Goal: Transaction & Acquisition: Purchase product/service

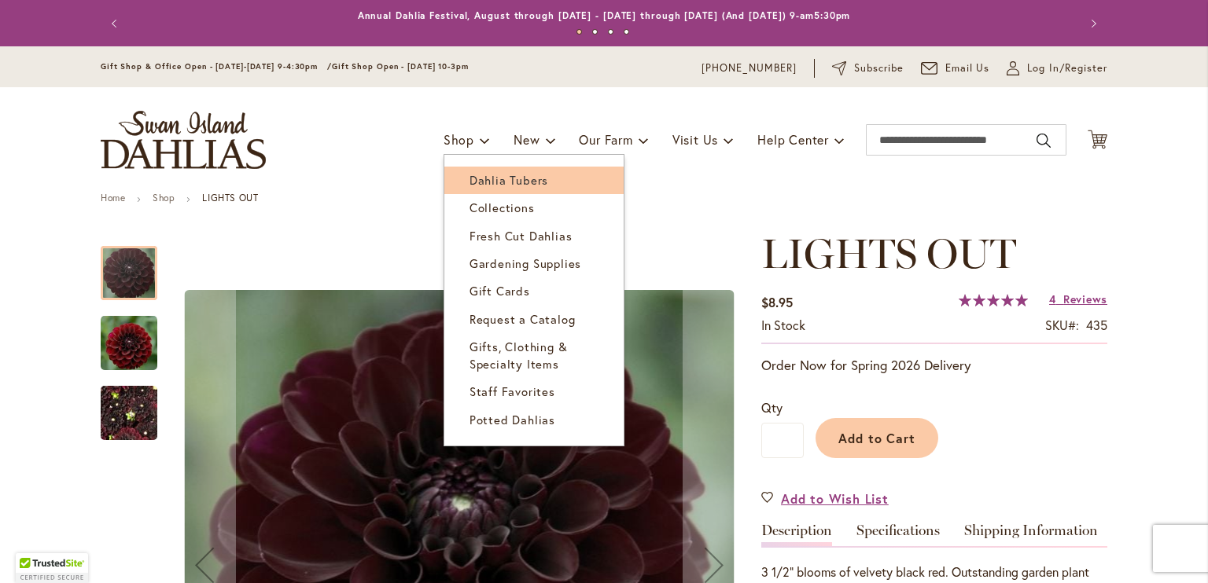
click at [457, 175] on link "Dahlia Tubers" at bounding box center [533, 181] width 179 height 28
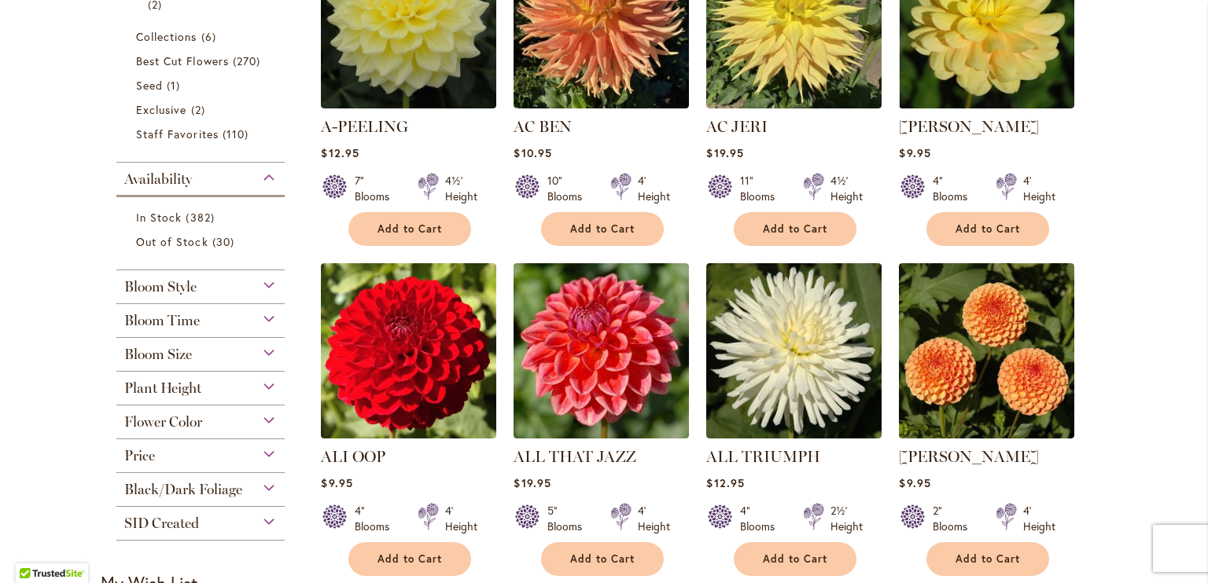
scroll to position [472, 0]
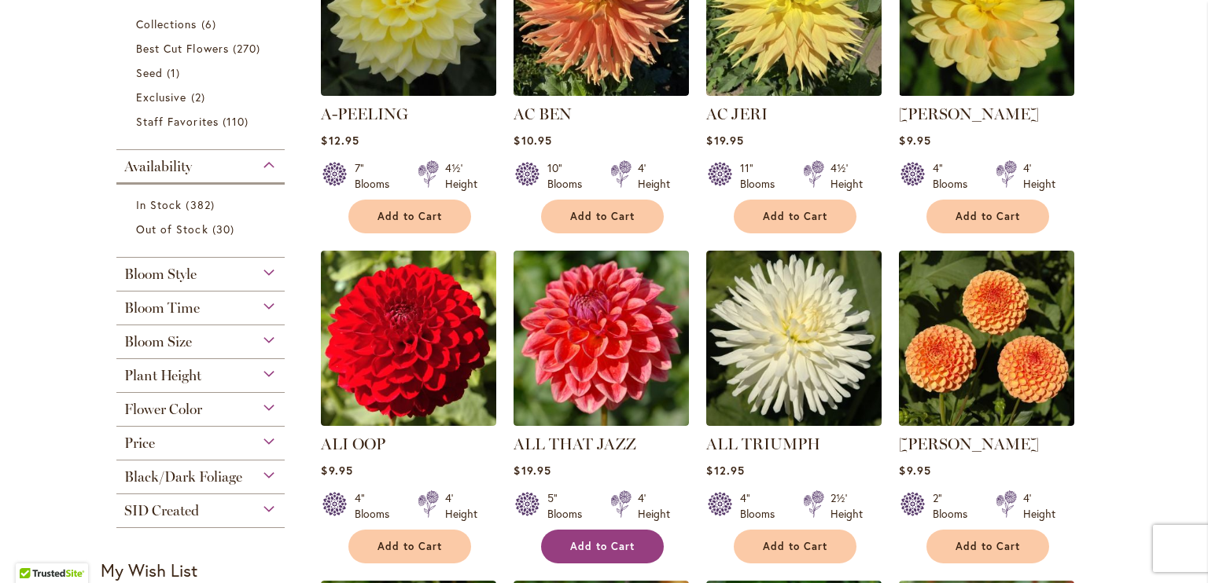
click at [614, 548] on span "Add to Cart" at bounding box center [602, 546] width 64 height 13
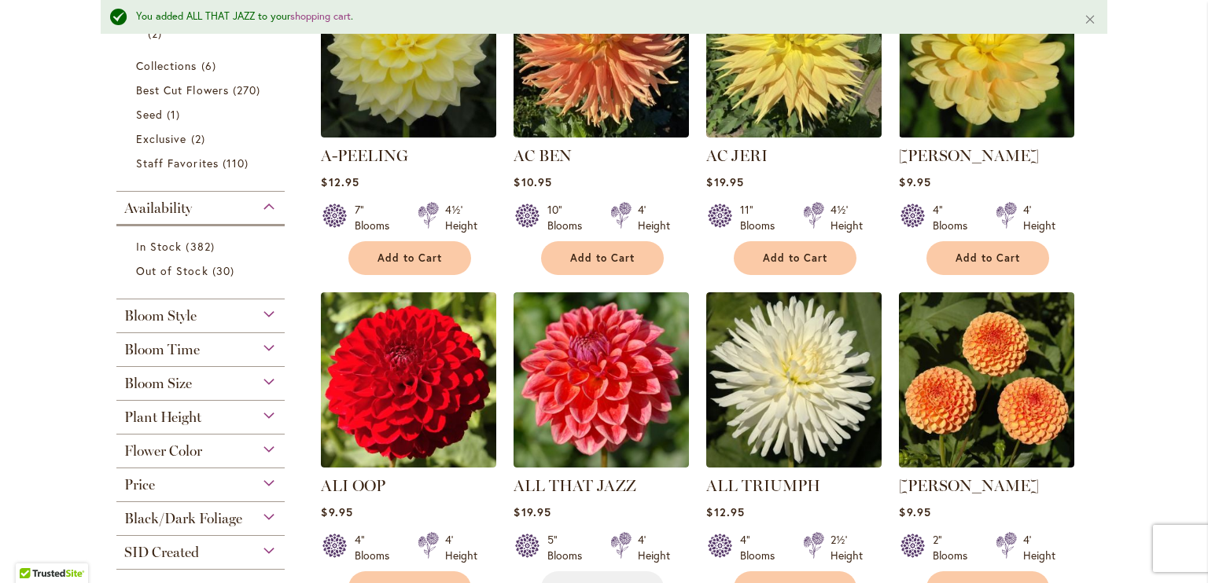
scroll to position [513, 0]
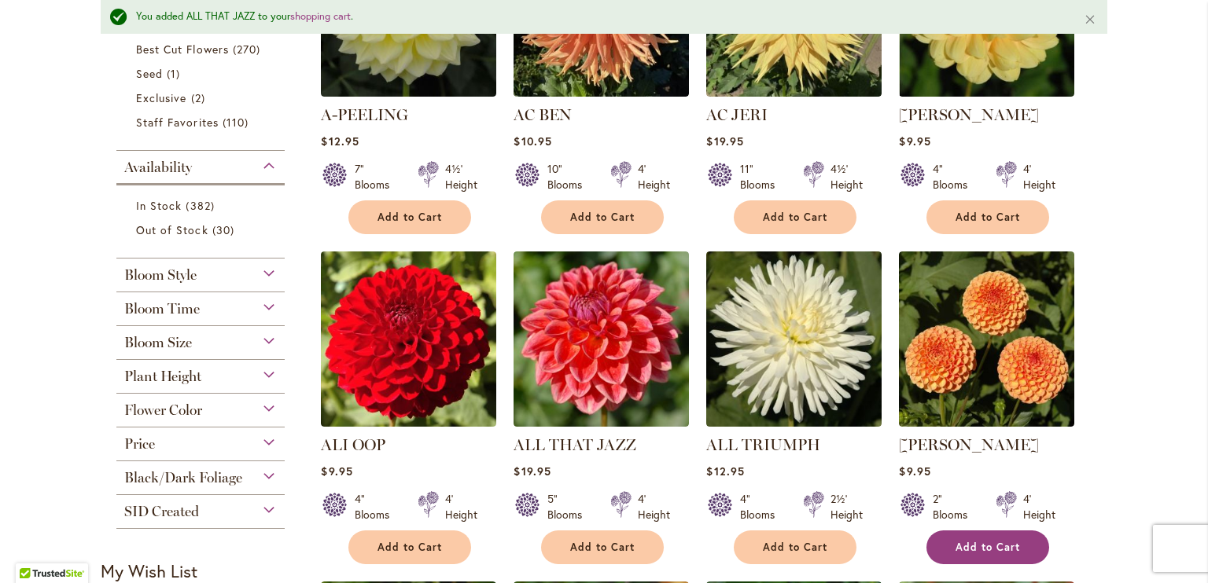
click at [956, 541] on span "Add to Cart" at bounding box center [987, 547] width 64 height 13
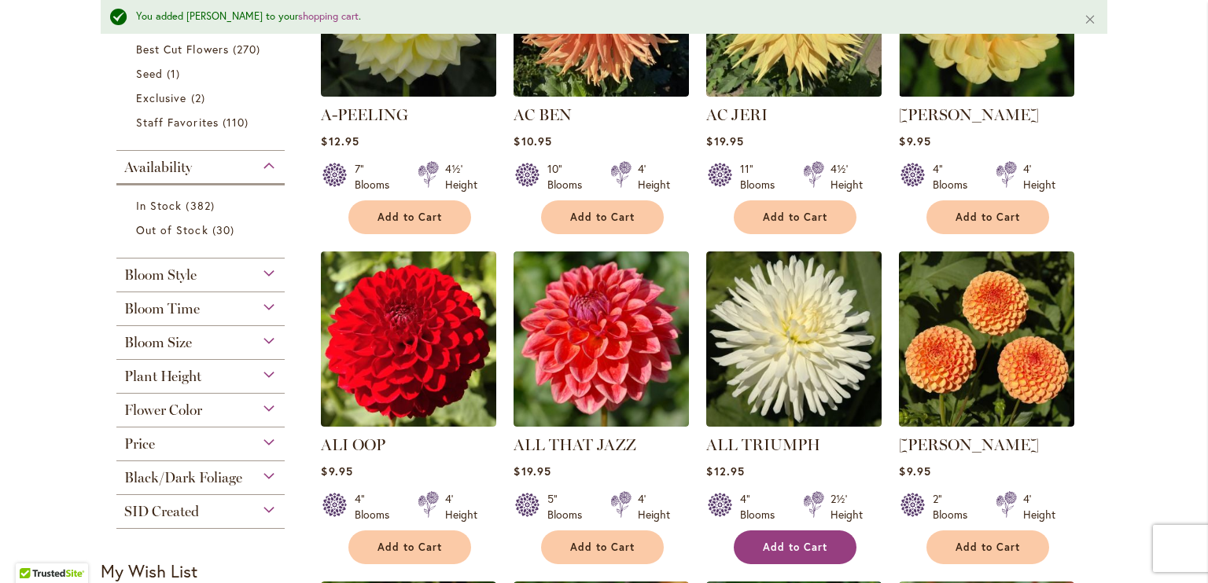
click at [786, 541] on span "Add to Cart" at bounding box center [795, 547] width 64 height 13
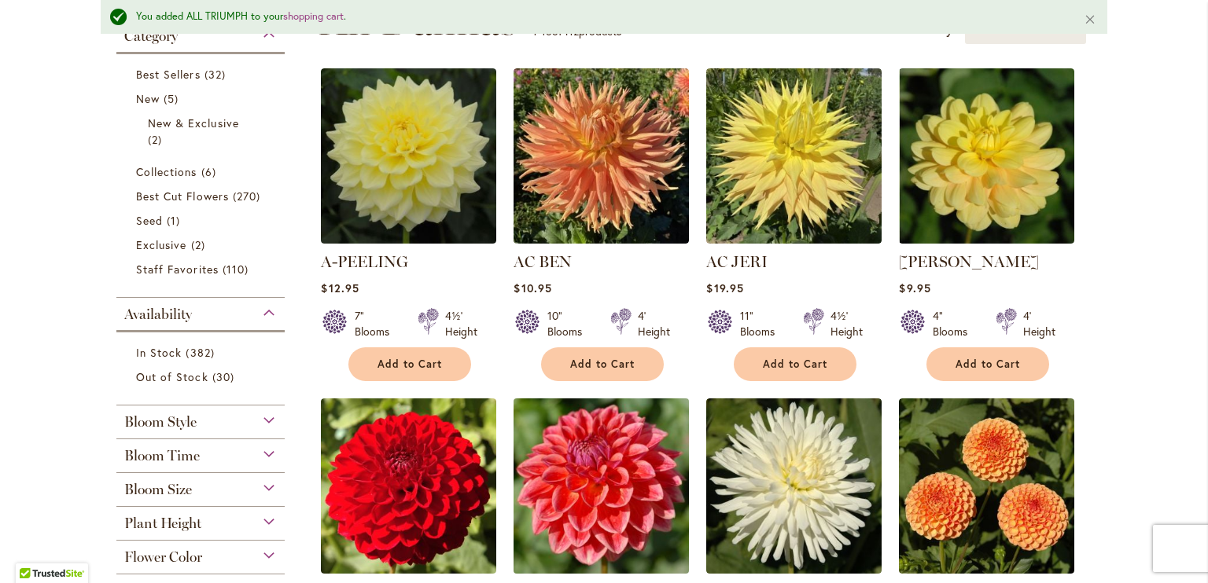
scroll to position [355, 0]
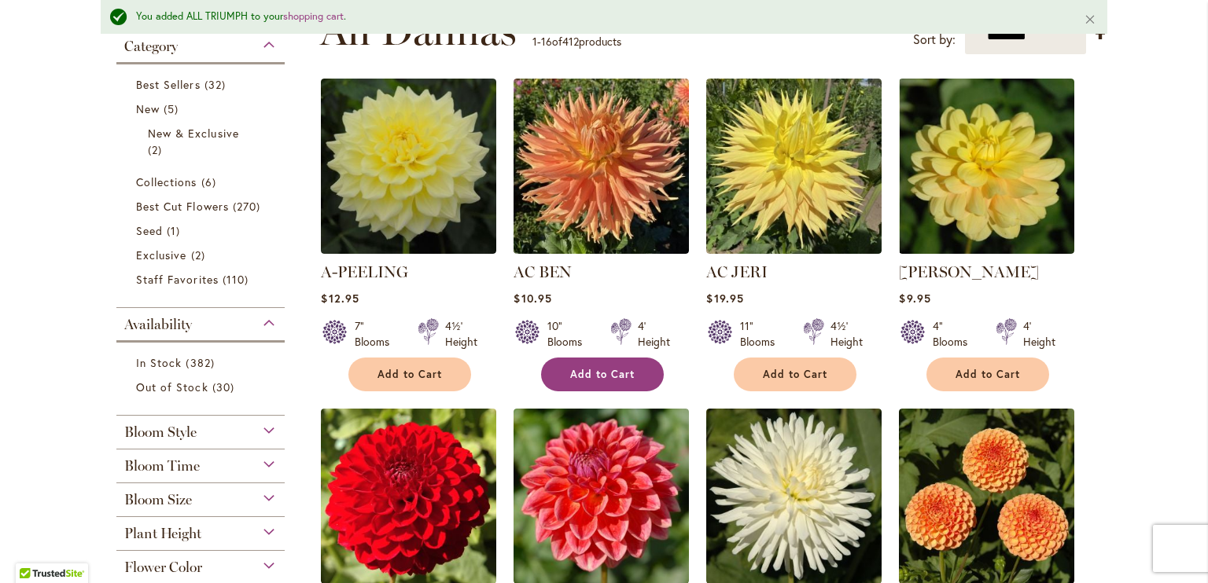
click at [600, 373] on span "Add to Cart" at bounding box center [602, 374] width 64 height 13
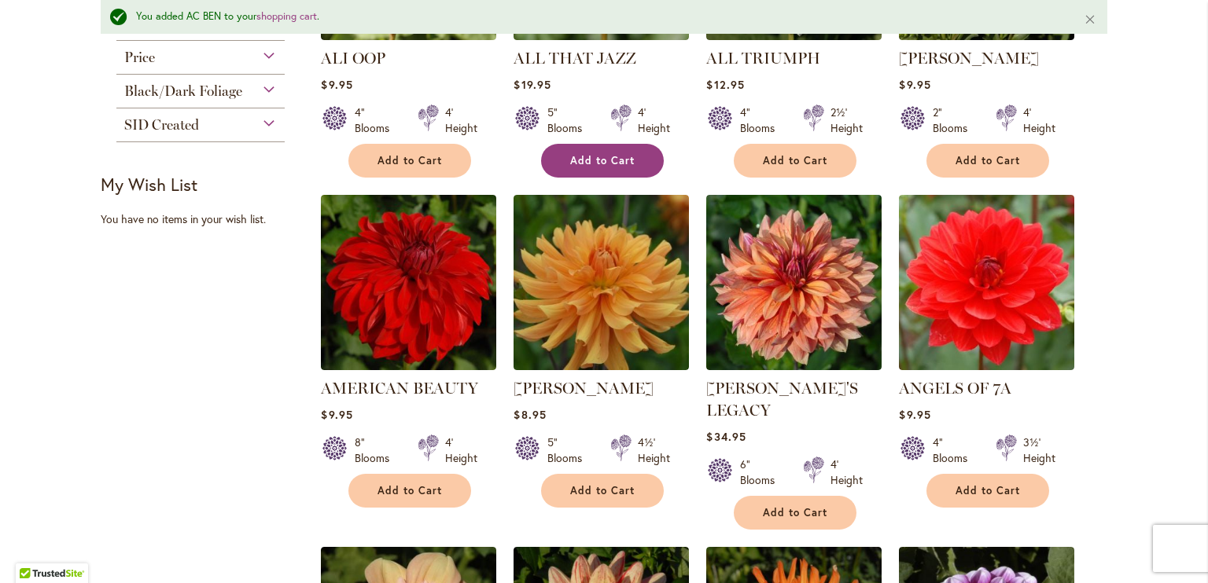
scroll to position [984, 0]
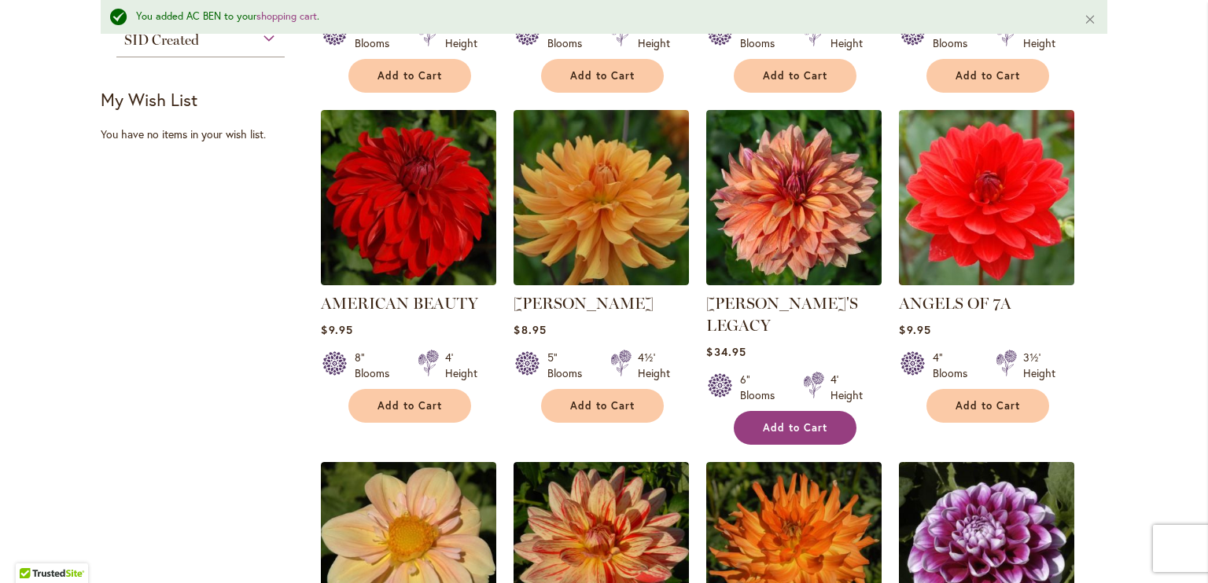
click at [800, 421] on span "Add to Cart" at bounding box center [795, 427] width 64 height 13
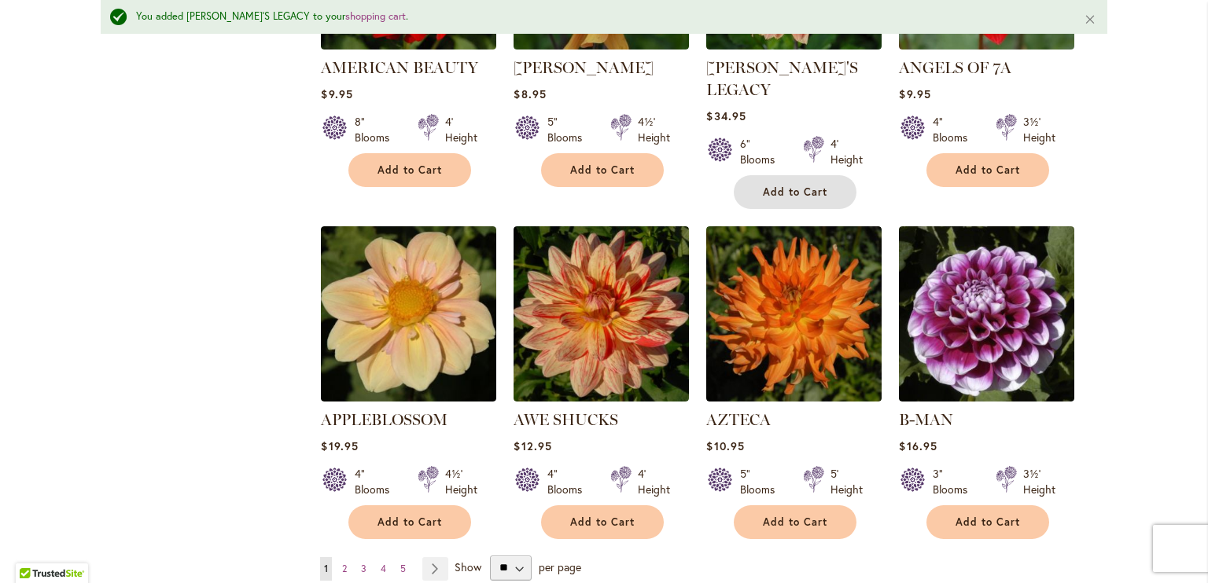
scroll to position [1377, 0]
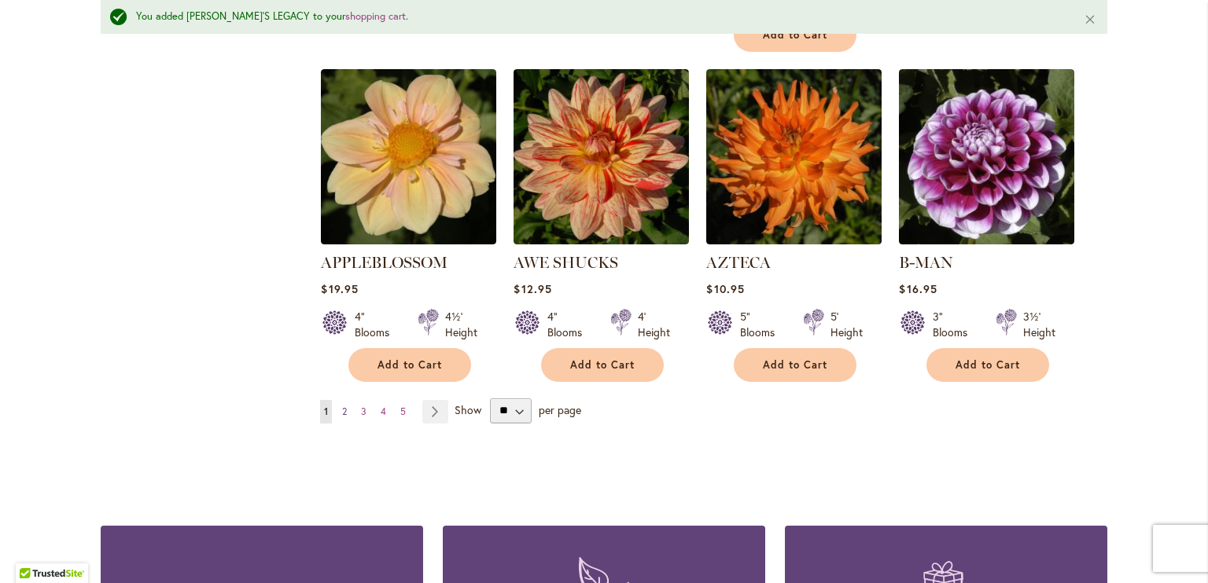
click at [342, 400] on link "Page 2" at bounding box center [344, 412] width 13 height 24
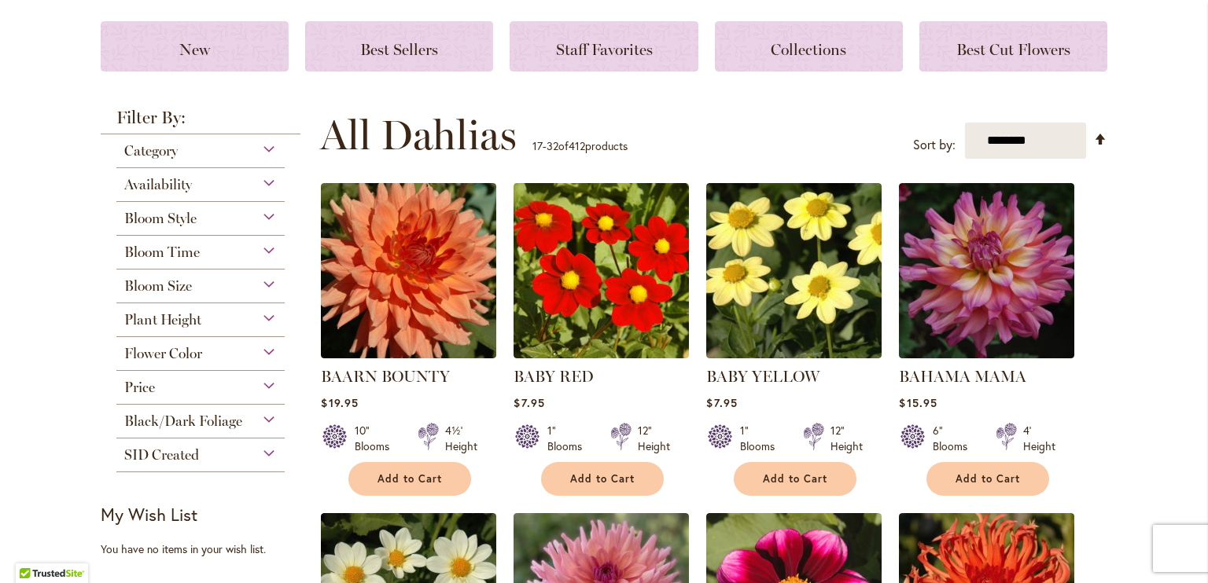
scroll to position [236, 0]
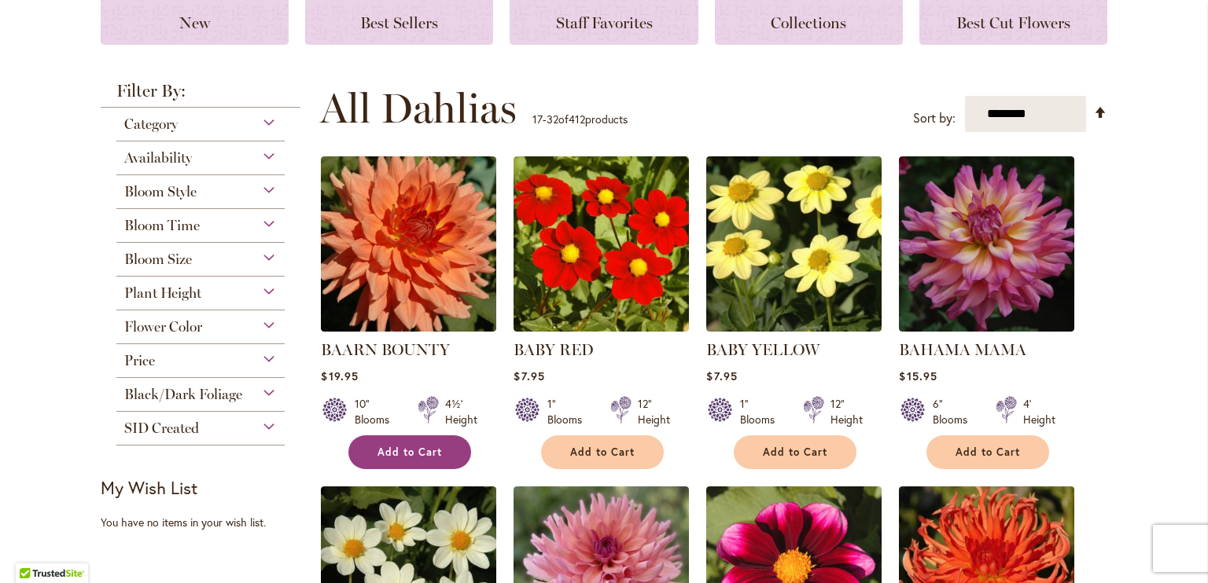
click at [421, 447] on span "Add to Cart" at bounding box center [409, 452] width 64 height 13
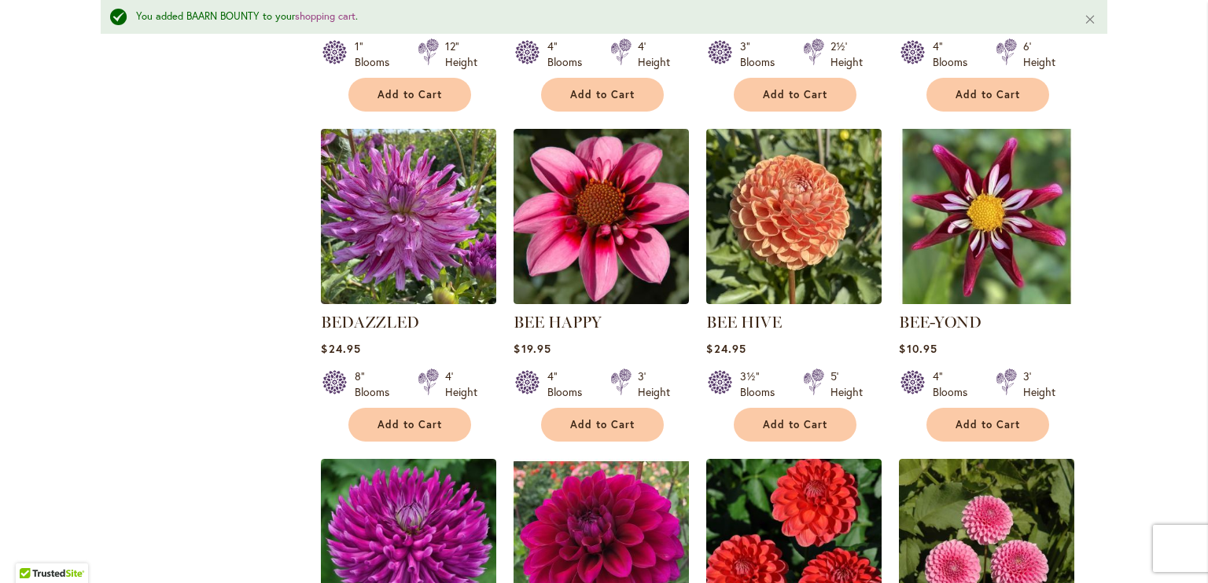
scroll to position [984, 0]
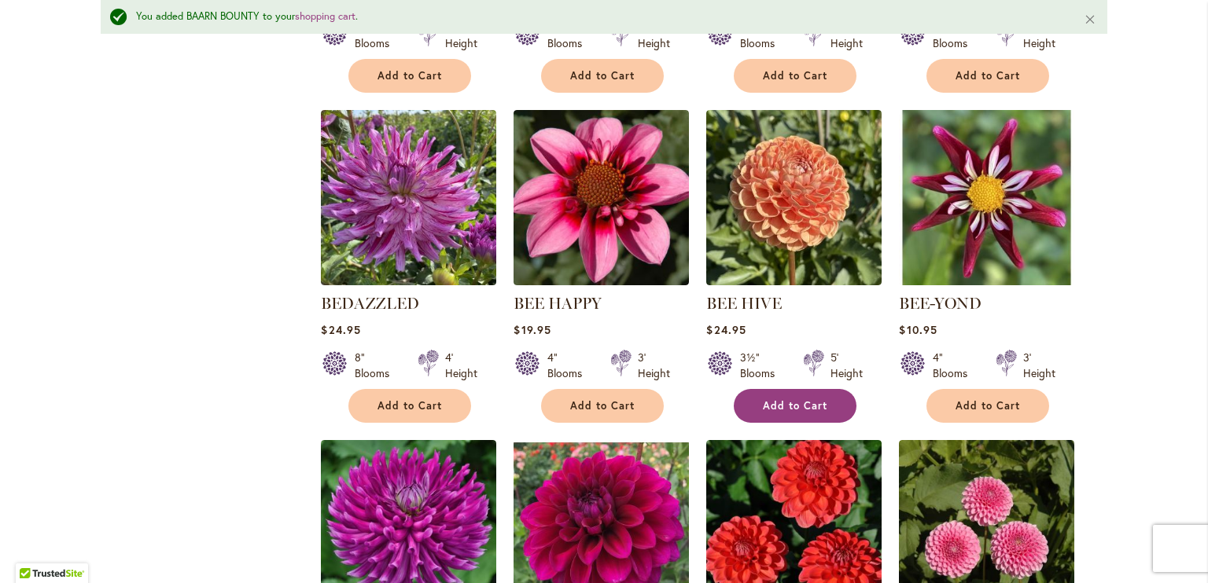
click at [774, 399] on span "Add to Cart" at bounding box center [795, 405] width 64 height 13
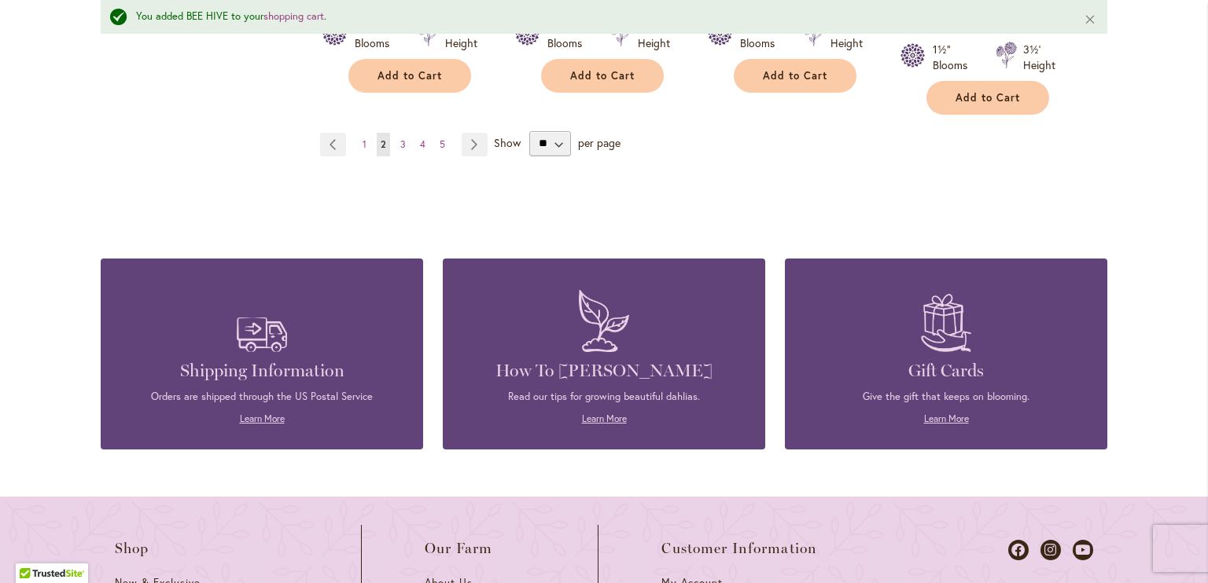
scroll to position [1456, 0]
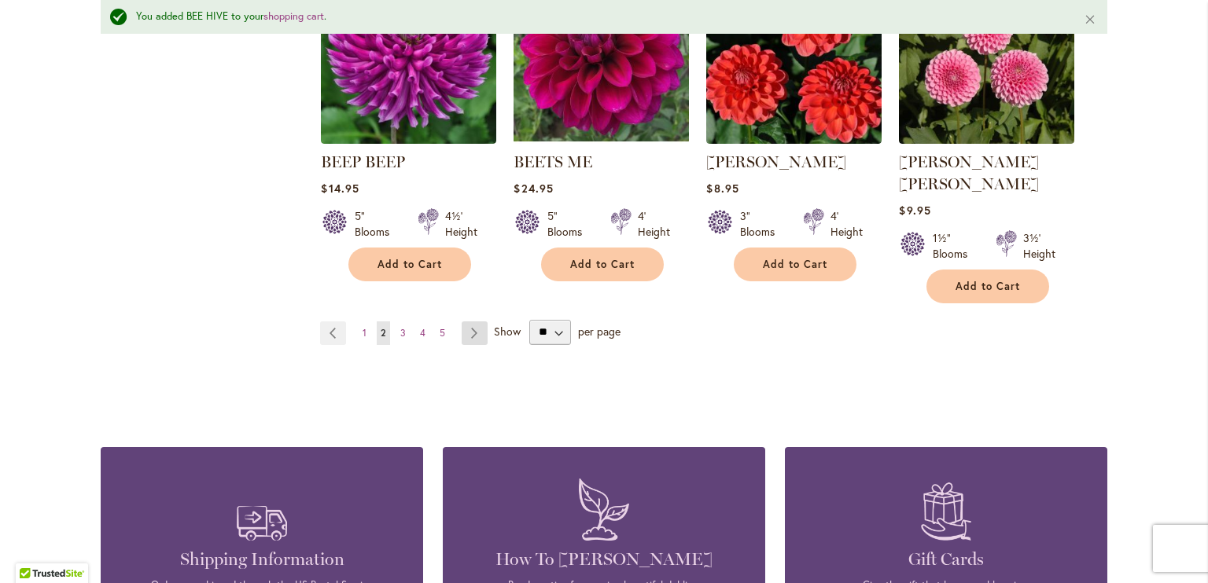
click at [471, 322] on link "Page Next" at bounding box center [474, 334] width 26 height 24
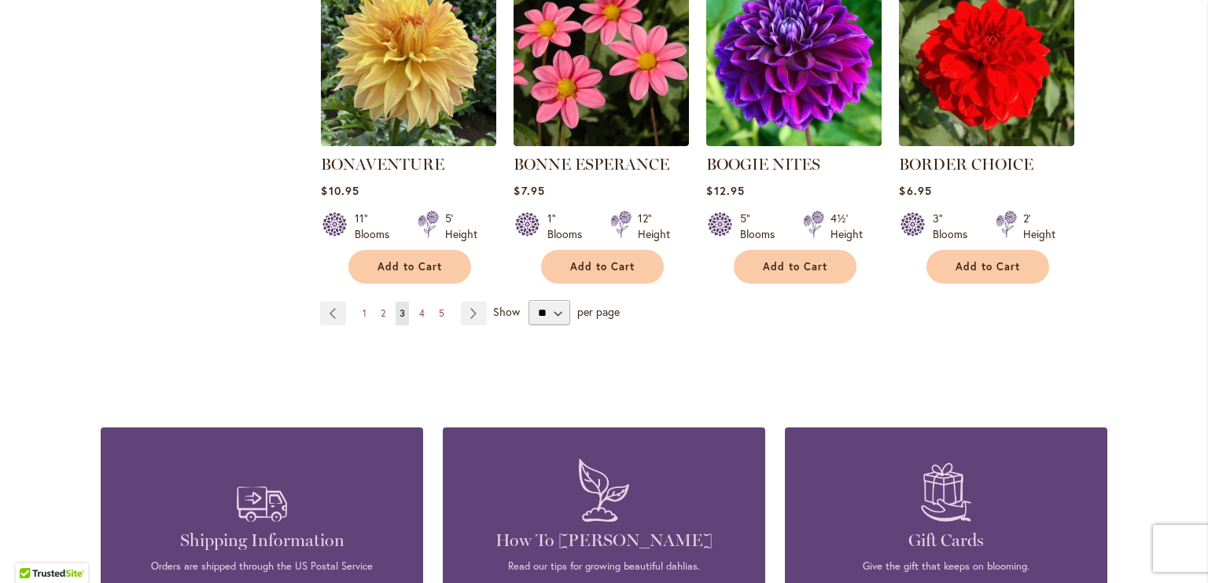
scroll to position [1415, 0]
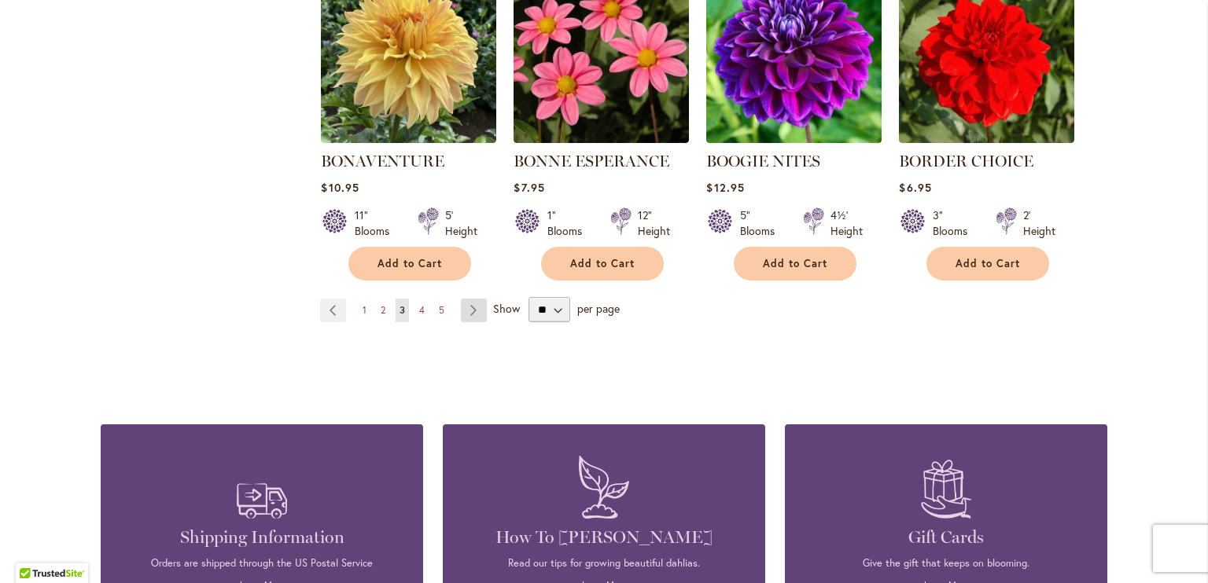
click at [461, 303] on link "Page Next" at bounding box center [474, 311] width 26 height 24
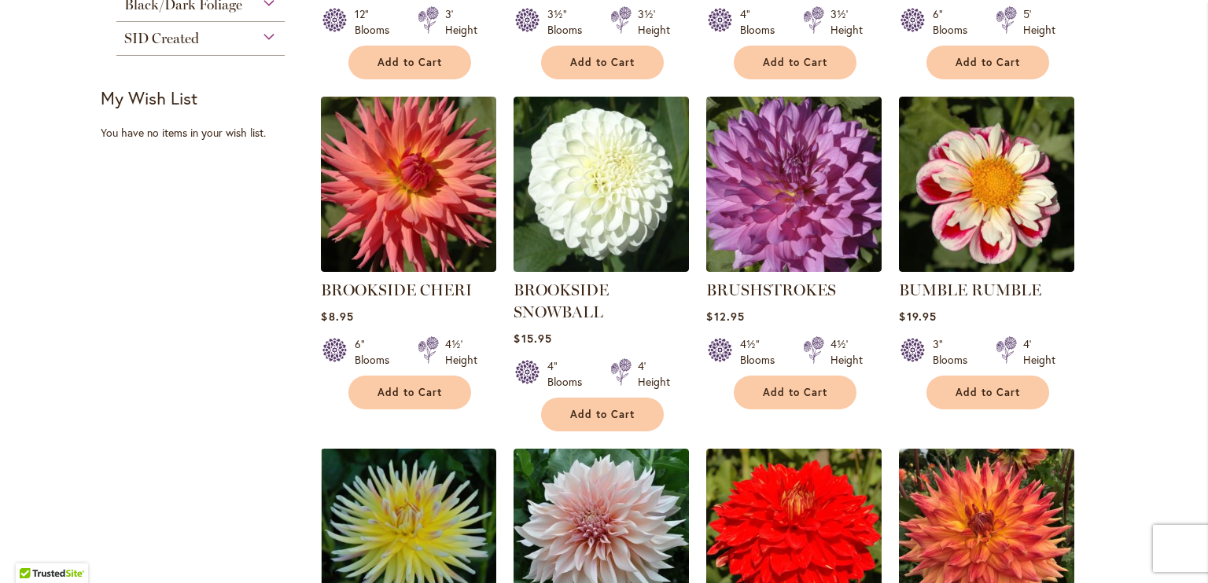
scroll to position [629, 0]
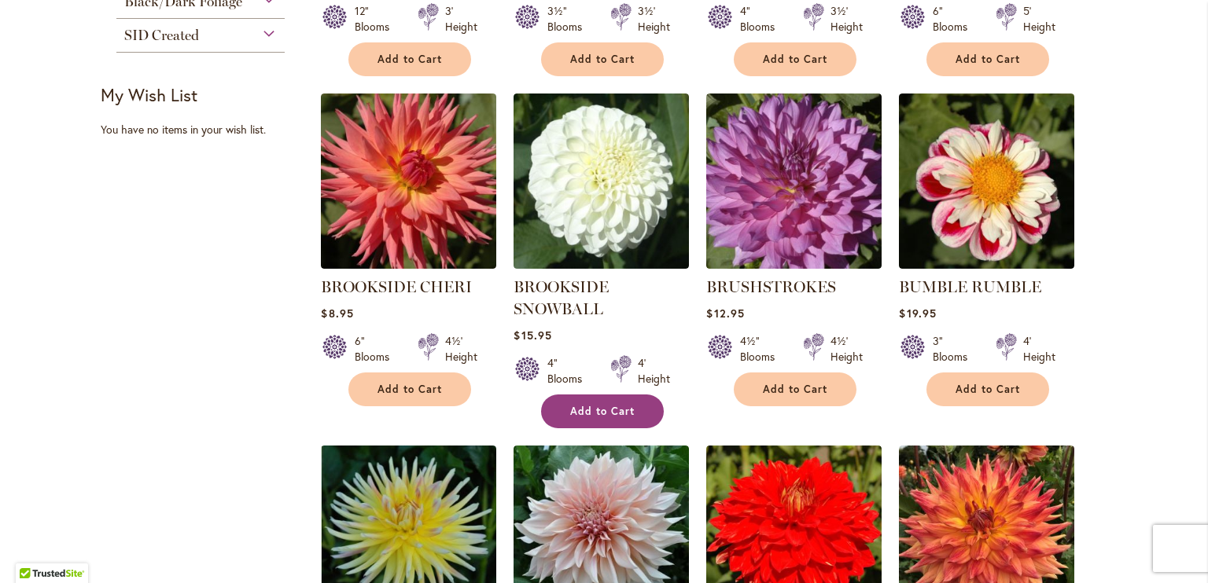
click at [603, 410] on span "Add to Cart" at bounding box center [602, 411] width 64 height 13
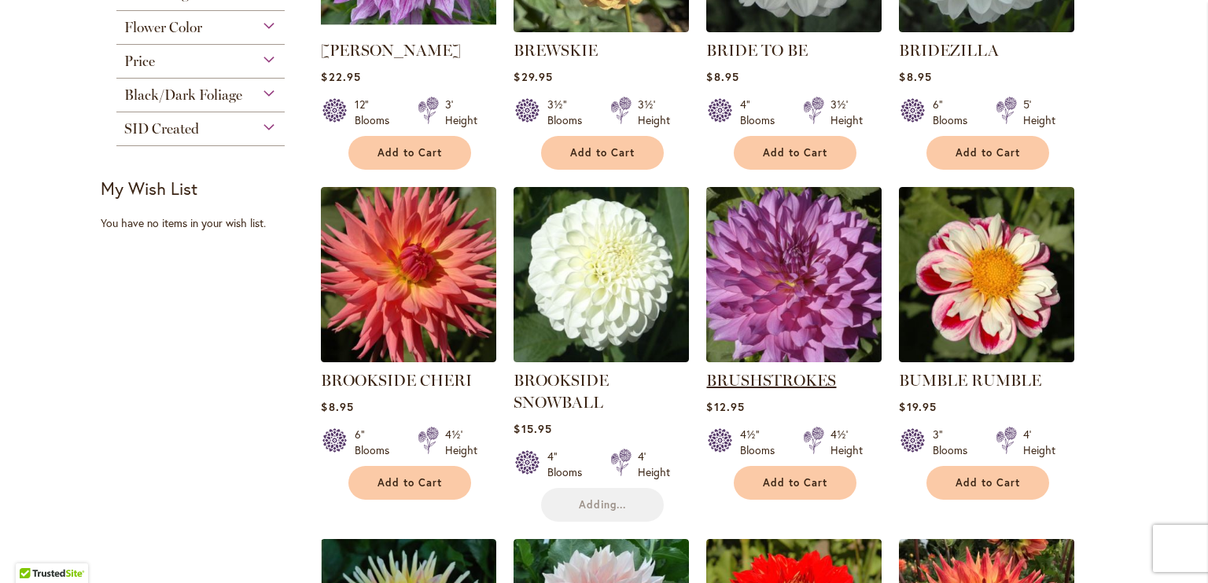
scroll to position [314, 0]
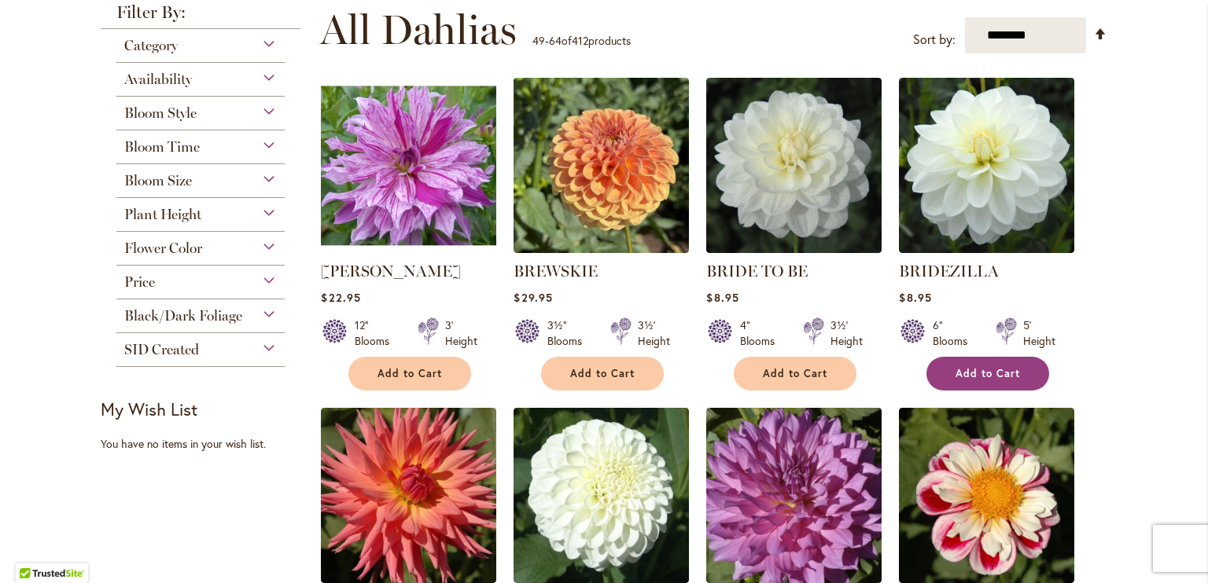
click at [994, 375] on span "Add to Cart" at bounding box center [987, 373] width 64 height 13
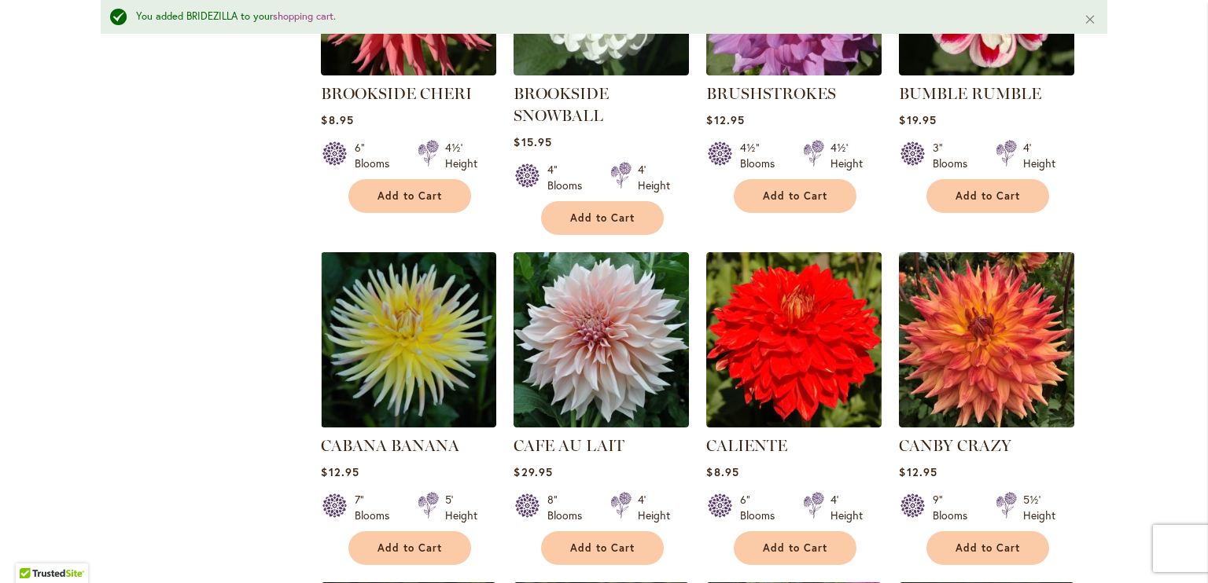
scroll to position [865, 0]
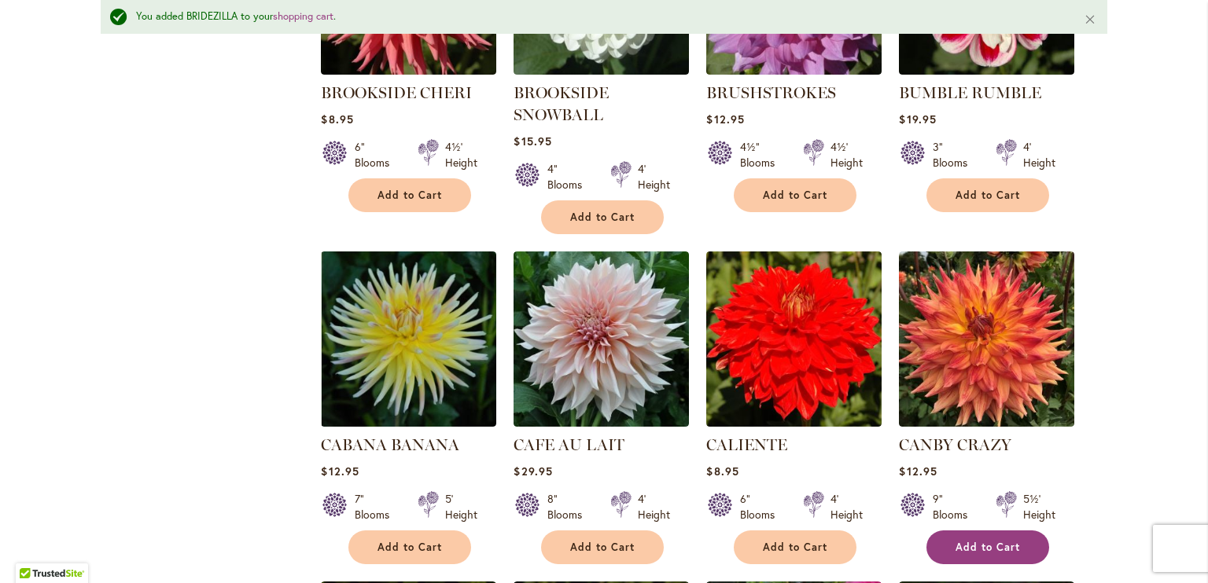
click at [990, 541] on span "Add to Cart" at bounding box center [987, 547] width 64 height 13
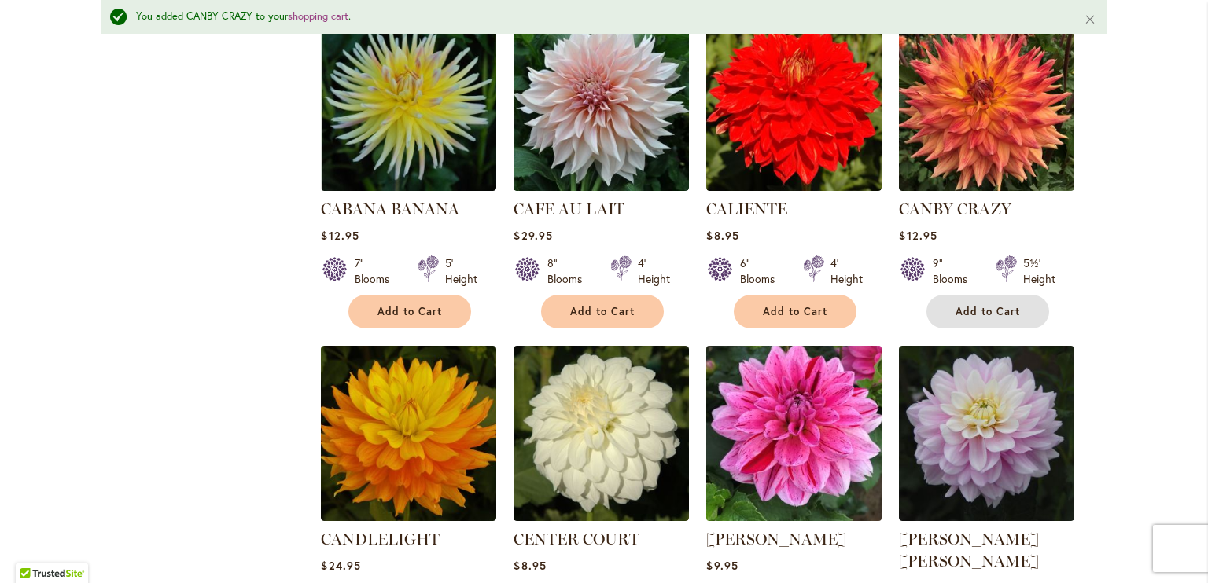
scroll to position [1258, 0]
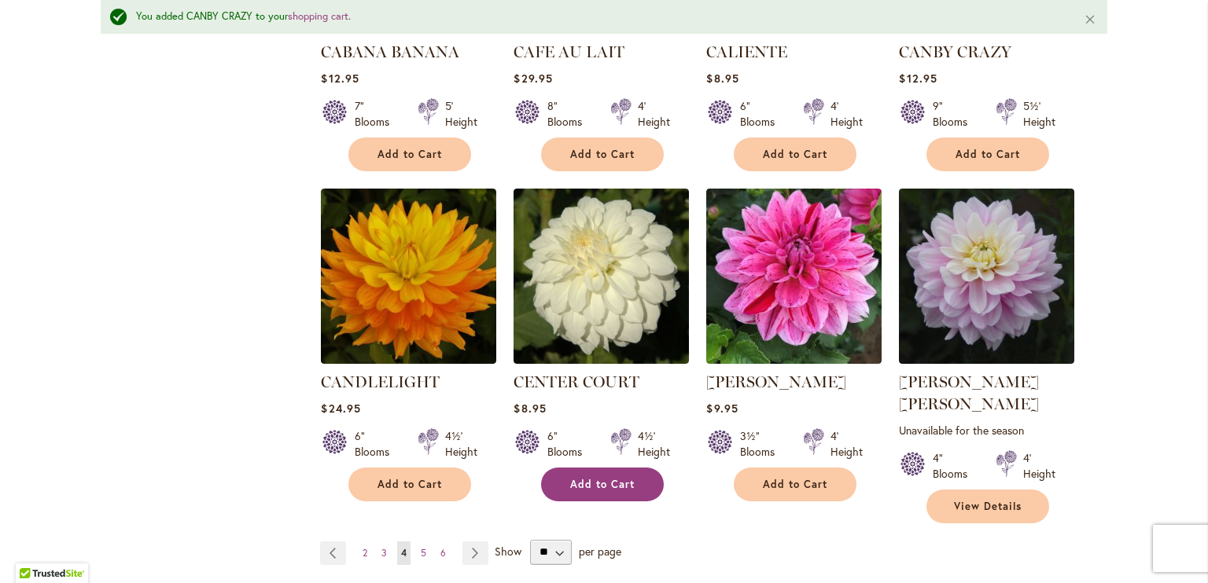
click at [584, 482] on span "Add to Cart" at bounding box center [602, 484] width 64 height 13
click at [465, 542] on link "Page Next" at bounding box center [475, 554] width 26 height 24
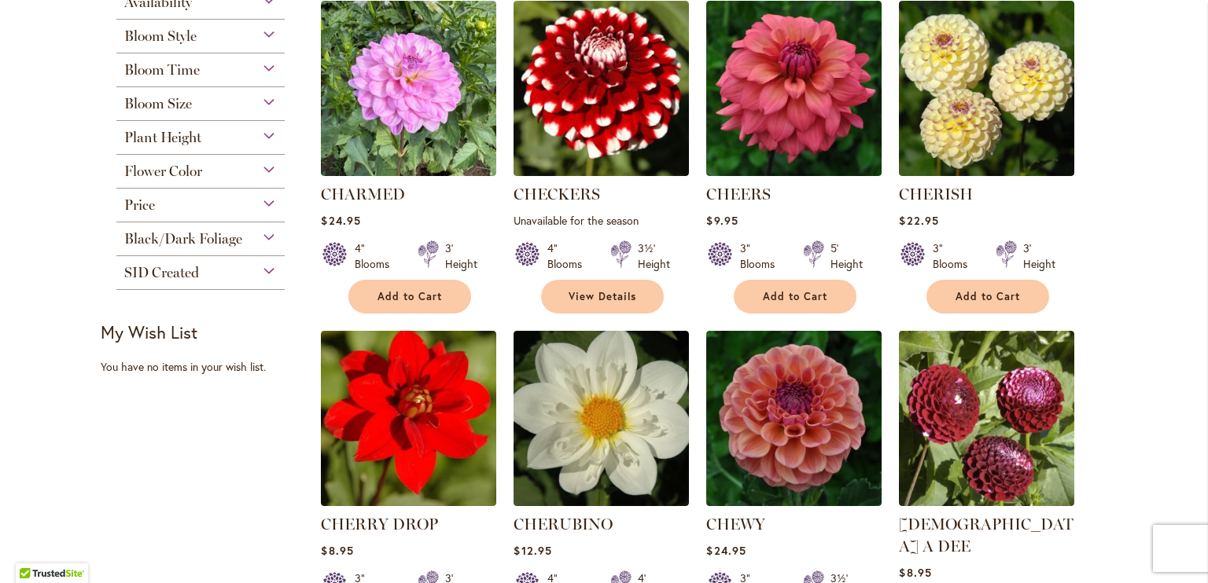
scroll to position [393, 0]
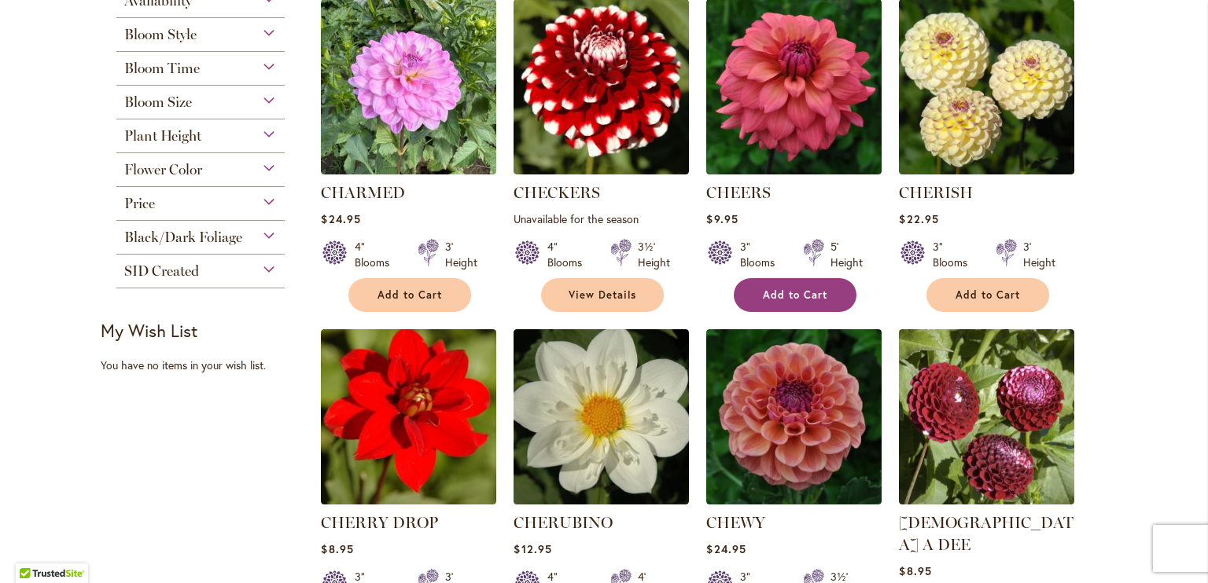
click at [802, 284] on button "Add to Cart" at bounding box center [794, 295] width 123 height 34
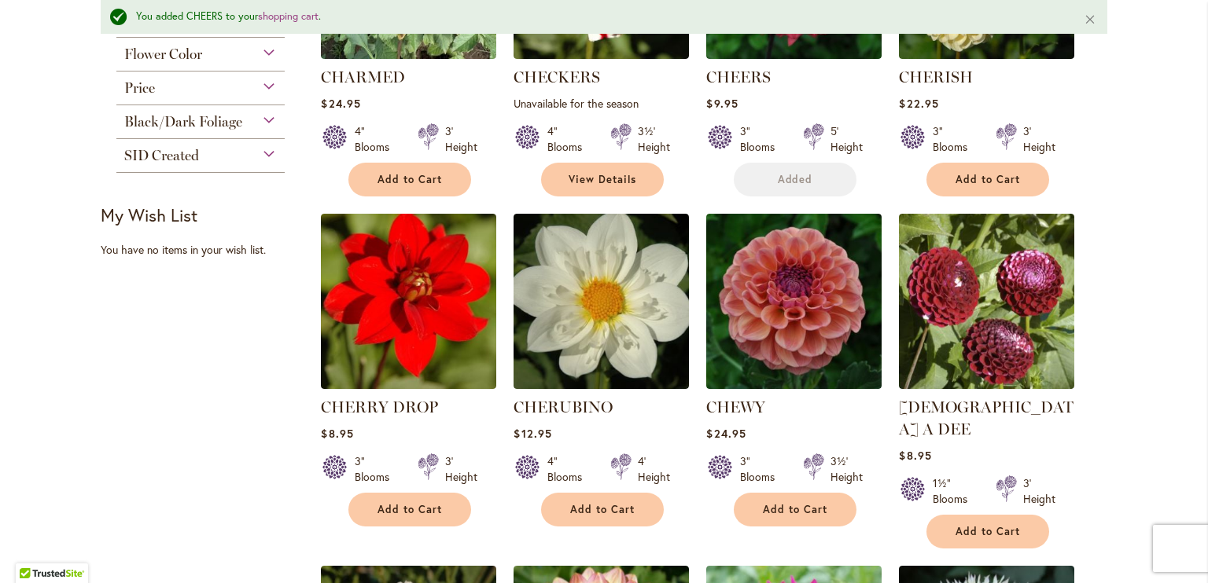
scroll to position [591, 0]
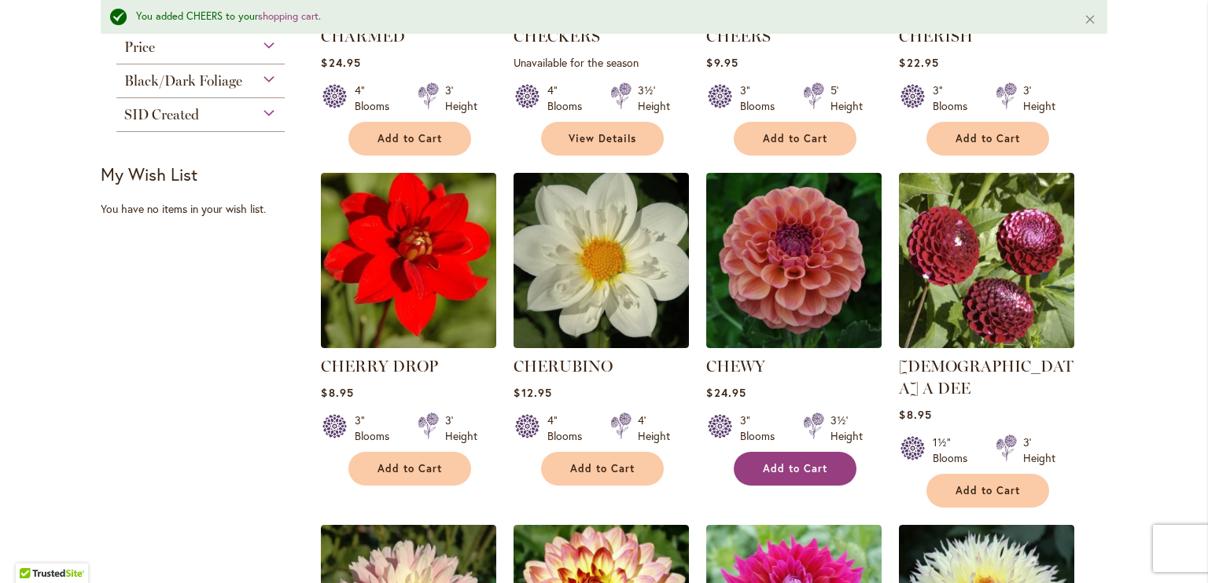
click at [799, 467] on span "Add to Cart" at bounding box center [795, 468] width 64 height 13
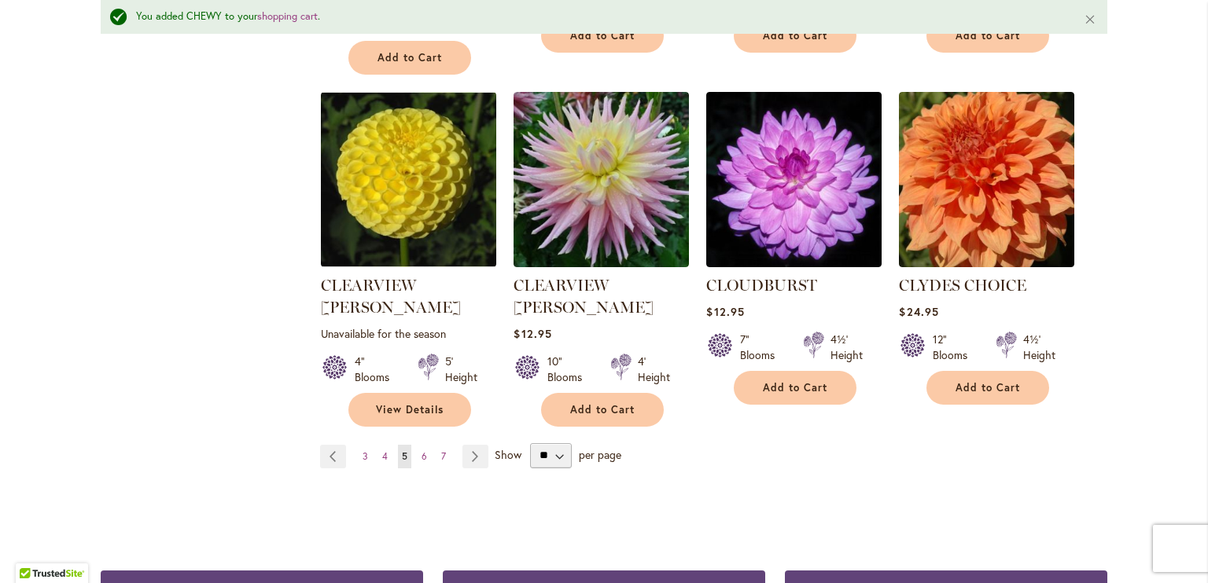
scroll to position [1377, 0]
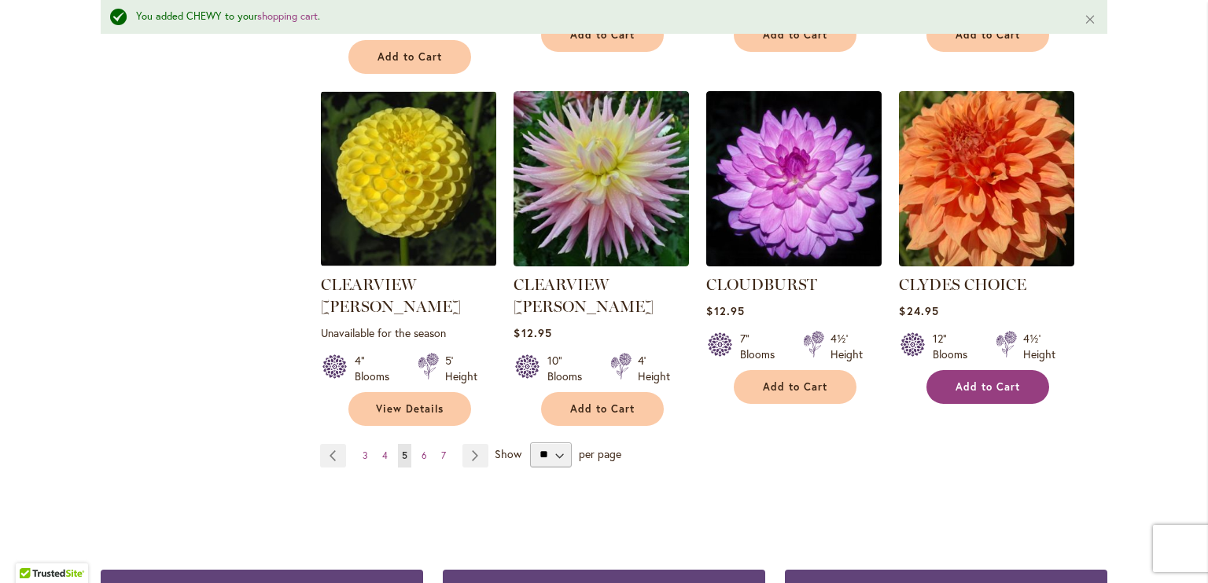
click at [972, 380] on span "Add to Cart" at bounding box center [987, 386] width 64 height 13
click at [467, 444] on link "Page Next" at bounding box center [475, 456] width 26 height 24
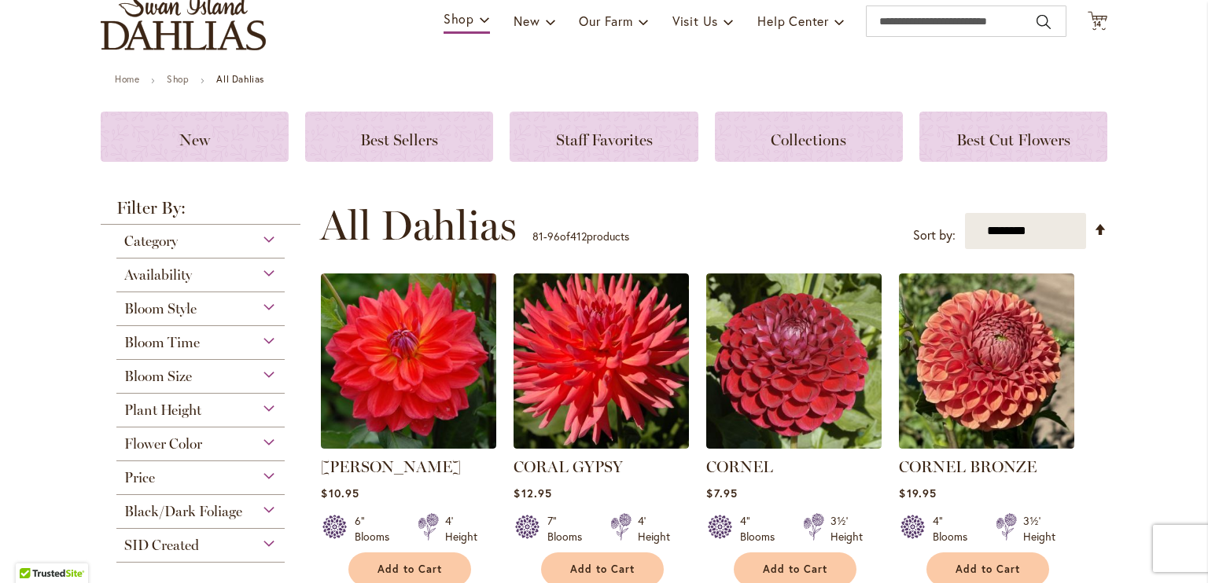
scroll to position [157, 0]
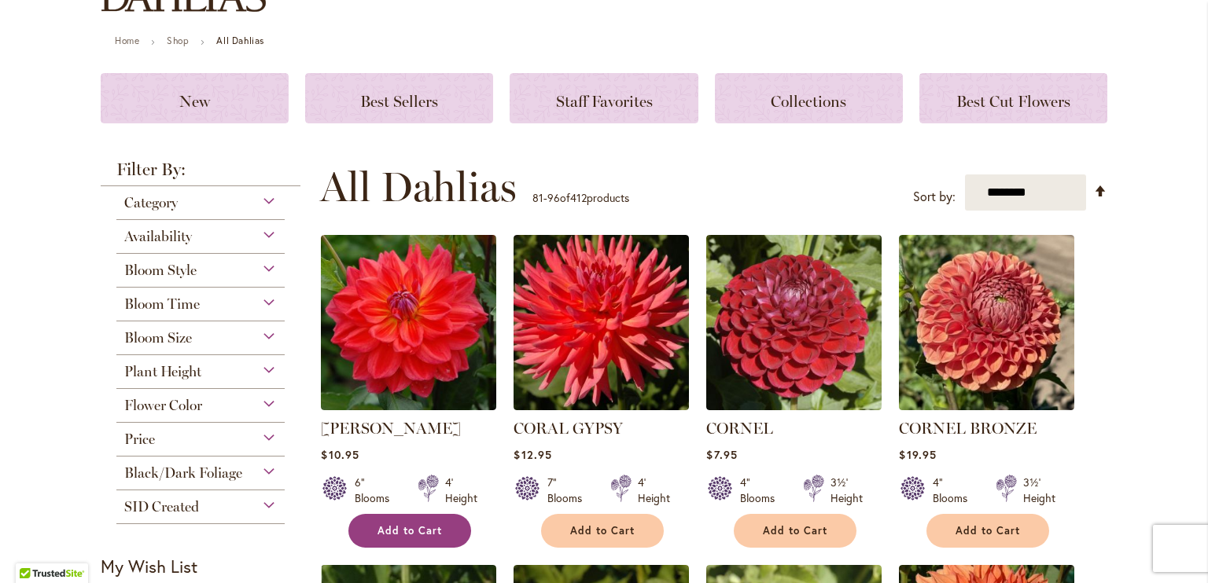
click at [420, 535] on span "Add to Cart" at bounding box center [409, 530] width 64 height 13
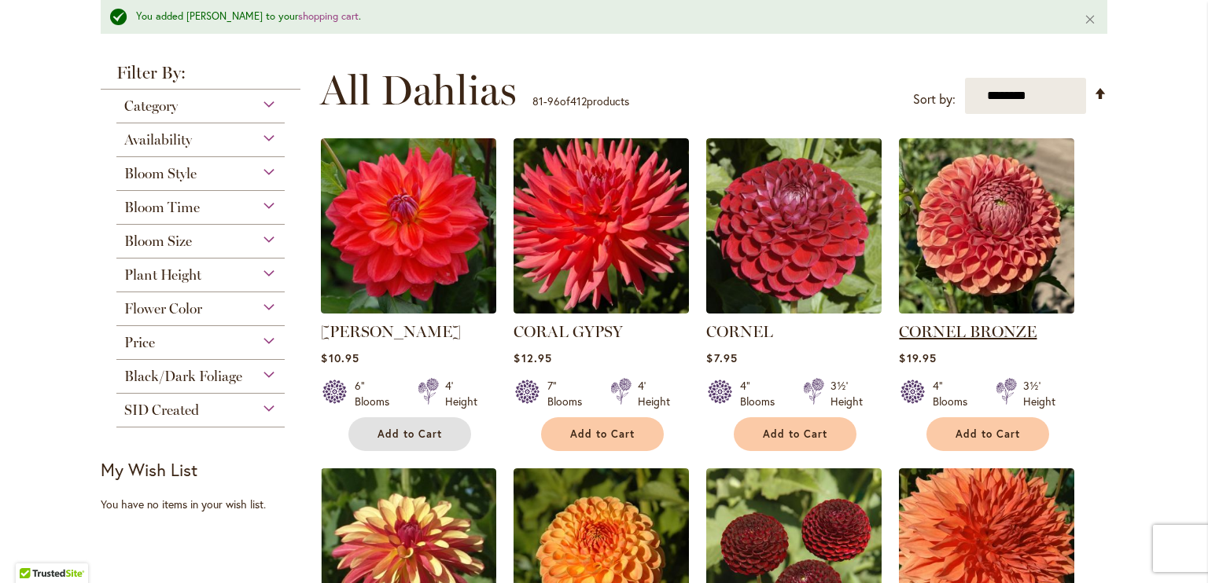
scroll to position [314, 0]
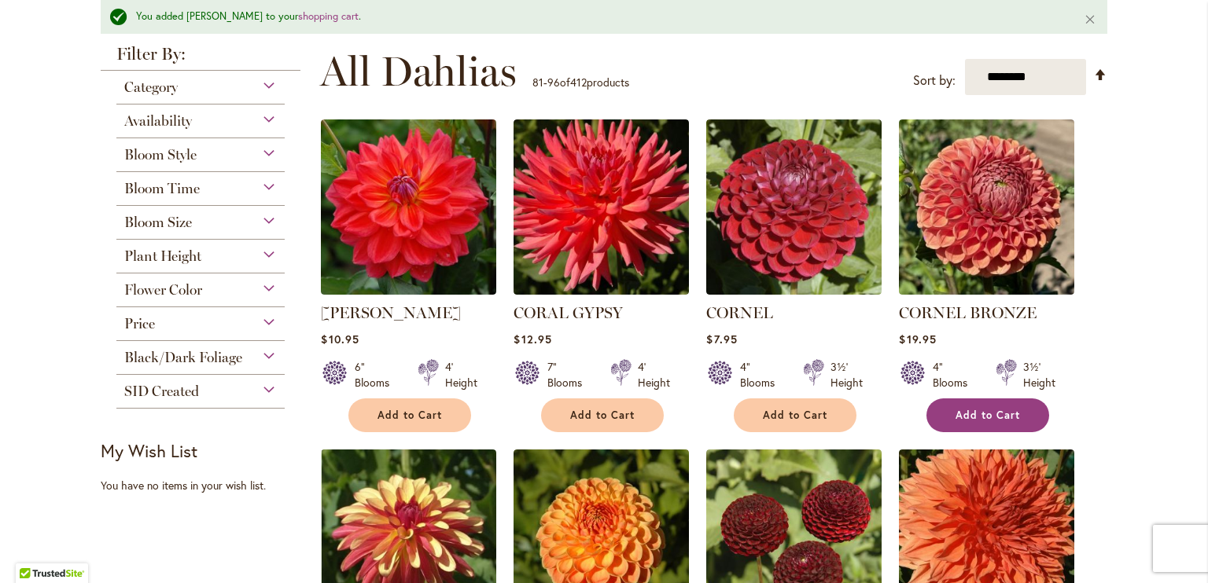
click at [975, 411] on span "Add to Cart" at bounding box center [987, 415] width 64 height 13
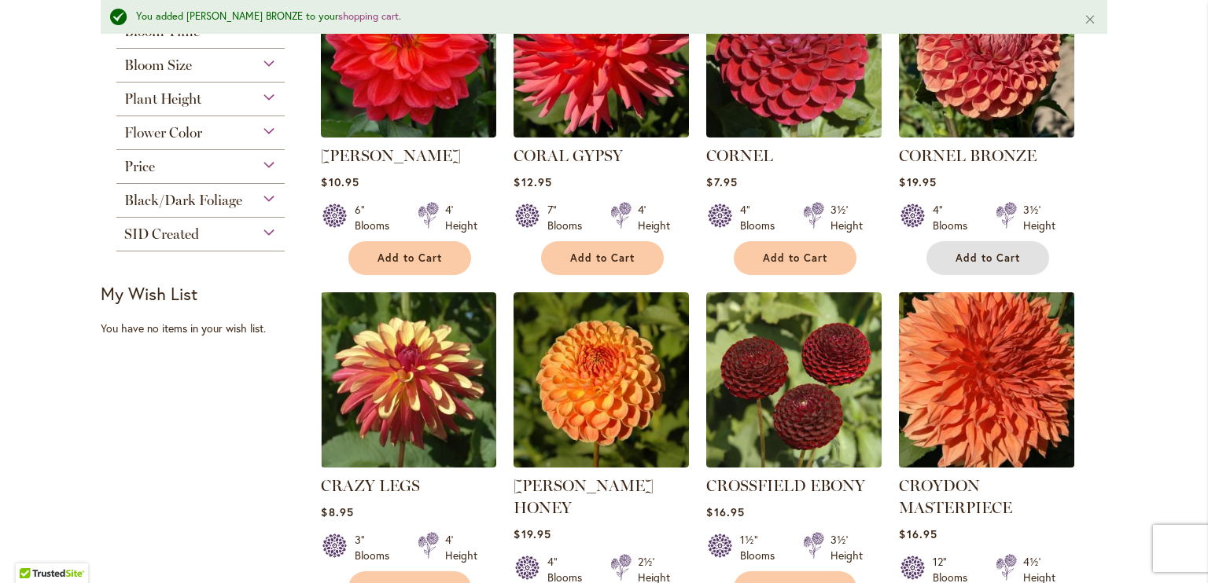
scroll to position [629, 0]
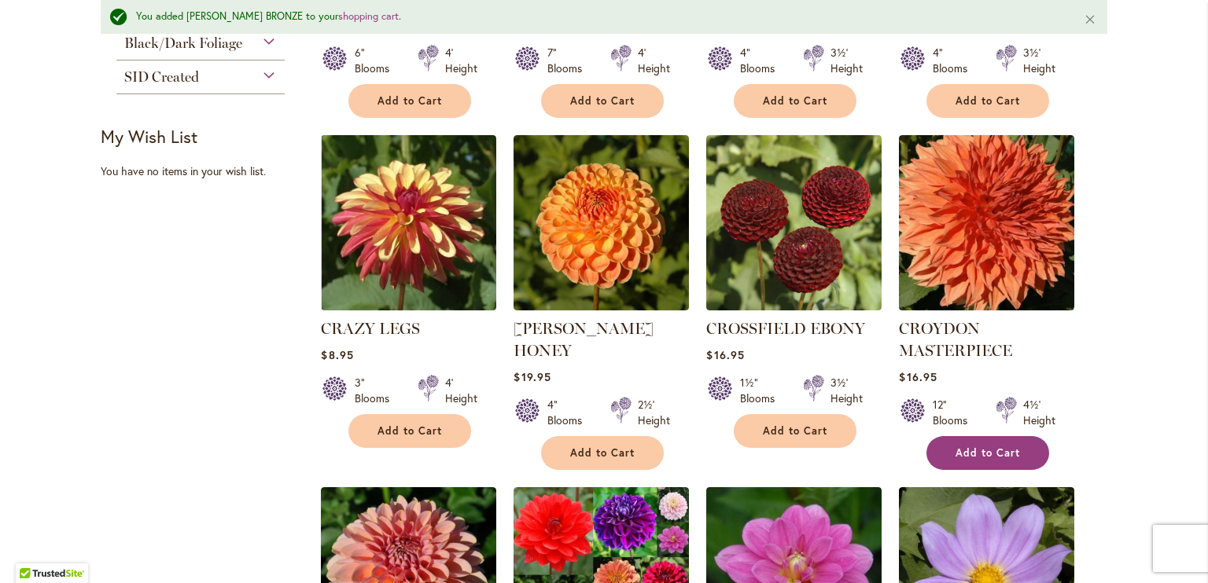
click at [972, 439] on button "Add to Cart" at bounding box center [987, 453] width 123 height 34
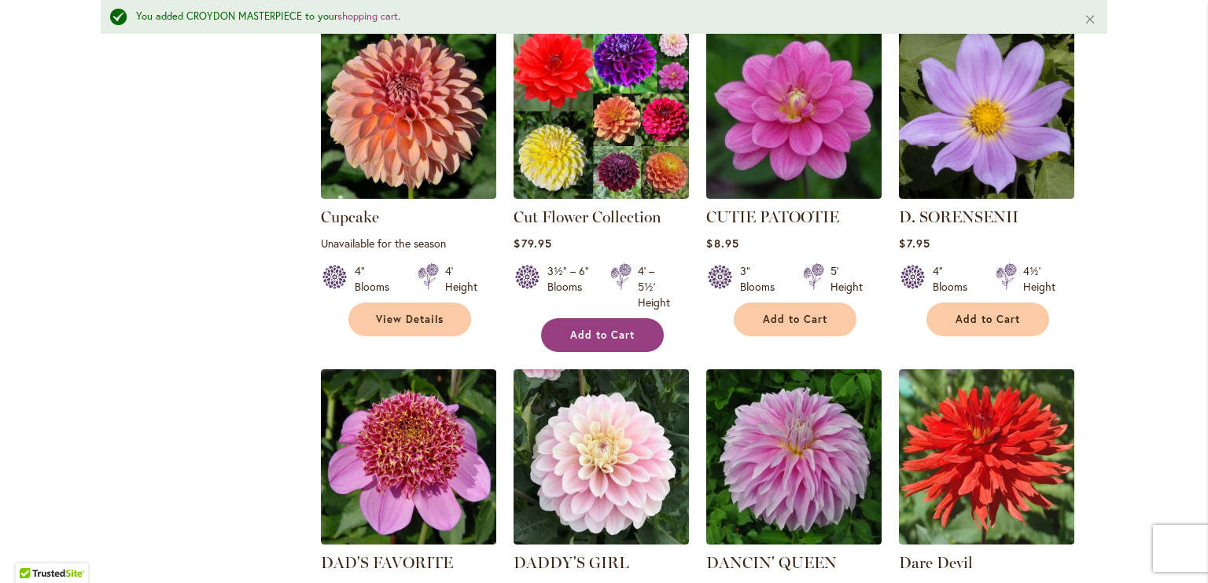
scroll to position [1101, 0]
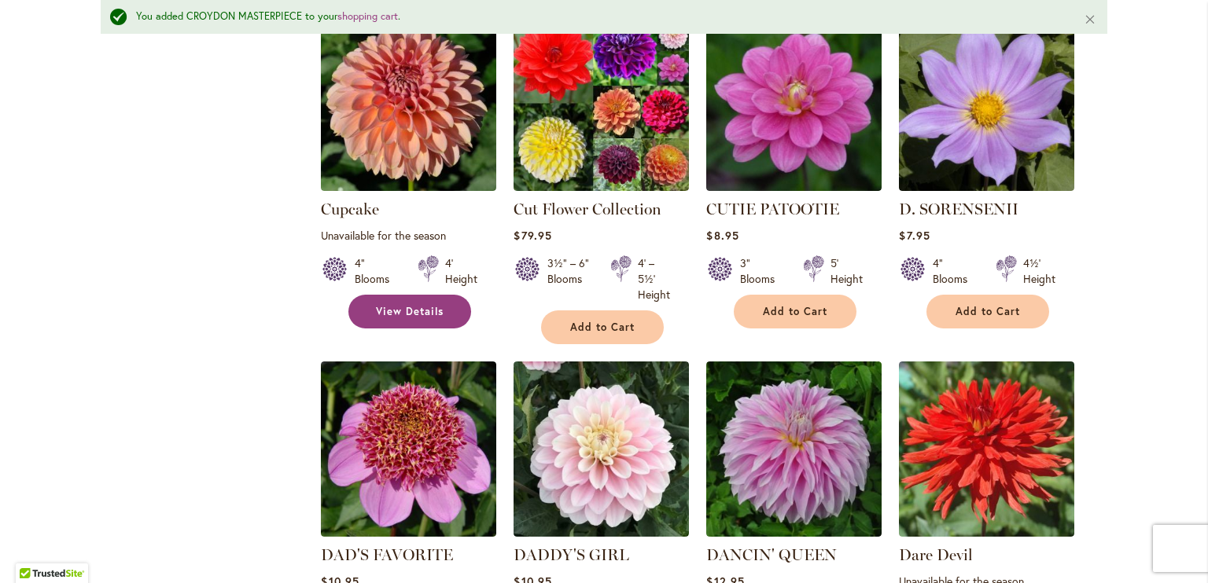
click at [408, 310] on span "View Details" at bounding box center [410, 311] width 68 height 13
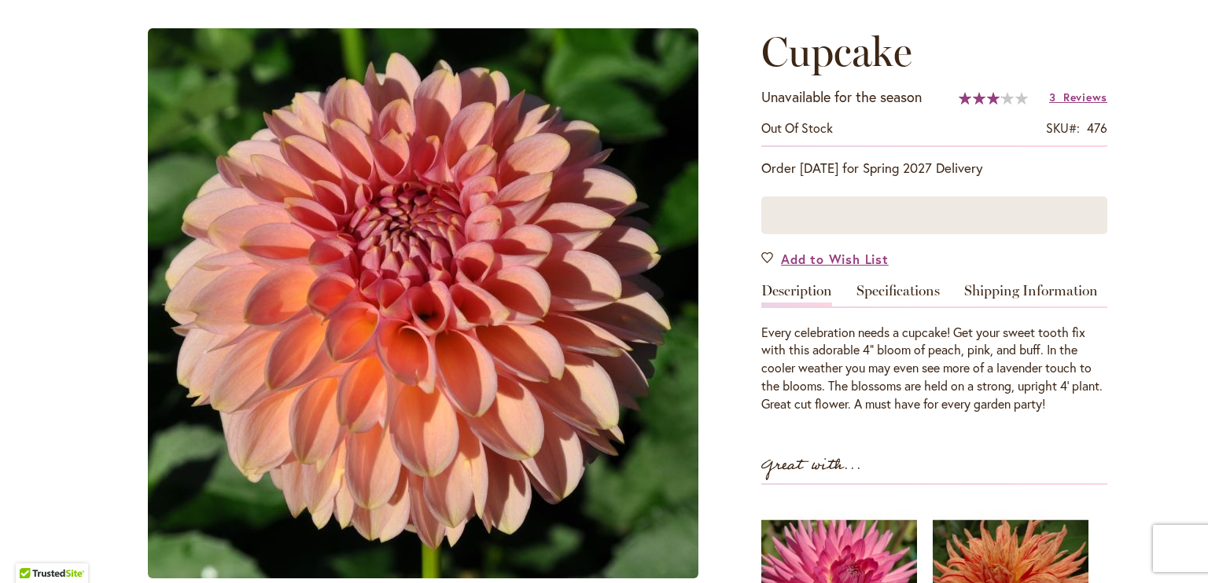
scroll to position [187, 0]
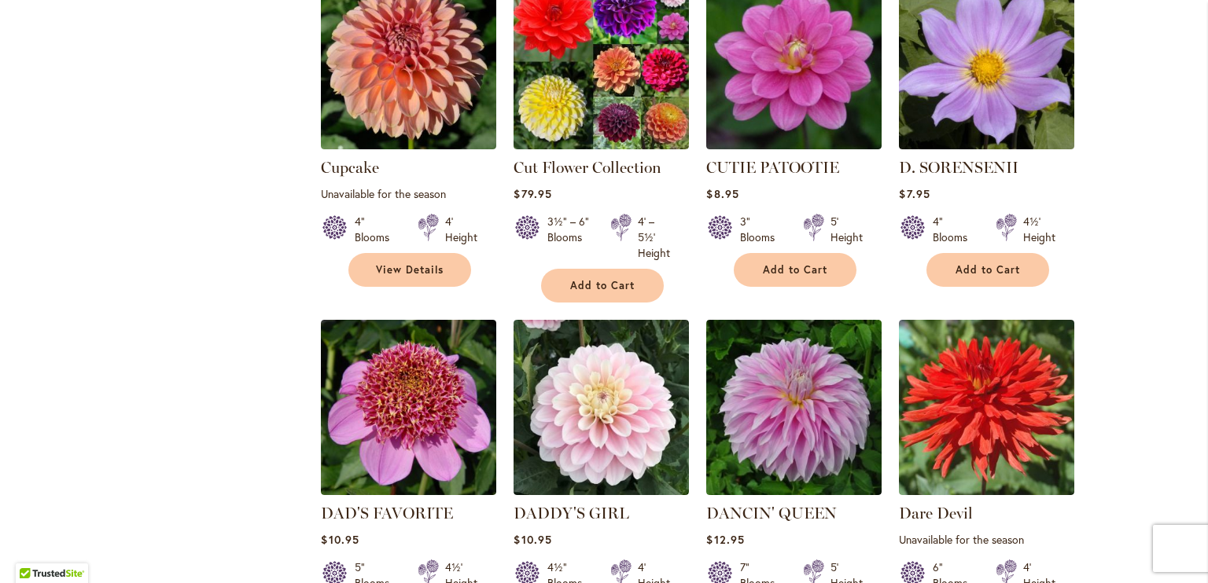
scroll to position [1258, 0]
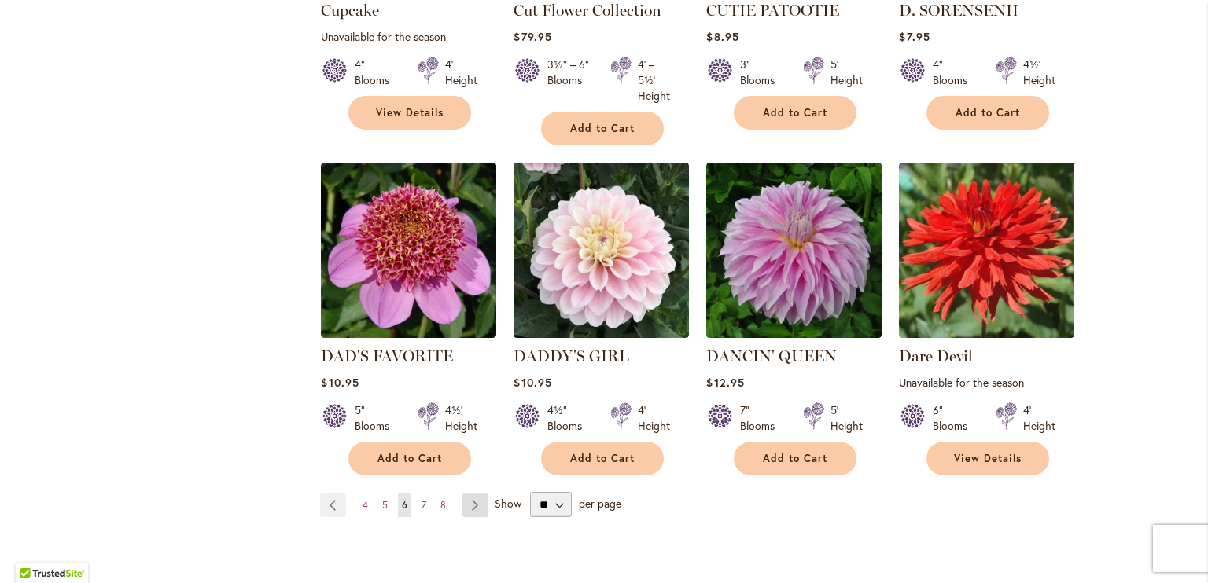
click at [467, 502] on link "Page Next" at bounding box center [475, 506] width 26 height 24
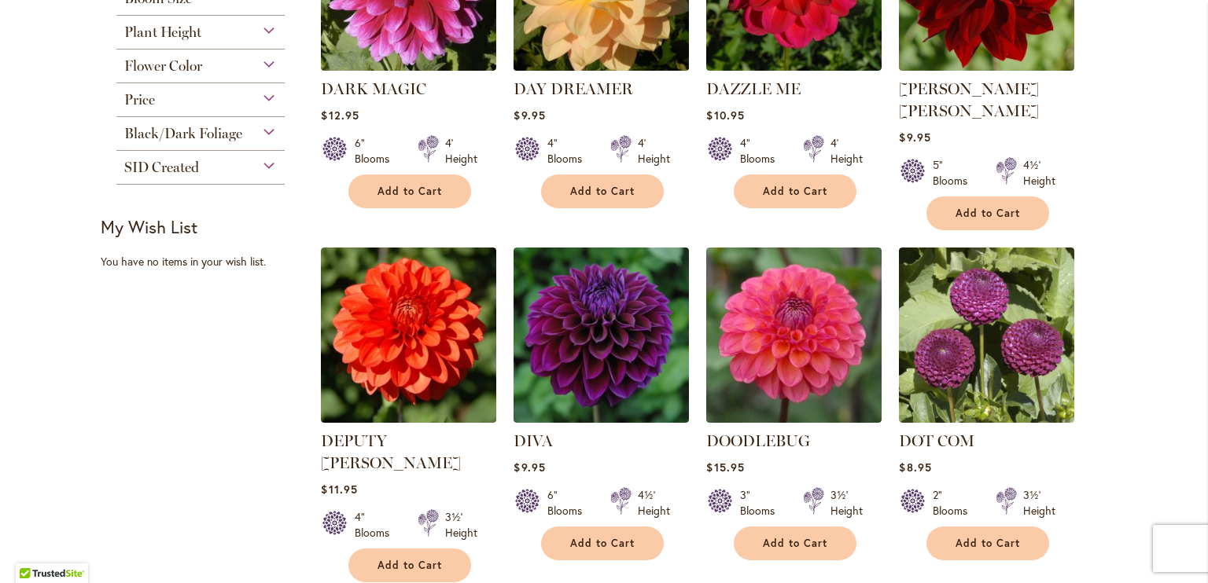
scroll to position [629, 0]
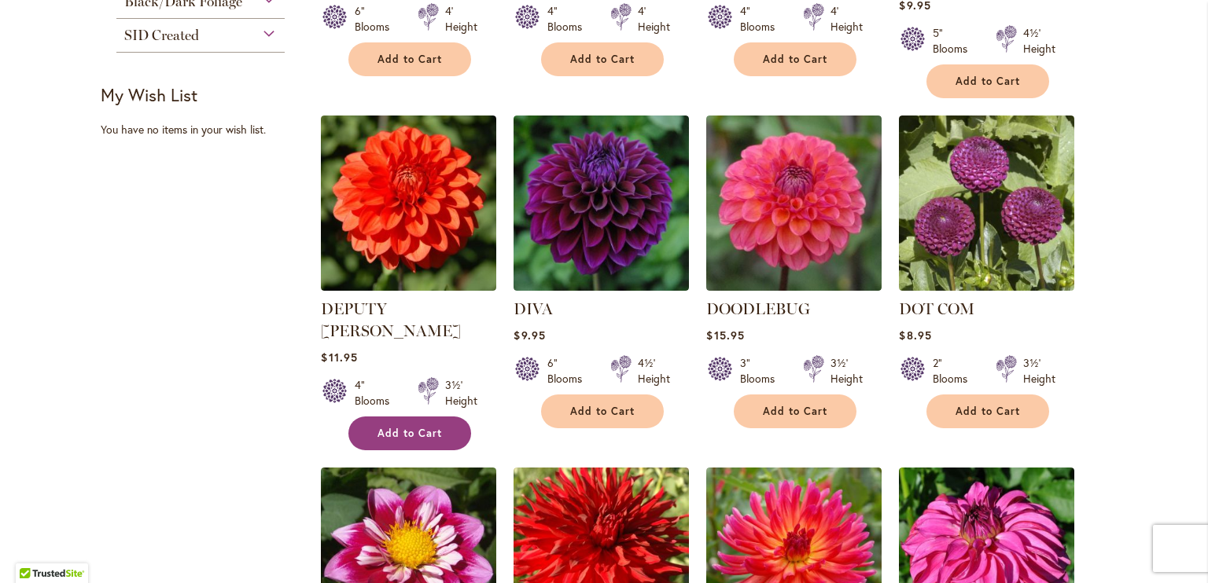
click at [383, 417] on button "Add to Cart" at bounding box center [409, 434] width 123 height 34
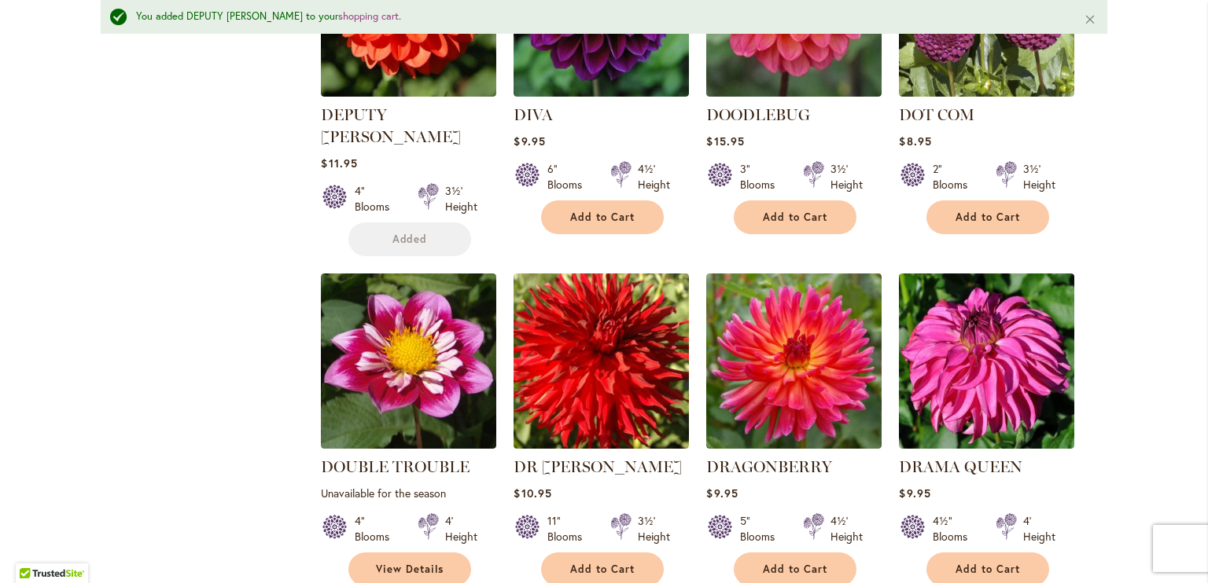
scroll to position [748, 0]
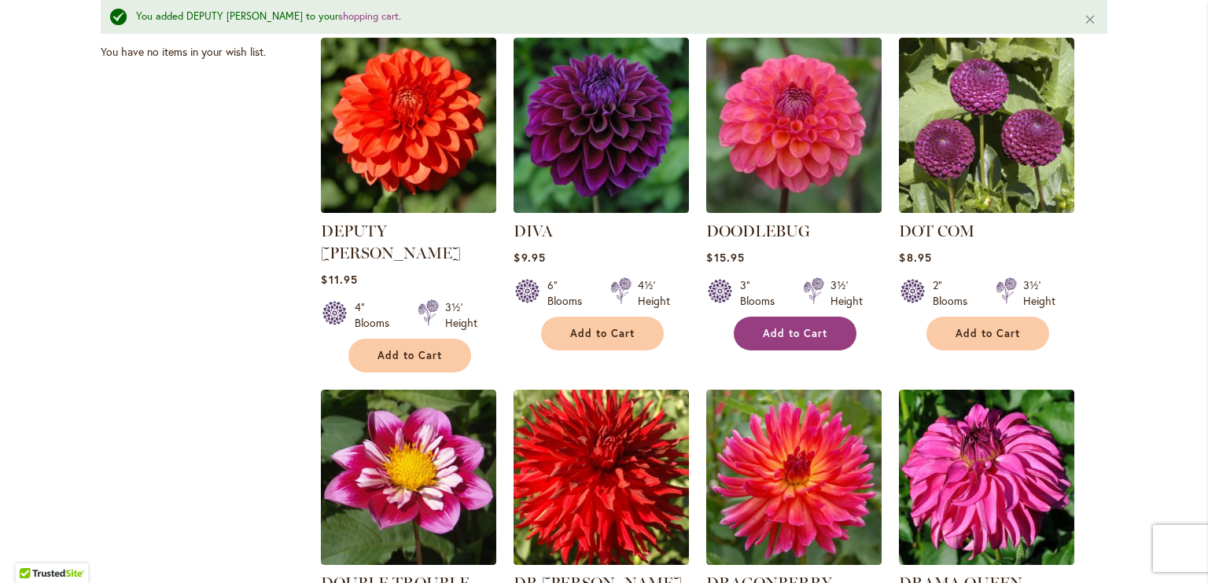
click at [796, 327] on span "Add to Cart" at bounding box center [795, 333] width 64 height 13
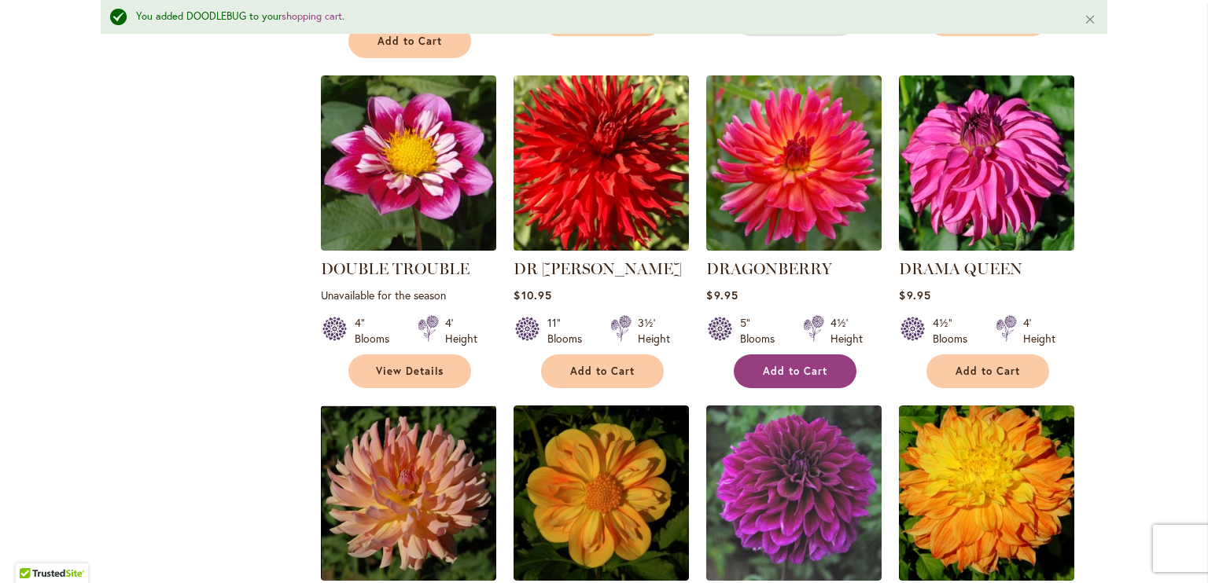
scroll to position [1220, 0]
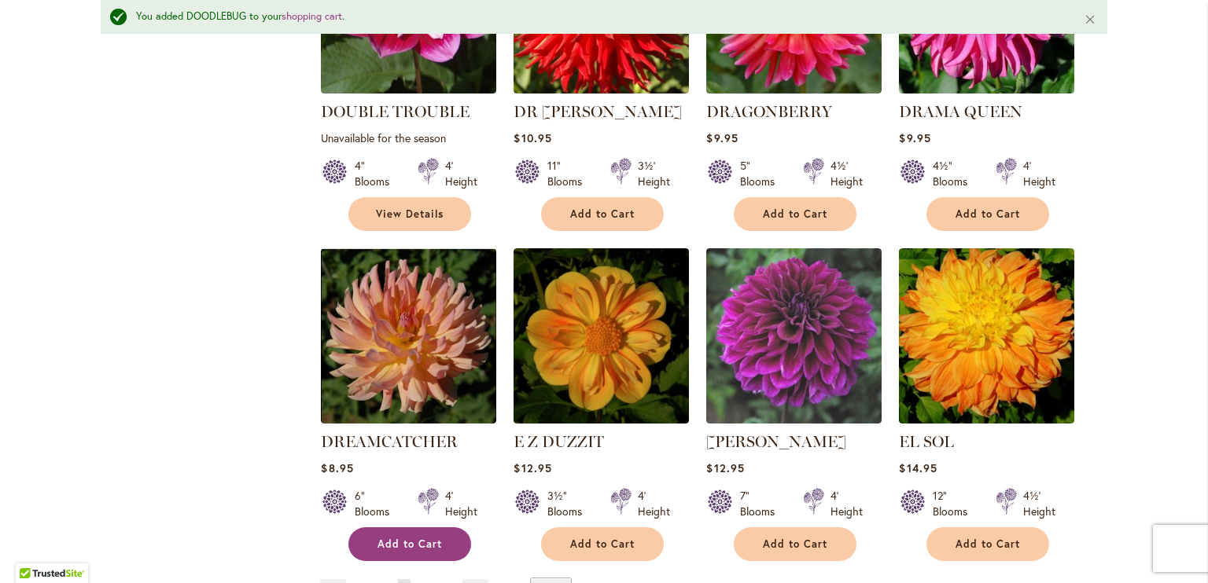
click at [425, 538] on span "Add to Cart" at bounding box center [409, 544] width 64 height 13
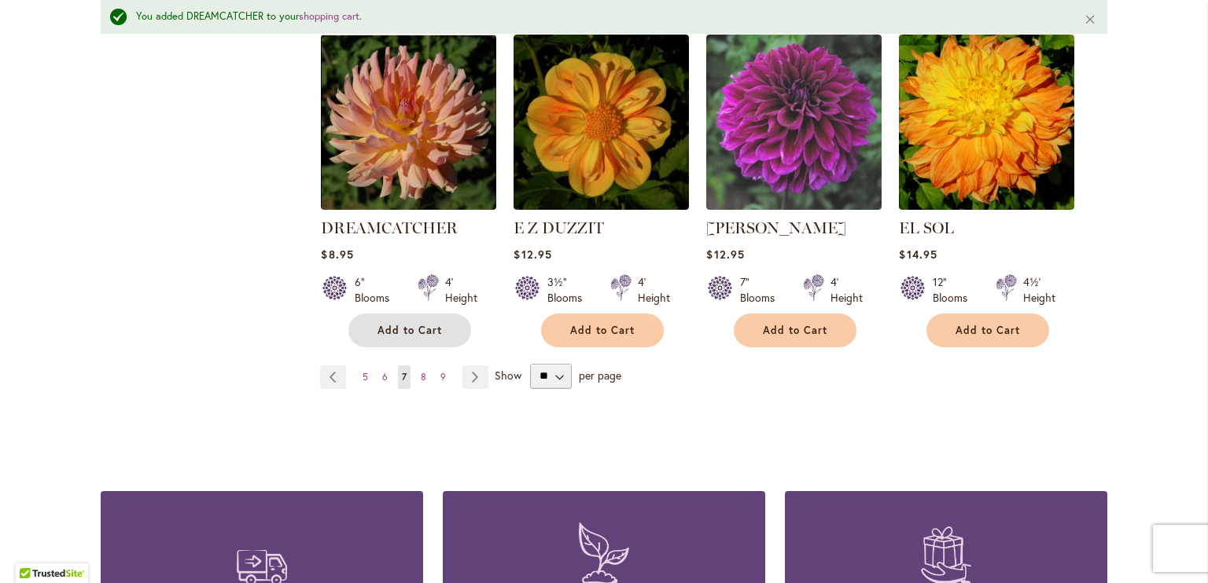
scroll to position [1456, 0]
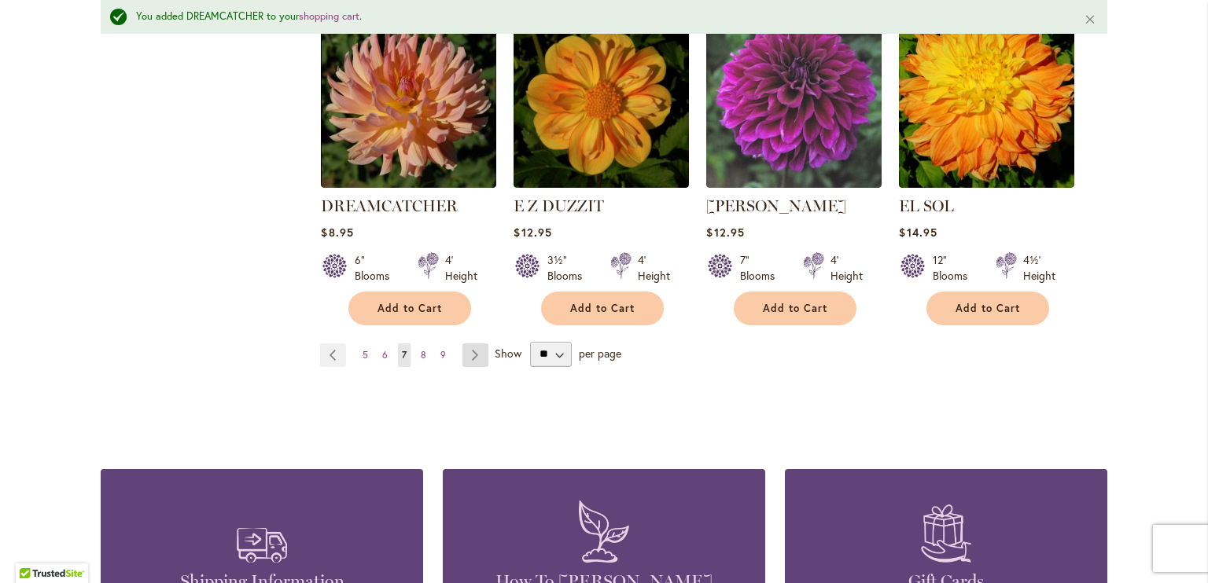
click at [462, 344] on link "Page Next" at bounding box center [475, 356] width 26 height 24
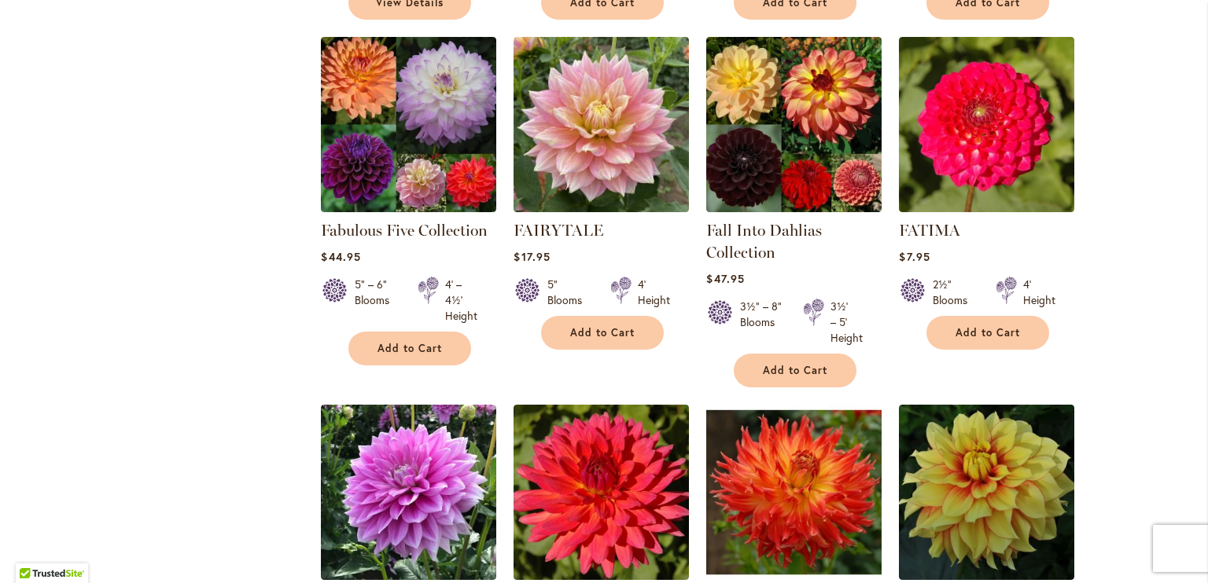
scroll to position [1022, 0]
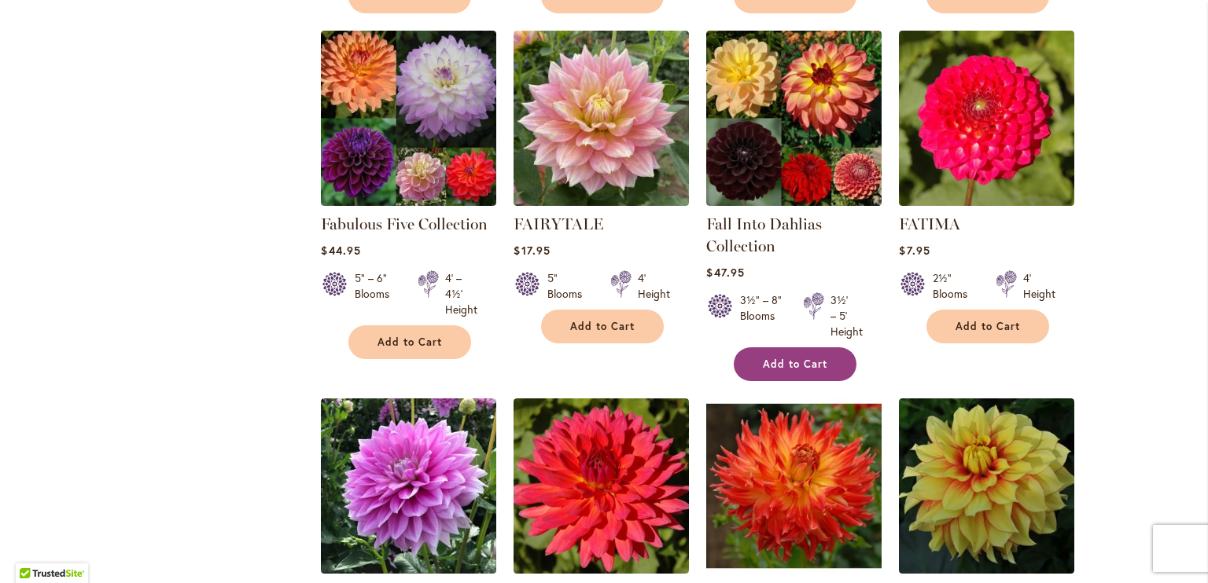
click at [789, 358] on span "Add to Cart" at bounding box center [795, 364] width 64 height 13
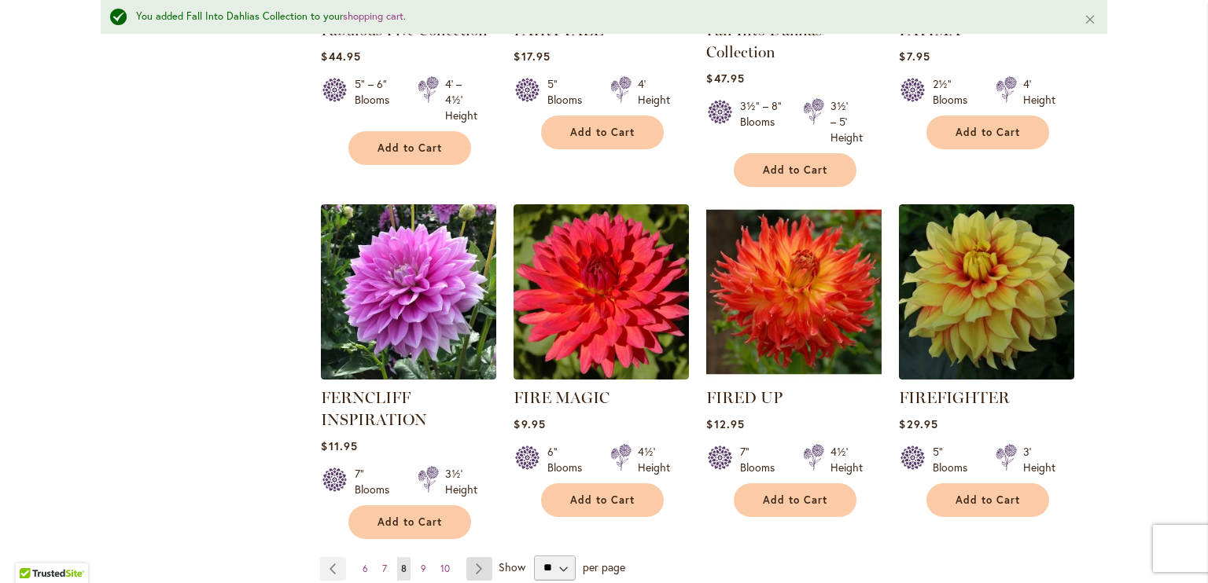
scroll to position [1299, 0]
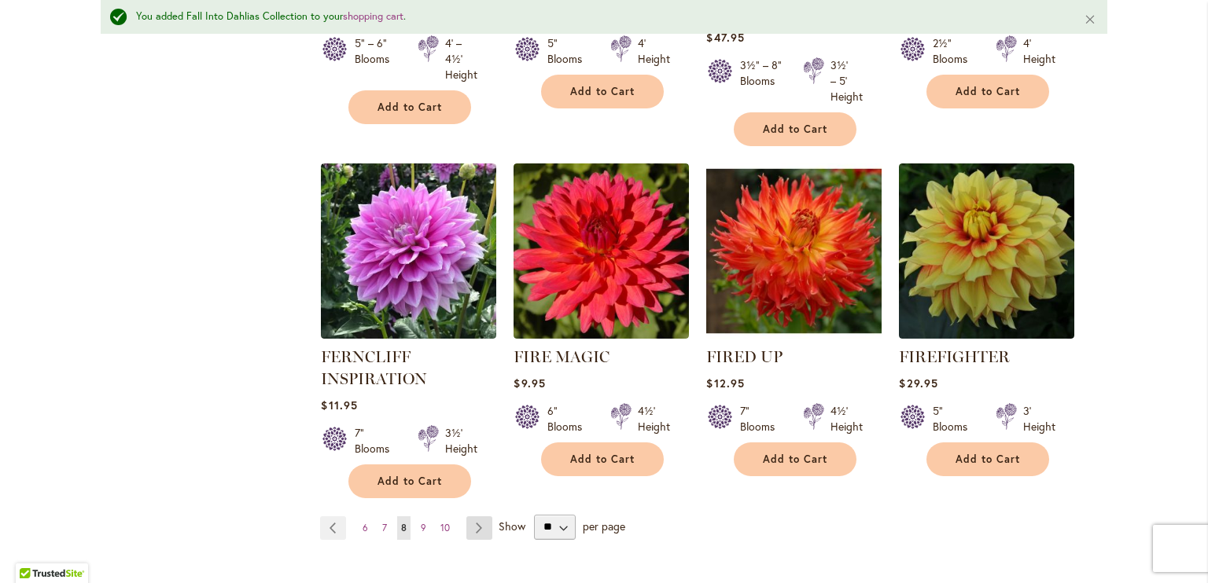
click at [472, 523] on link "Page Next" at bounding box center [479, 528] width 26 height 24
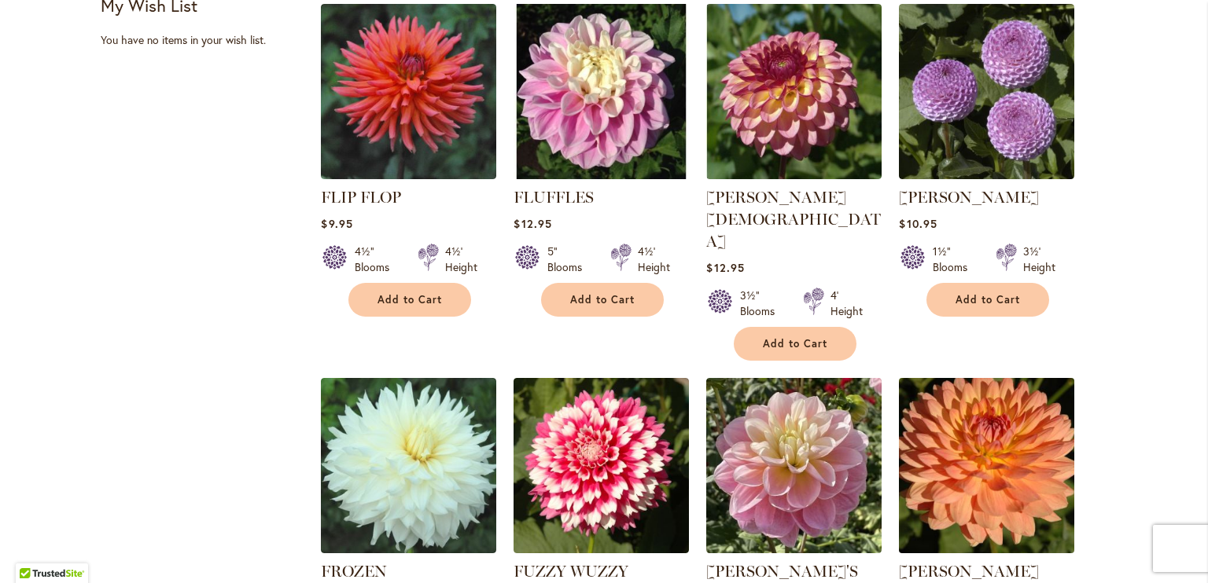
scroll to position [786, 0]
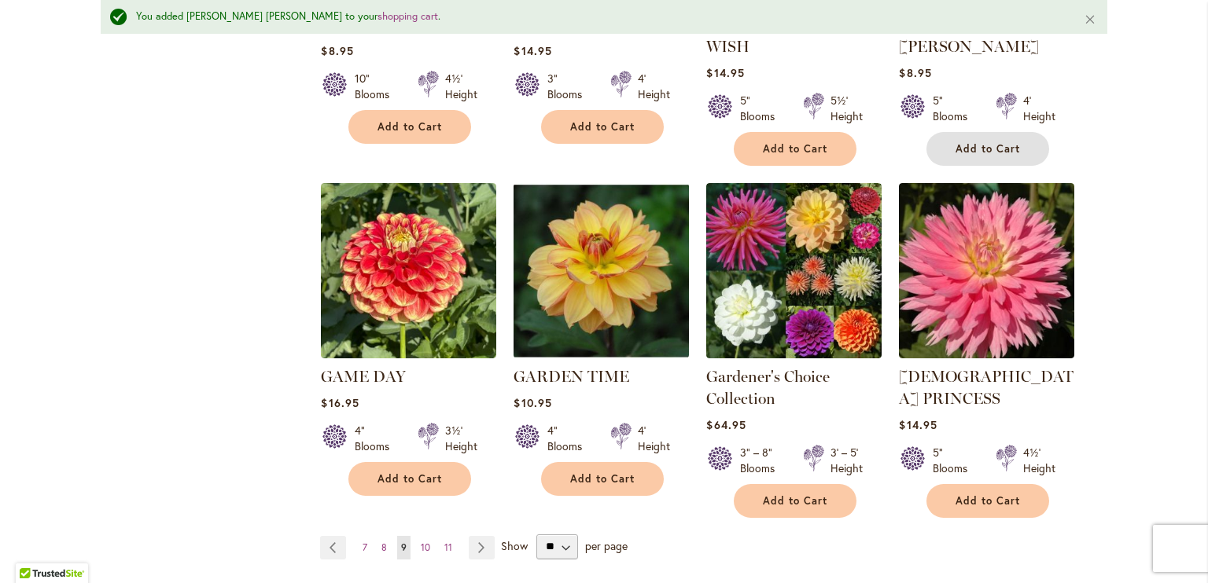
scroll to position [1299, 0]
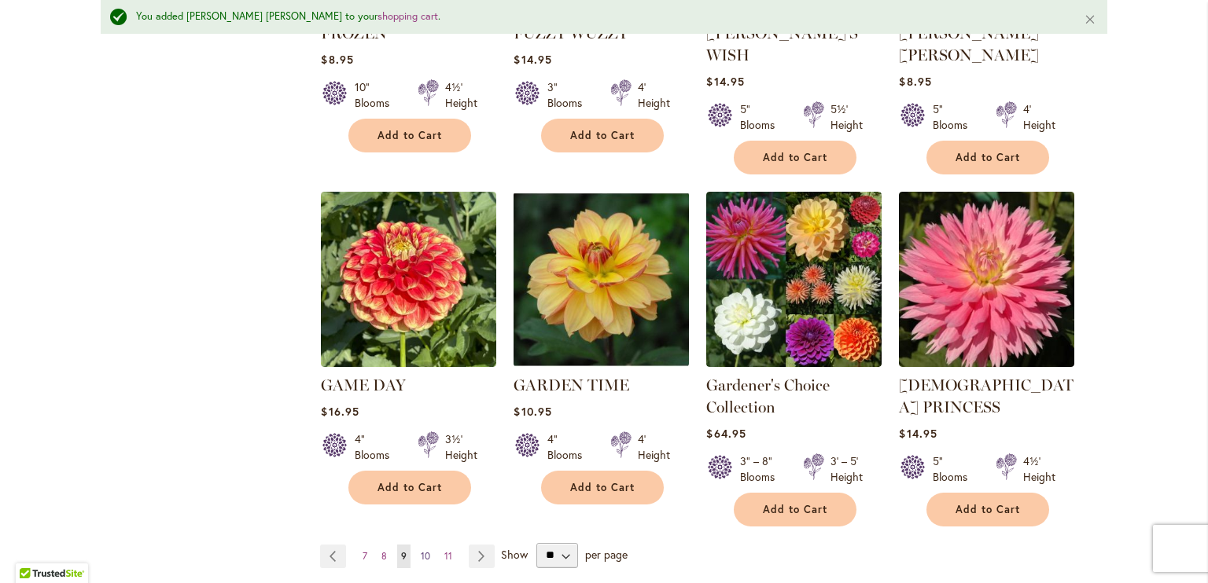
click at [421, 550] on span "10" at bounding box center [425, 556] width 9 height 12
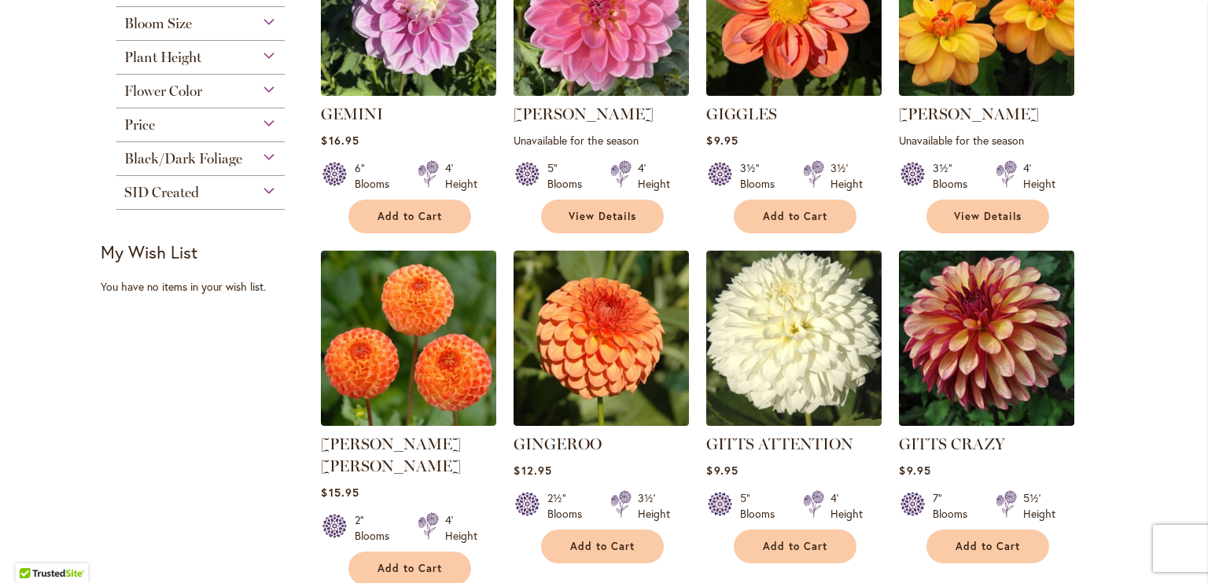
scroll to position [550, 0]
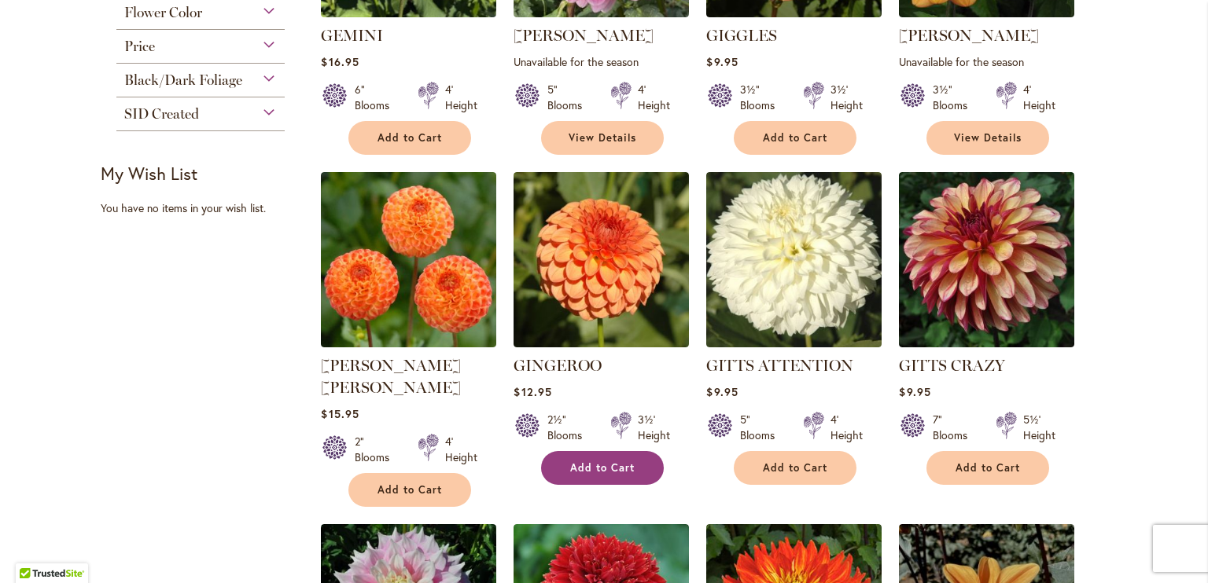
click at [616, 474] on button "Add to Cart" at bounding box center [602, 468] width 123 height 34
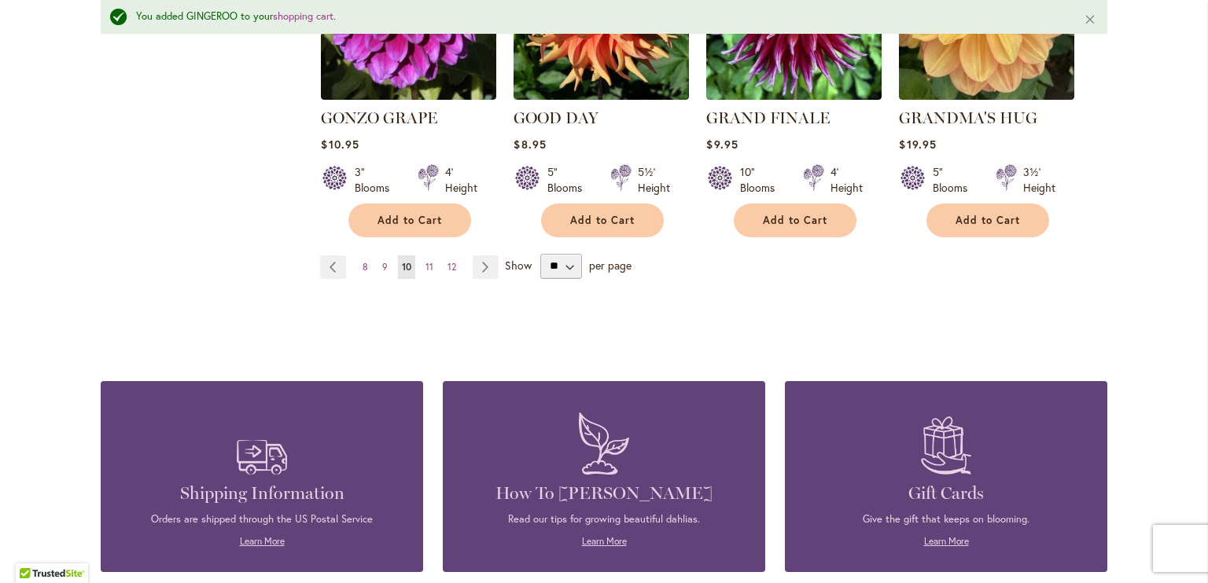
scroll to position [1535, 0]
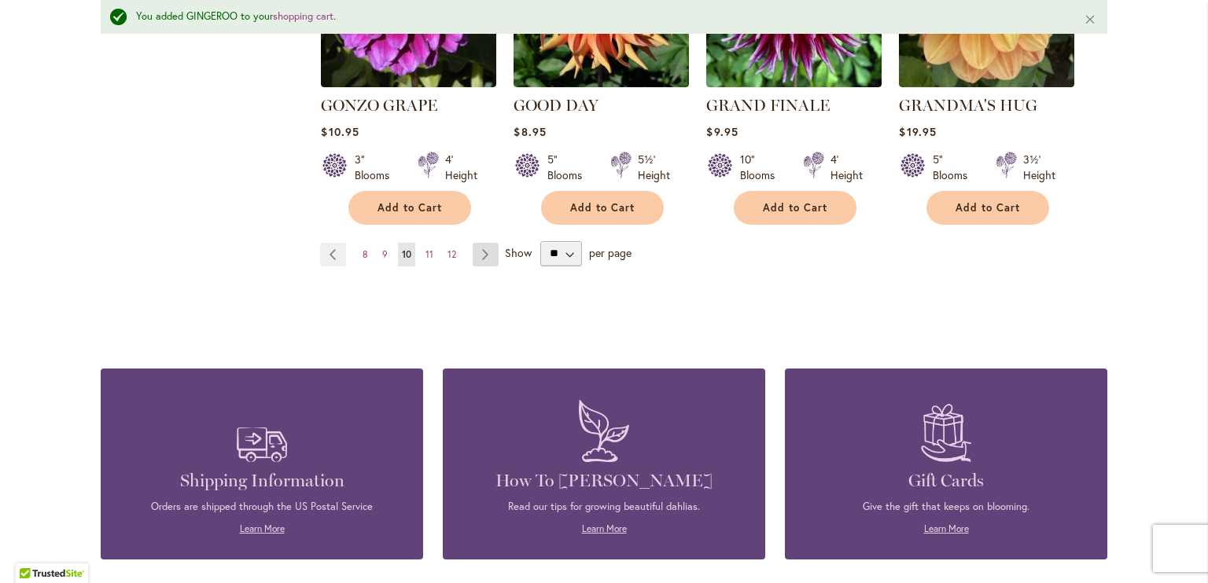
click at [484, 243] on link "Page Next" at bounding box center [485, 255] width 26 height 24
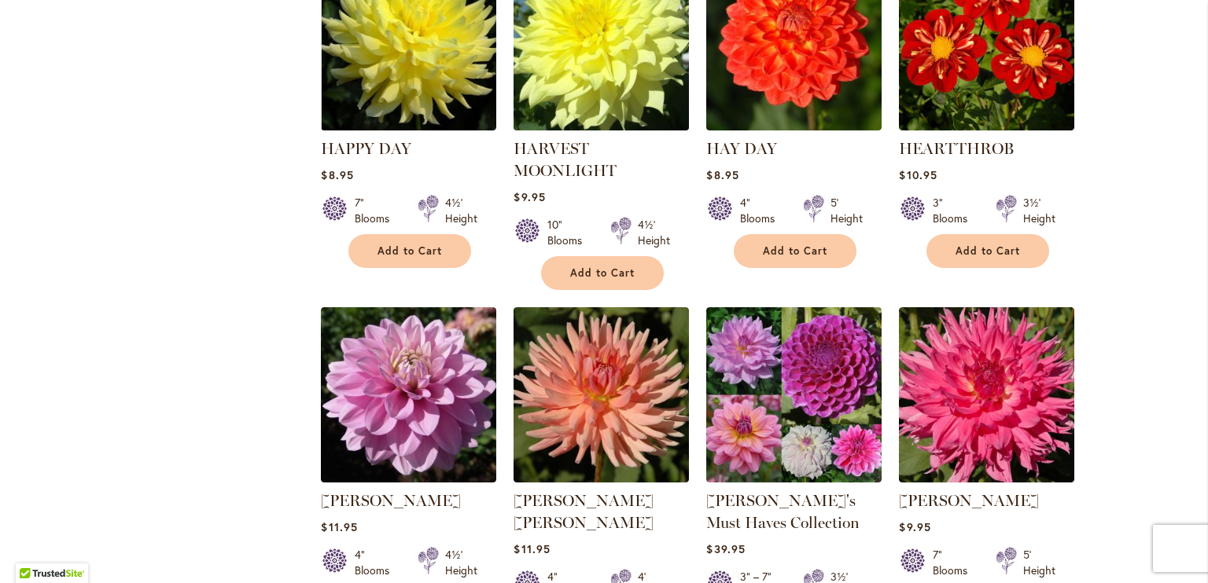
scroll to position [943, 0]
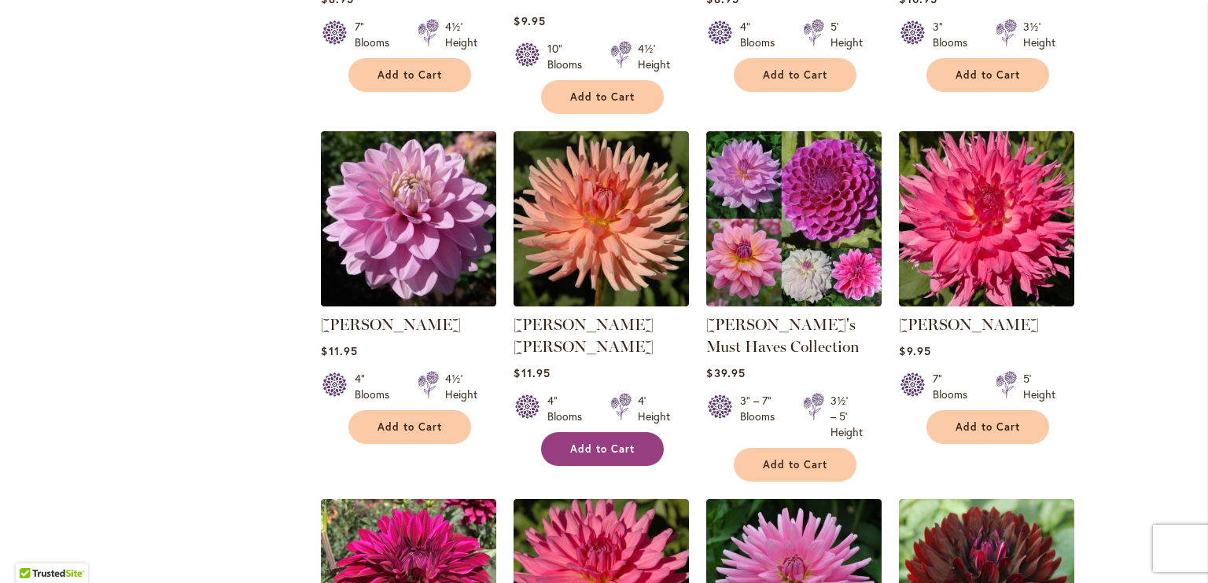
click at [604, 443] on span "Add to Cart" at bounding box center [602, 449] width 64 height 13
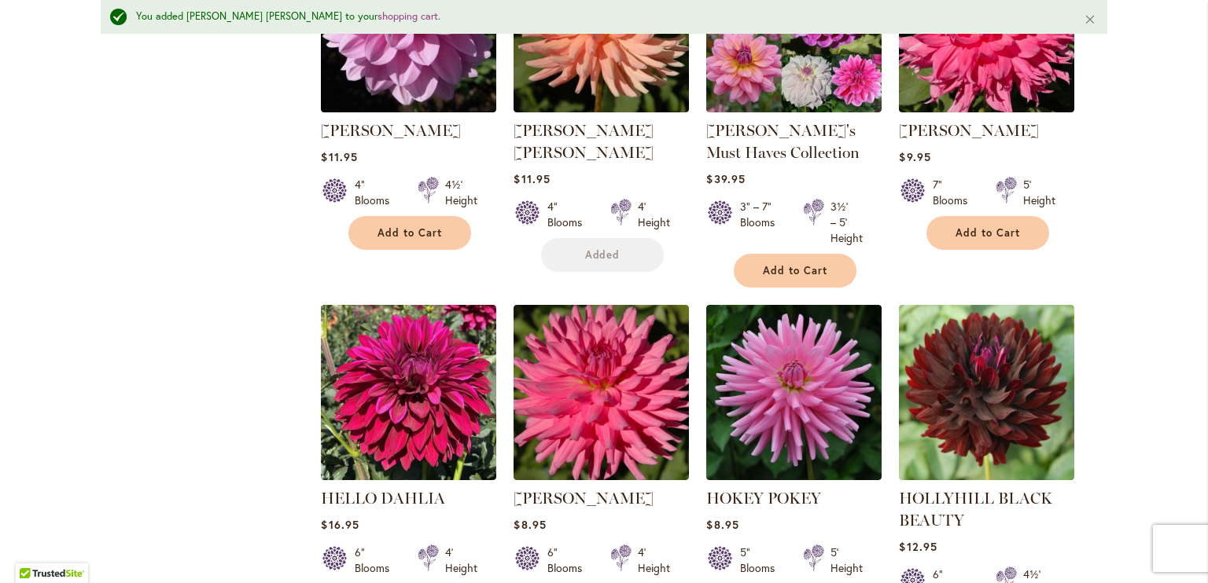
scroll to position [1377, 0]
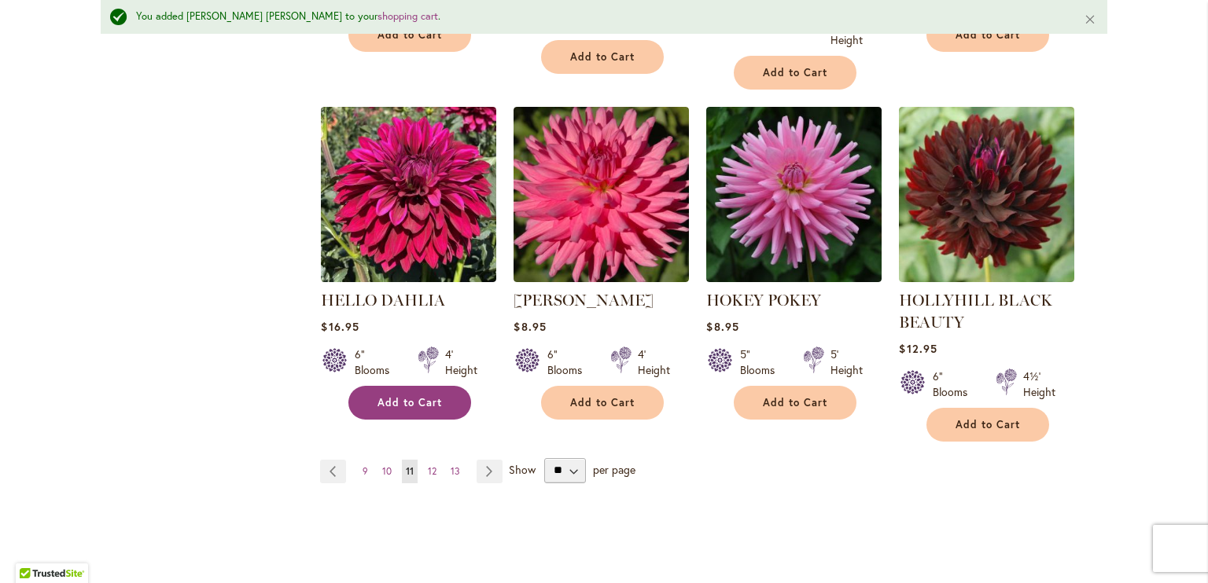
click at [395, 386] on button "Add to Cart" at bounding box center [409, 403] width 123 height 34
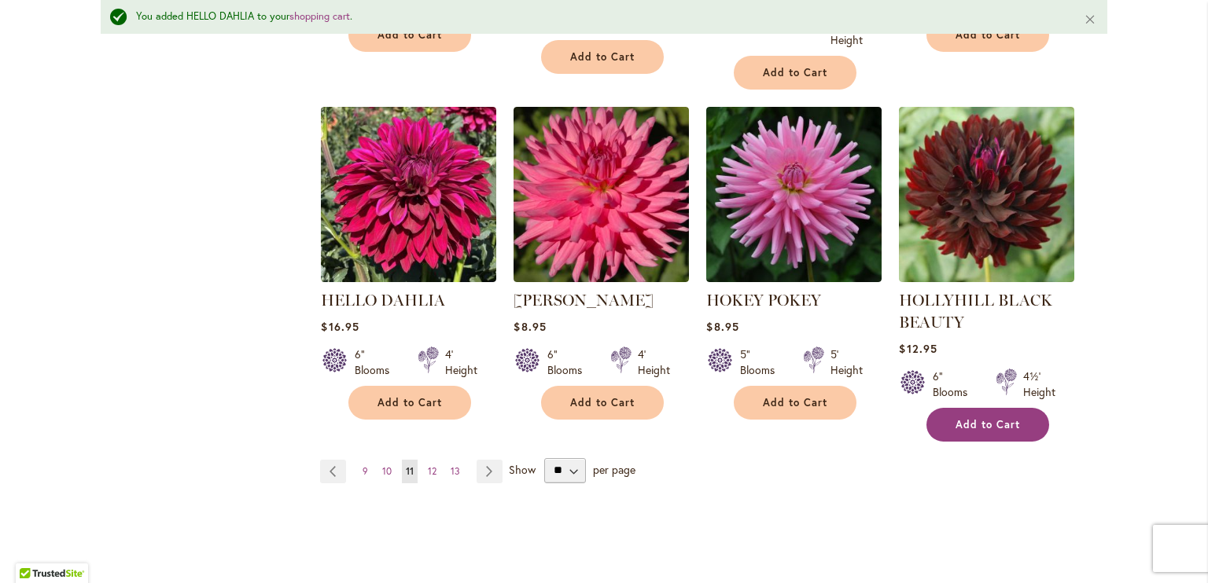
click at [978, 418] on span "Add to Cart" at bounding box center [987, 424] width 64 height 13
click at [482, 464] on link "Page Next" at bounding box center [489, 472] width 26 height 24
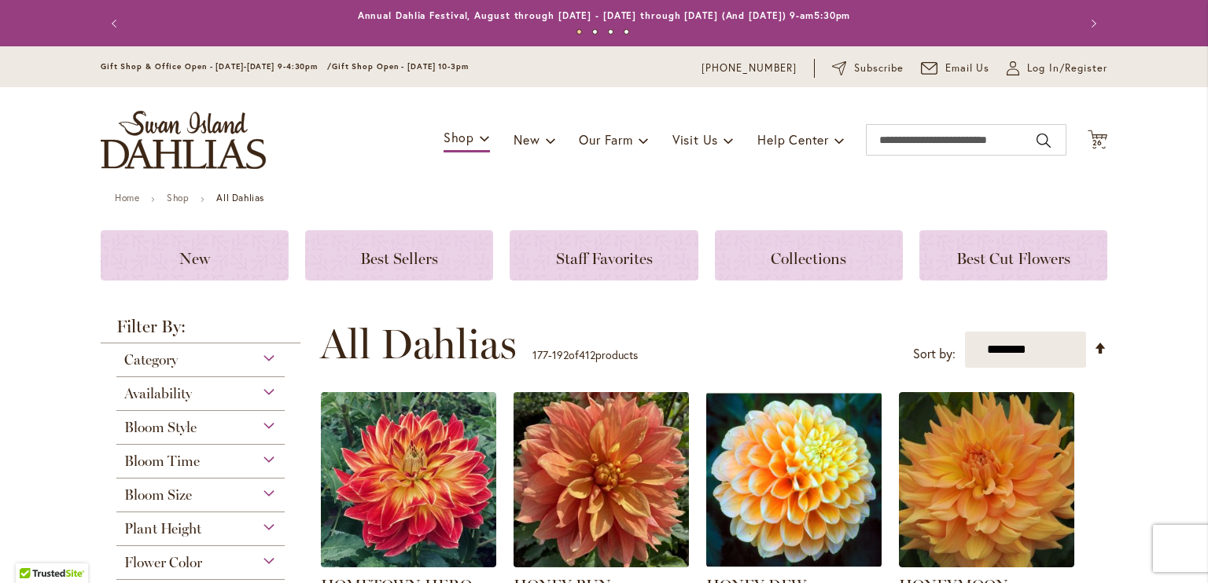
scroll to position [157, 0]
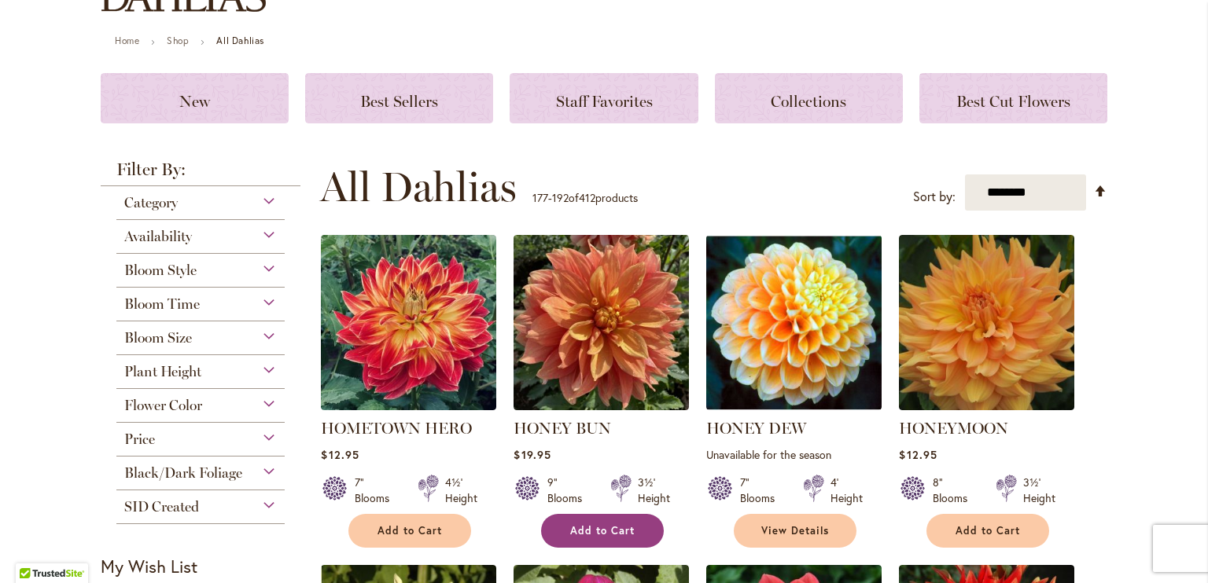
click at [616, 531] on span "Add to Cart" at bounding box center [602, 530] width 64 height 13
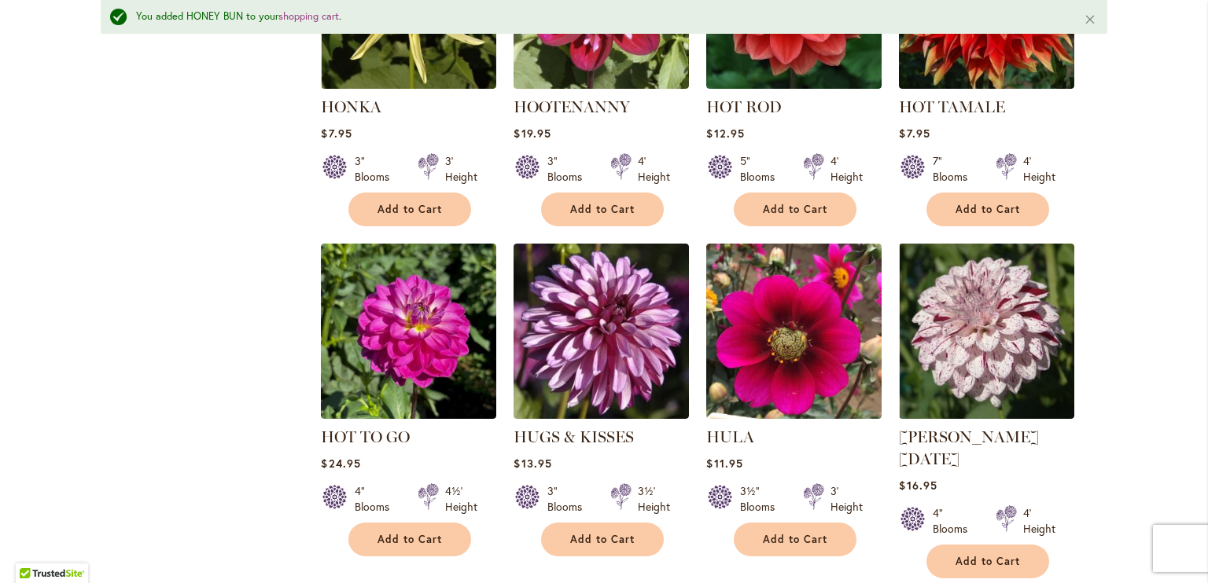
scroll to position [670, 0]
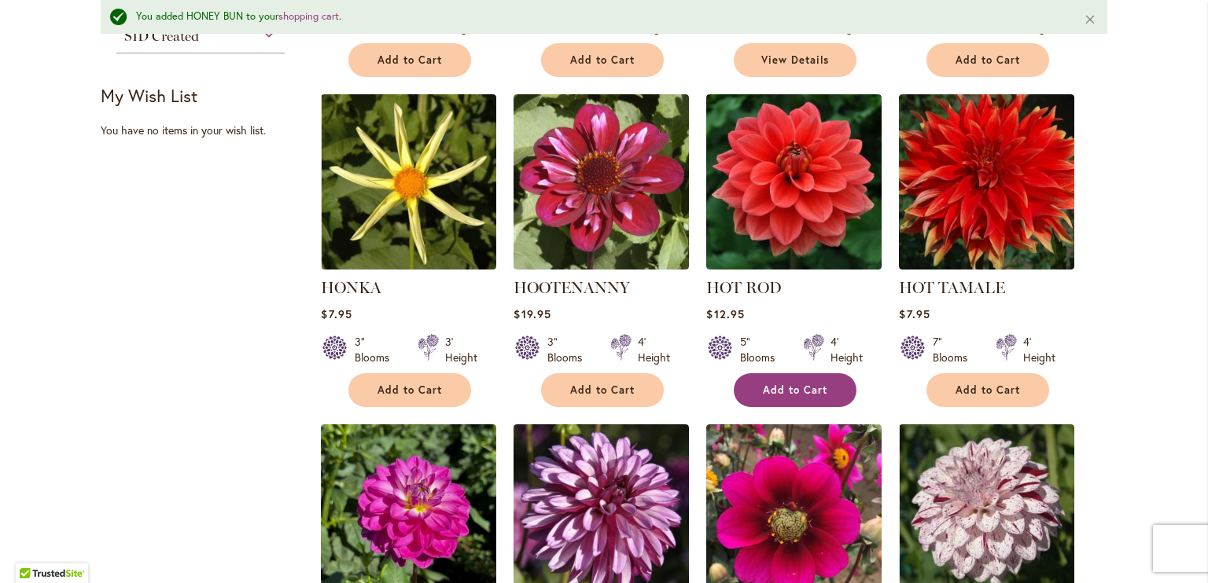
click at [780, 384] on span "Add to Cart" at bounding box center [795, 390] width 64 height 13
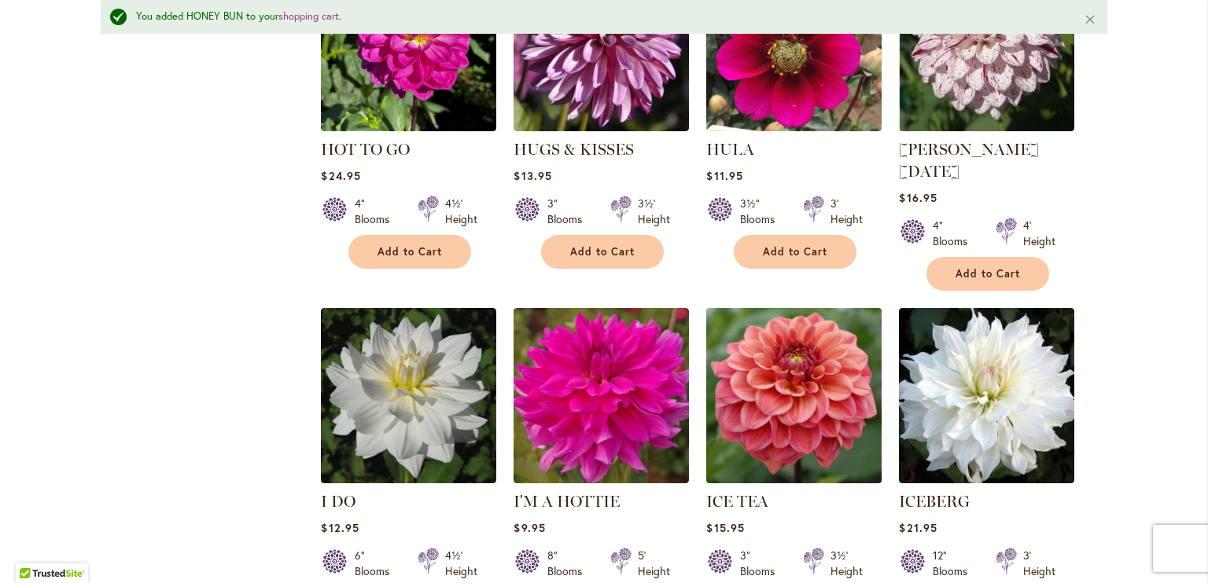
scroll to position [1220, 0]
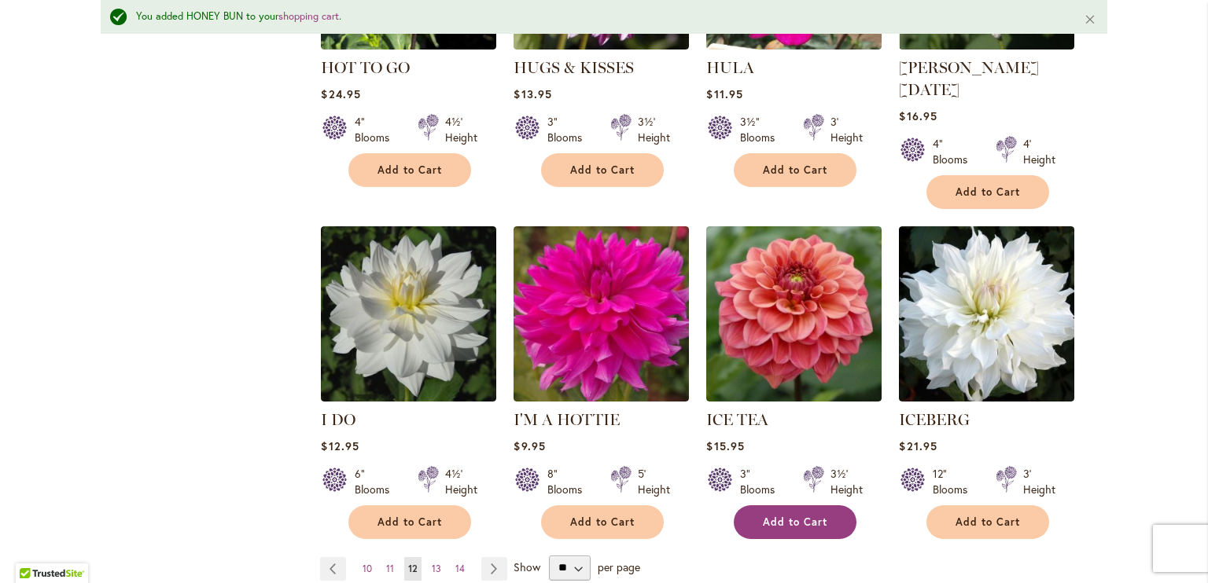
click at [785, 516] on span "Add to Cart" at bounding box center [795, 522] width 64 height 13
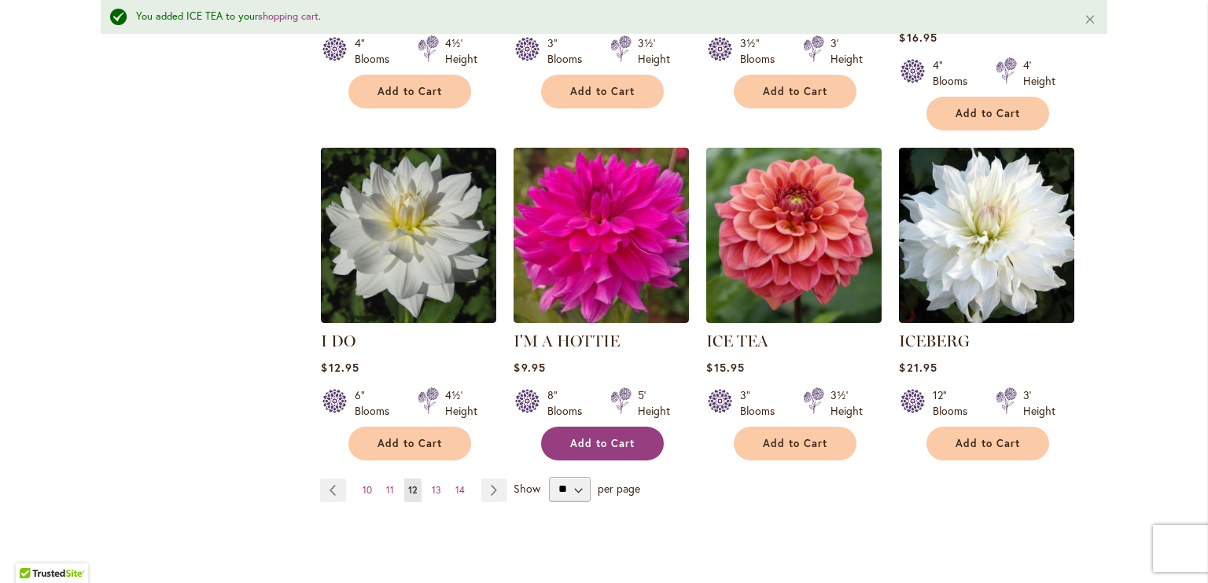
click at [592, 437] on span "Add to Cart" at bounding box center [602, 443] width 64 height 13
click at [435, 479] on link "Page 13" at bounding box center [436, 491] width 17 height 24
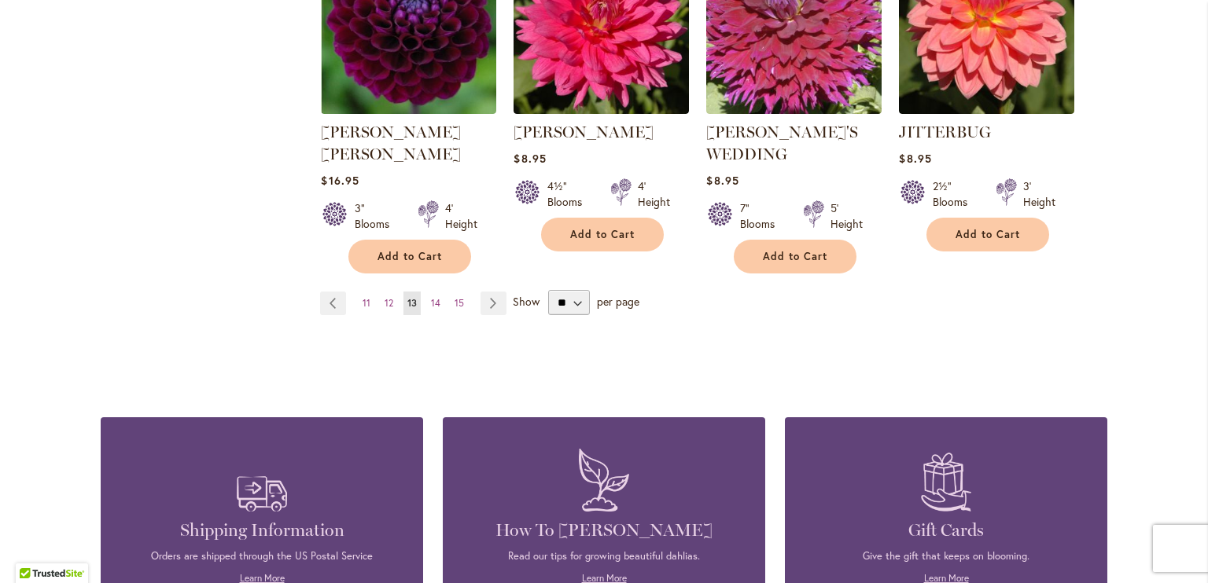
scroll to position [1494, 0]
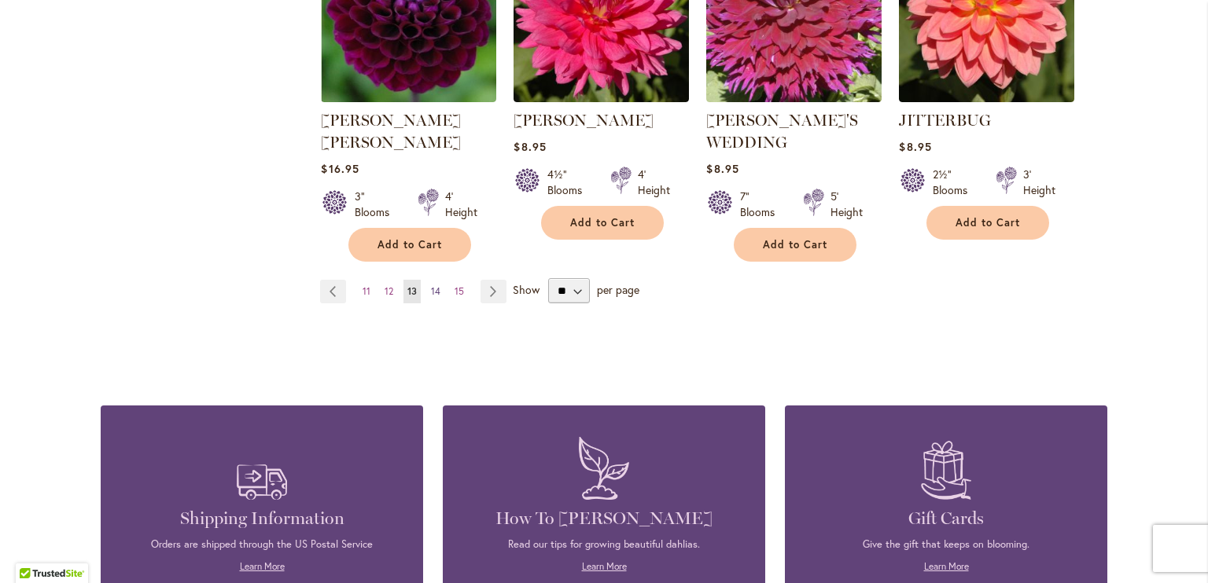
click at [431, 285] on span "14" at bounding box center [435, 291] width 9 height 12
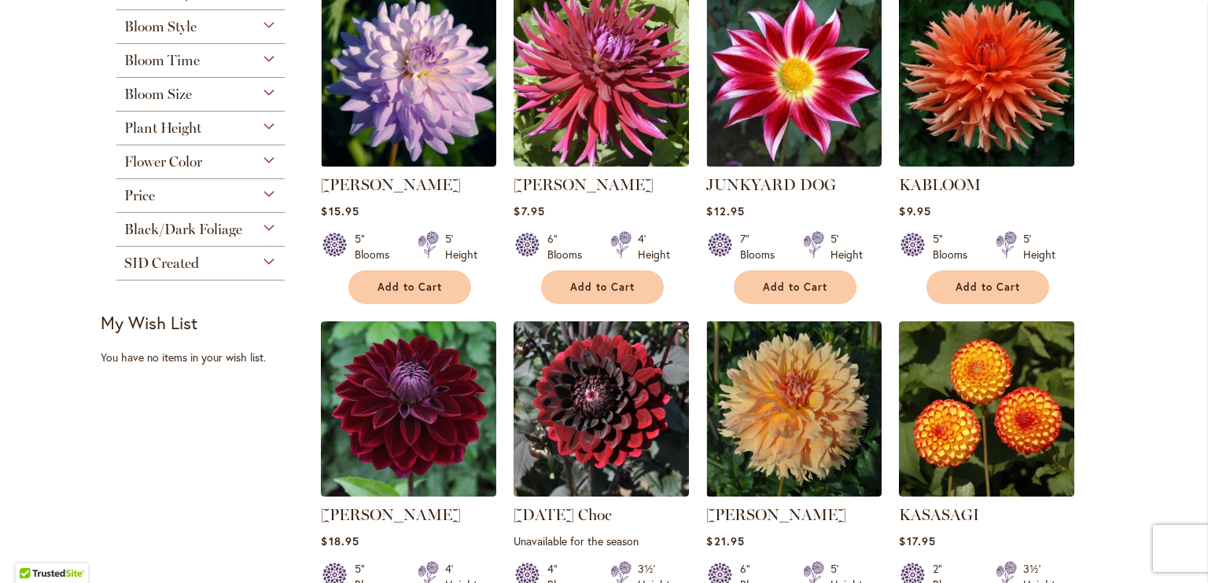
scroll to position [393, 0]
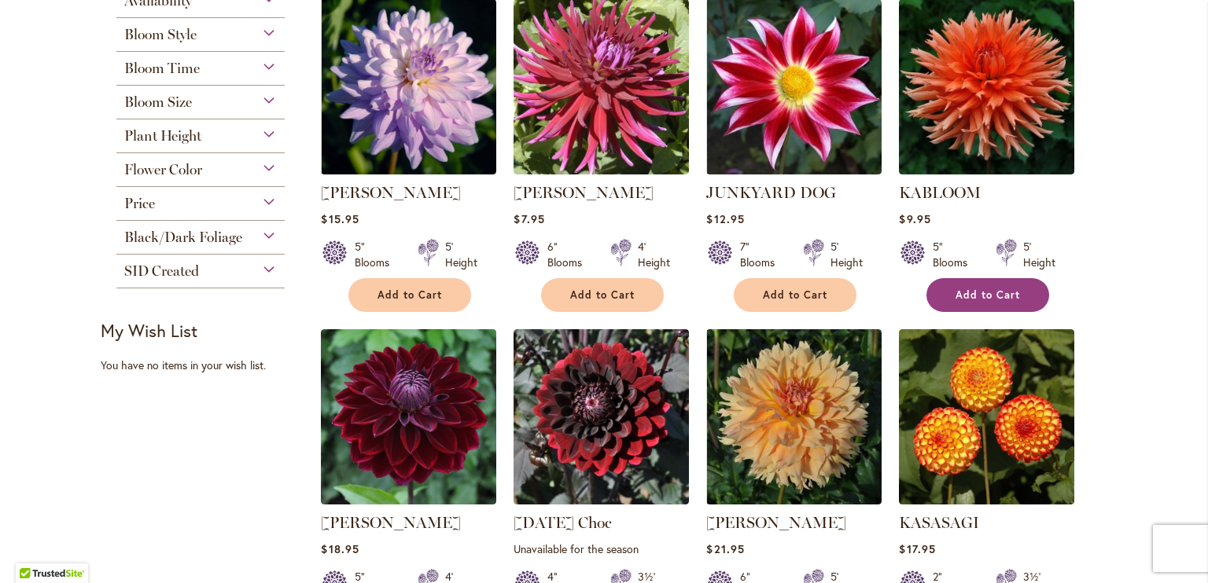
click at [991, 300] on button "Add to Cart" at bounding box center [987, 295] width 123 height 34
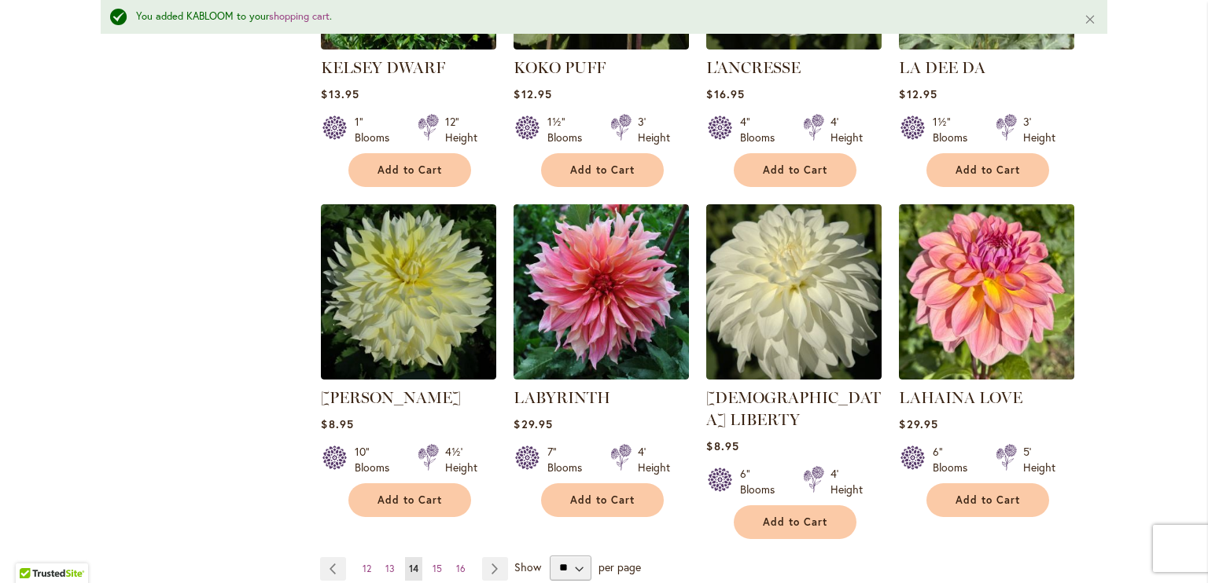
scroll to position [1299, 0]
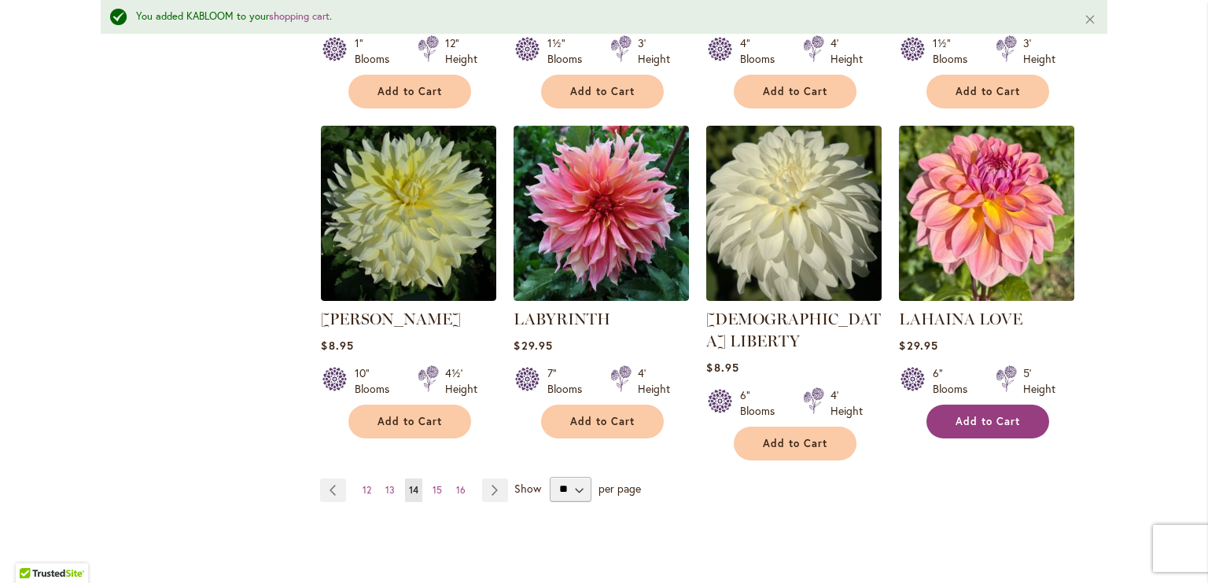
click at [985, 421] on span "Add to Cart" at bounding box center [987, 421] width 64 height 13
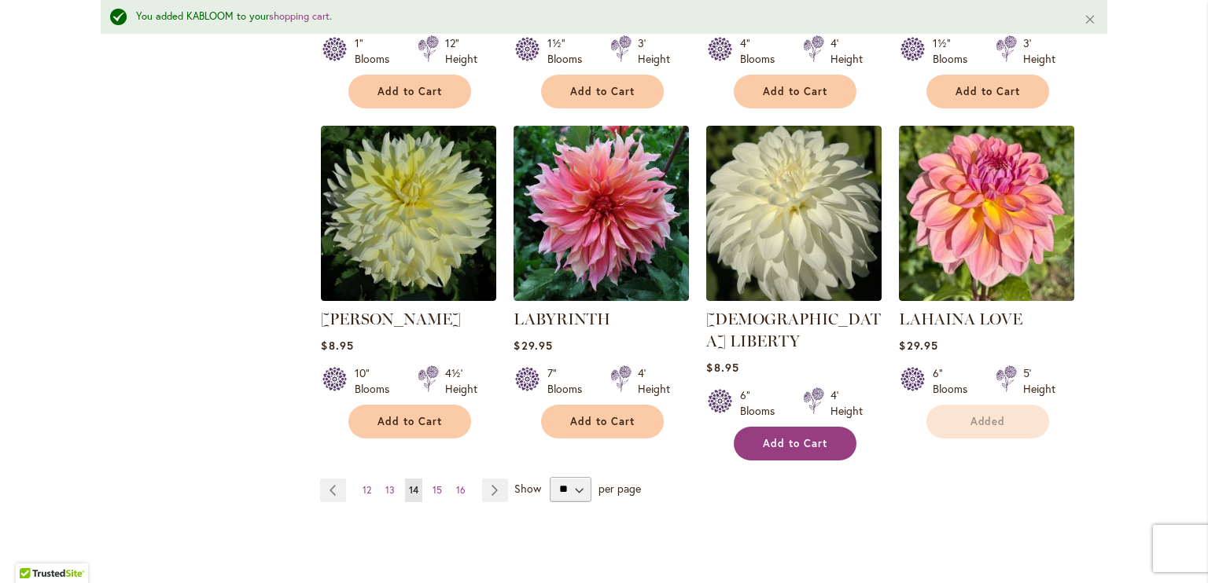
click at [755, 427] on button "Add to Cart" at bounding box center [794, 444] width 123 height 34
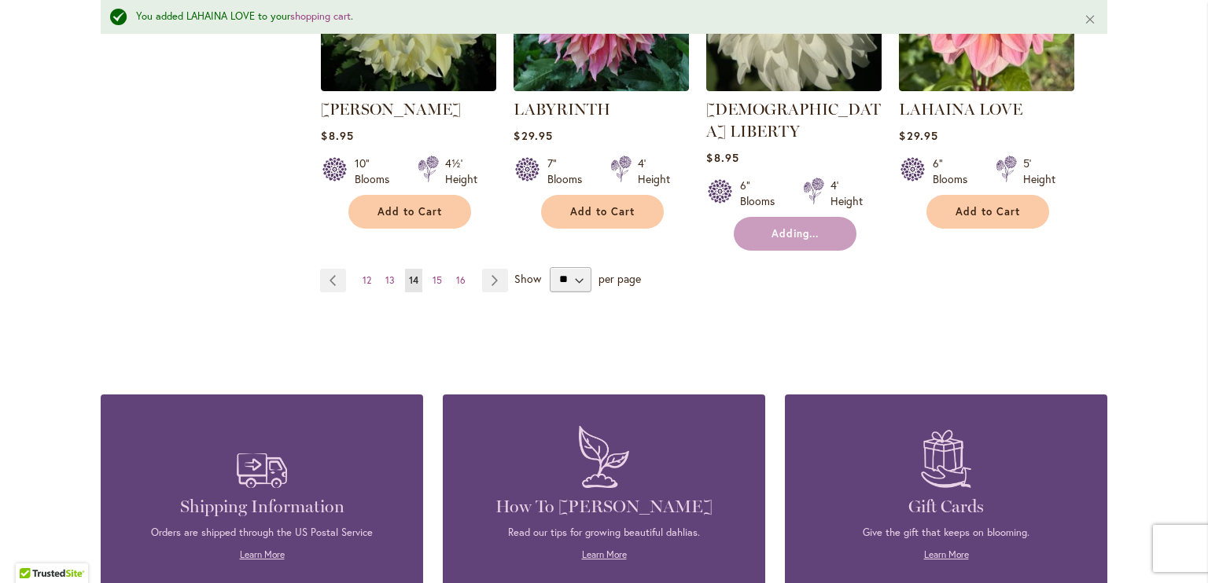
scroll to position [1535, 0]
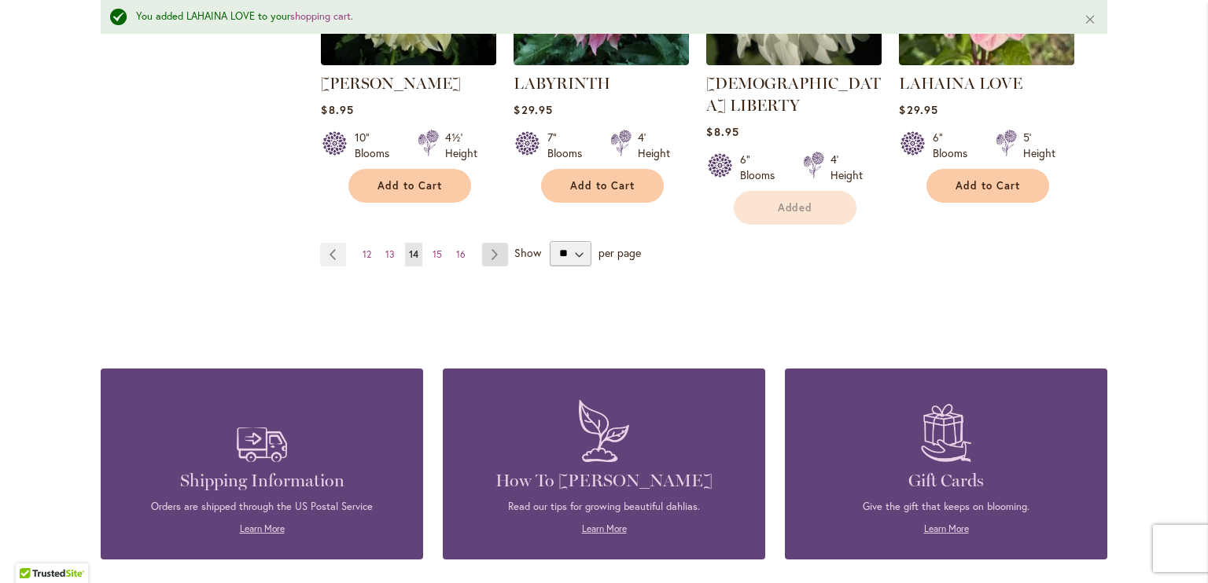
click at [487, 243] on link "Page Next" at bounding box center [495, 255] width 26 height 24
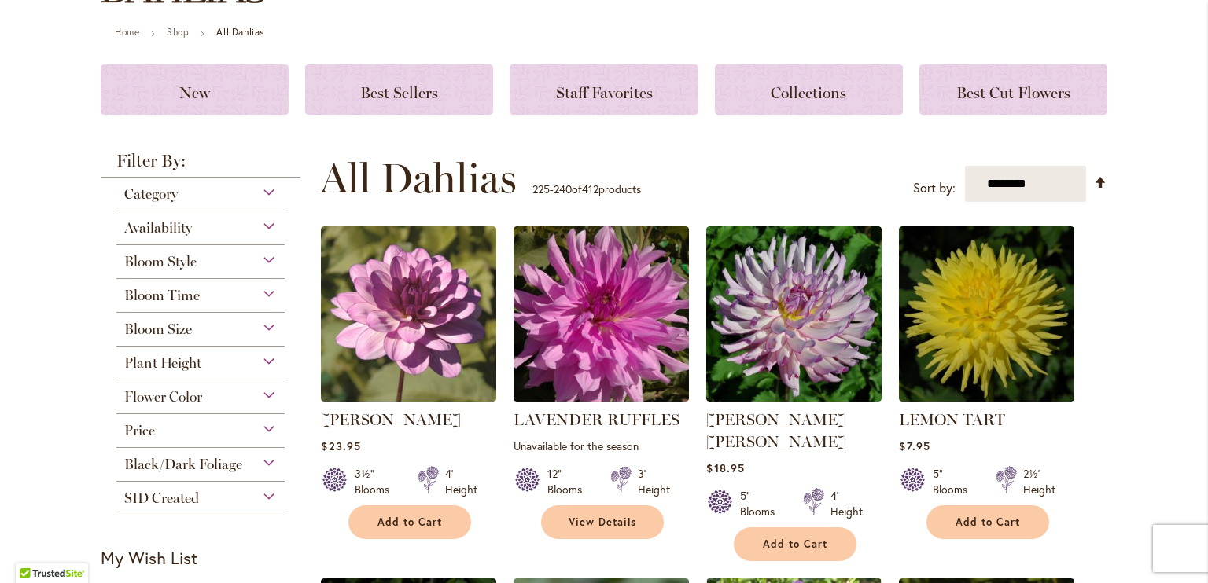
scroll to position [157, 0]
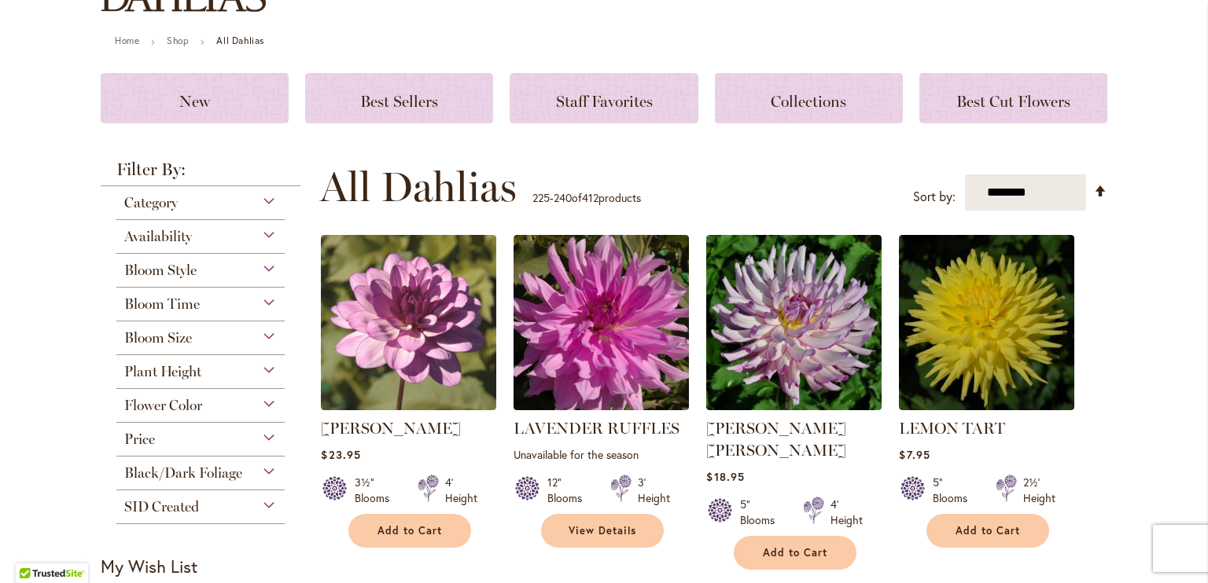
click at [258, 268] on div "Bloom Style" at bounding box center [200, 266] width 168 height 25
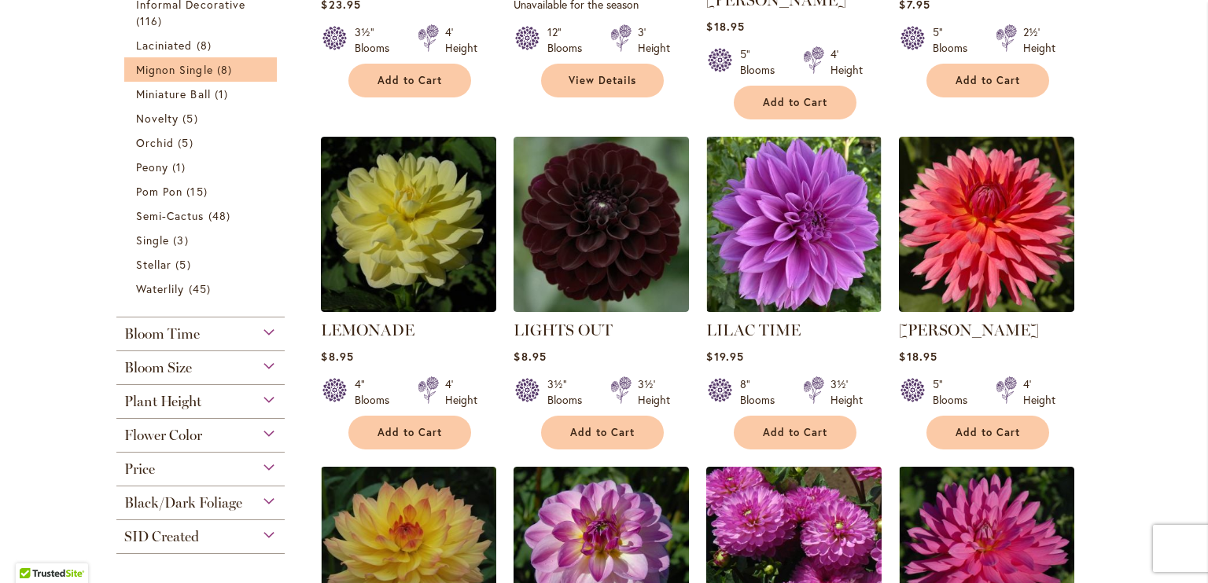
scroll to position [647, 0]
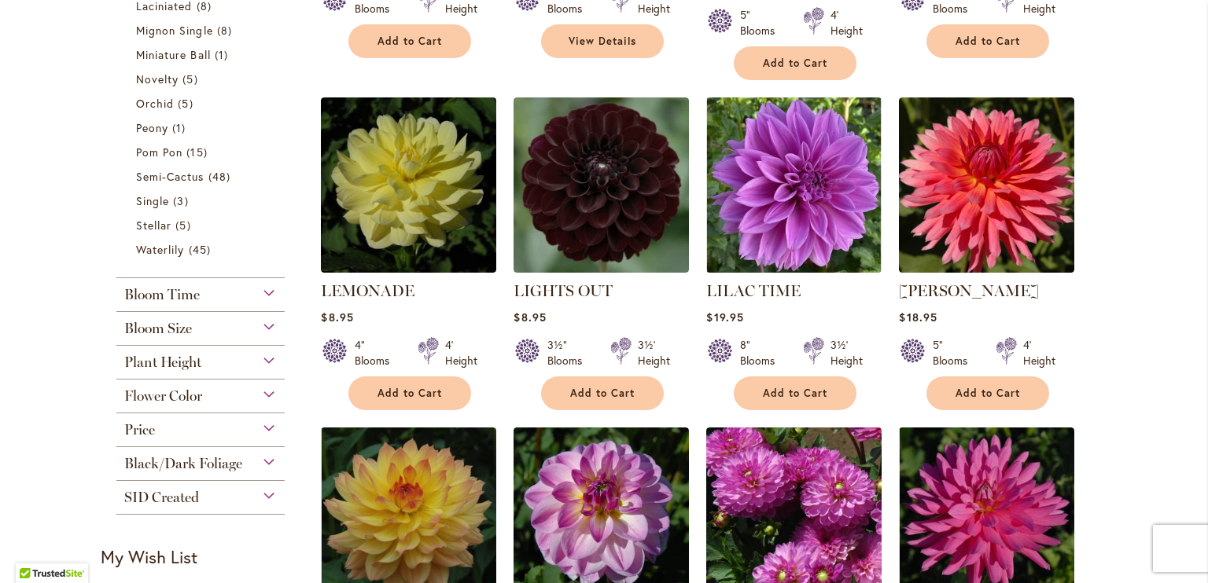
click at [250, 295] on div "Bloom Time" at bounding box center [200, 290] width 168 height 25
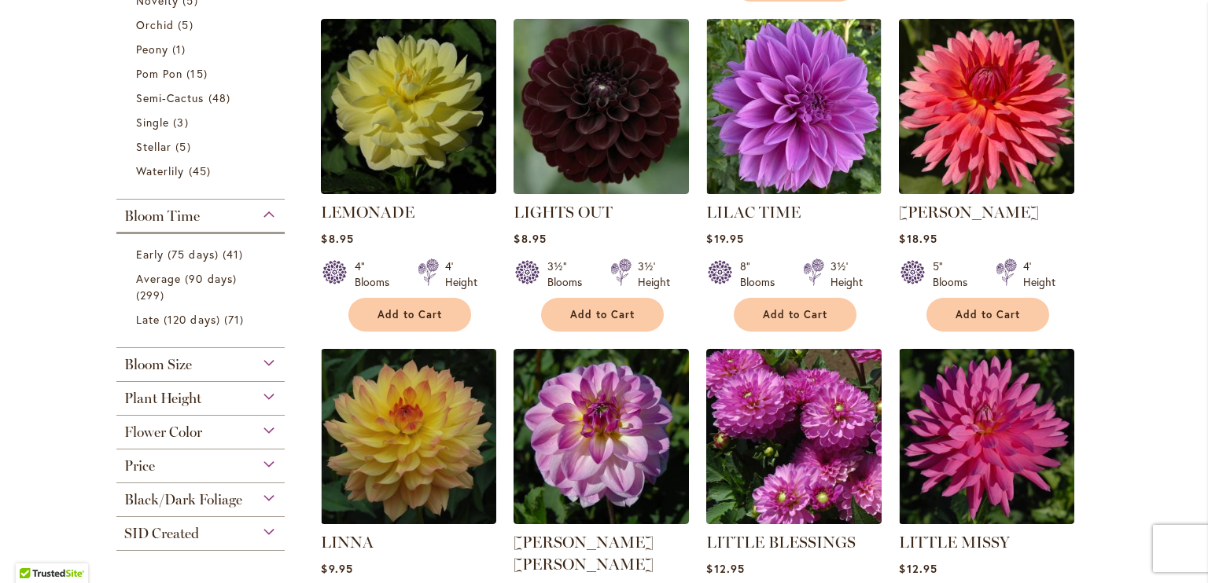
scroll to position [804, 0]
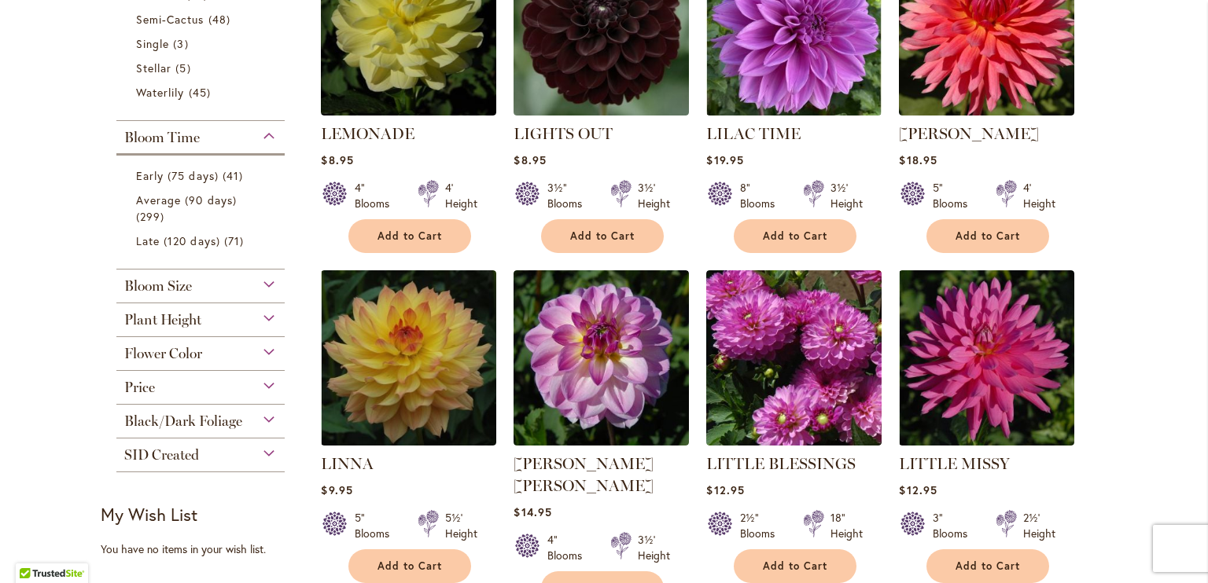
click at [252, 286] on div "Bloom Size" at bounding box center [200, 282] width 168 height 25
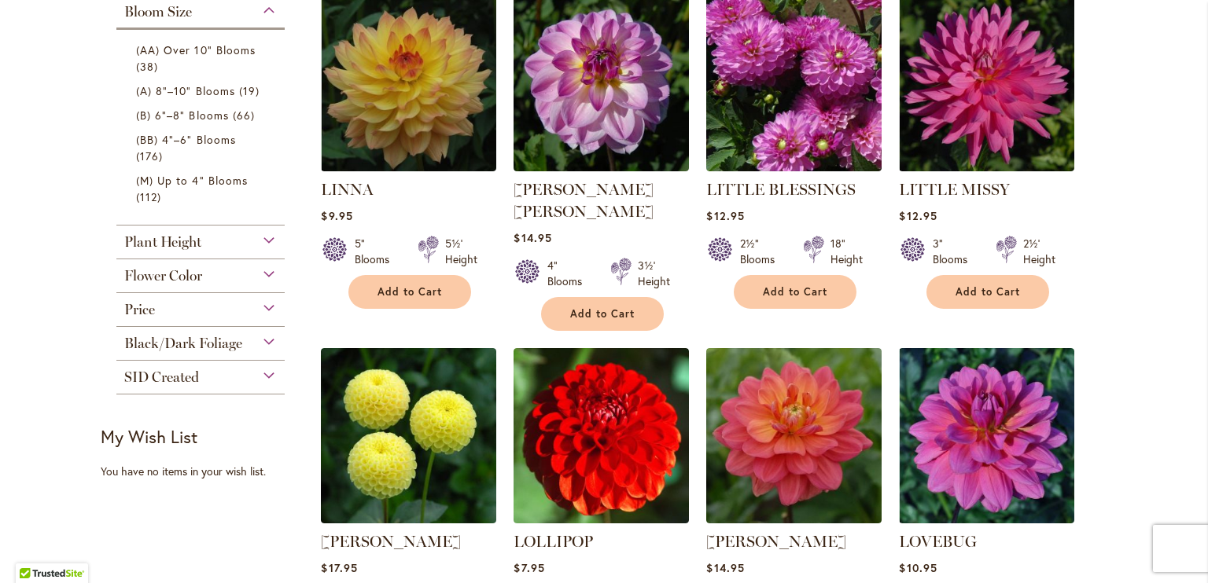
scroll to position [1119, 0]
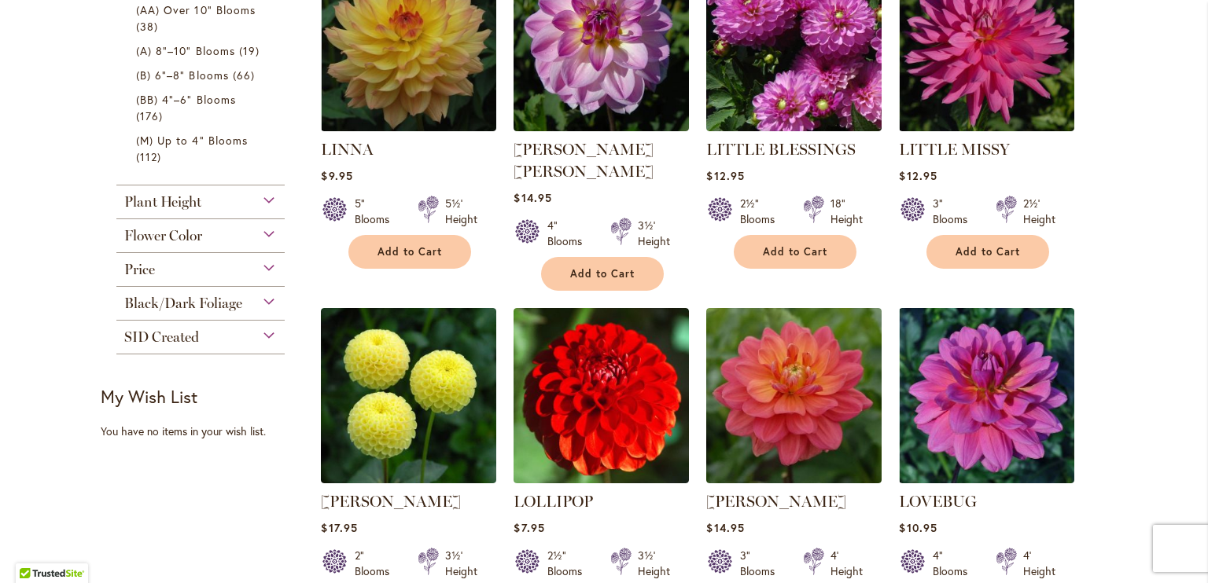
click at [251, 328] on div "SID Created" at bounding box center [200, 333] width 168 height 25
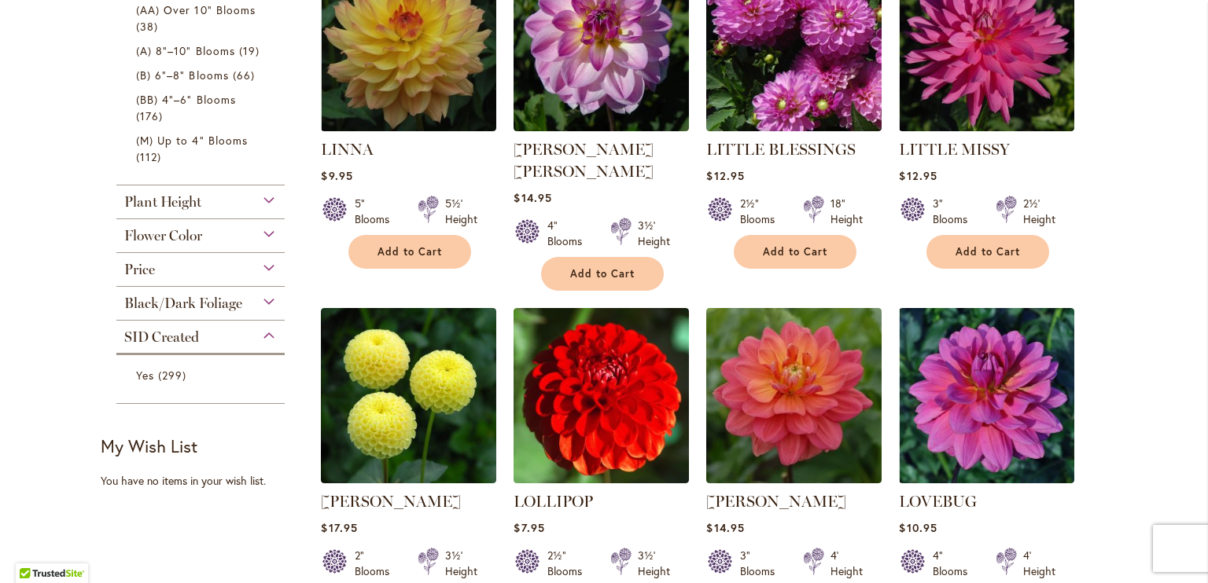
click at [260, 307] on div "Black/Dark Foliage" at bounding box center [200, 299] width 168 height 25
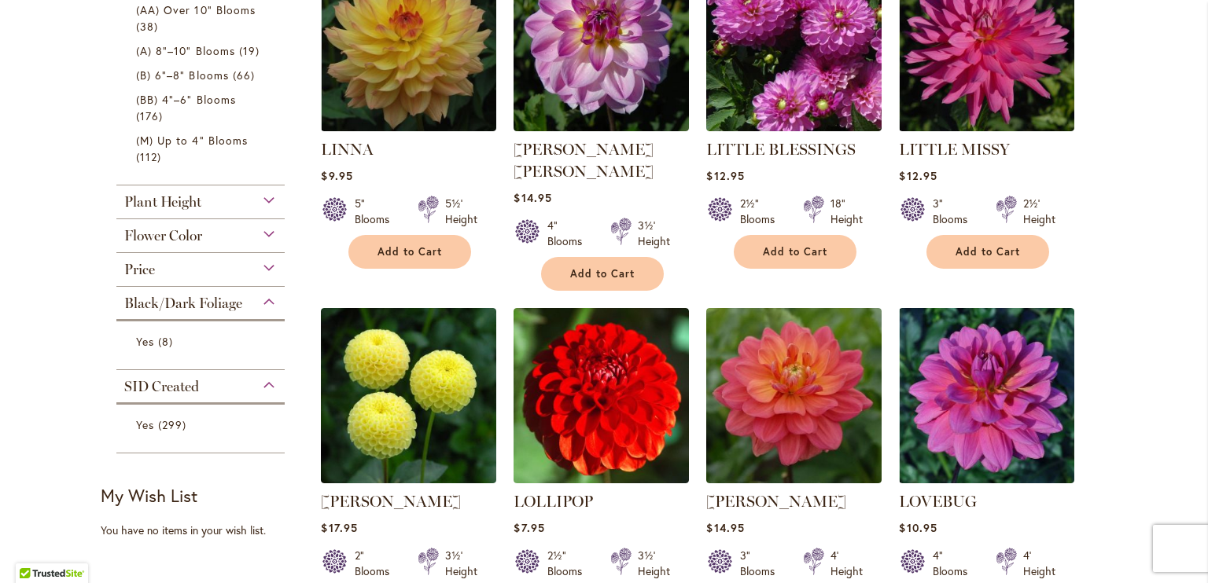
click at [258, 274] on div "Price" at bounding box center [200, 265] width 168 height 25
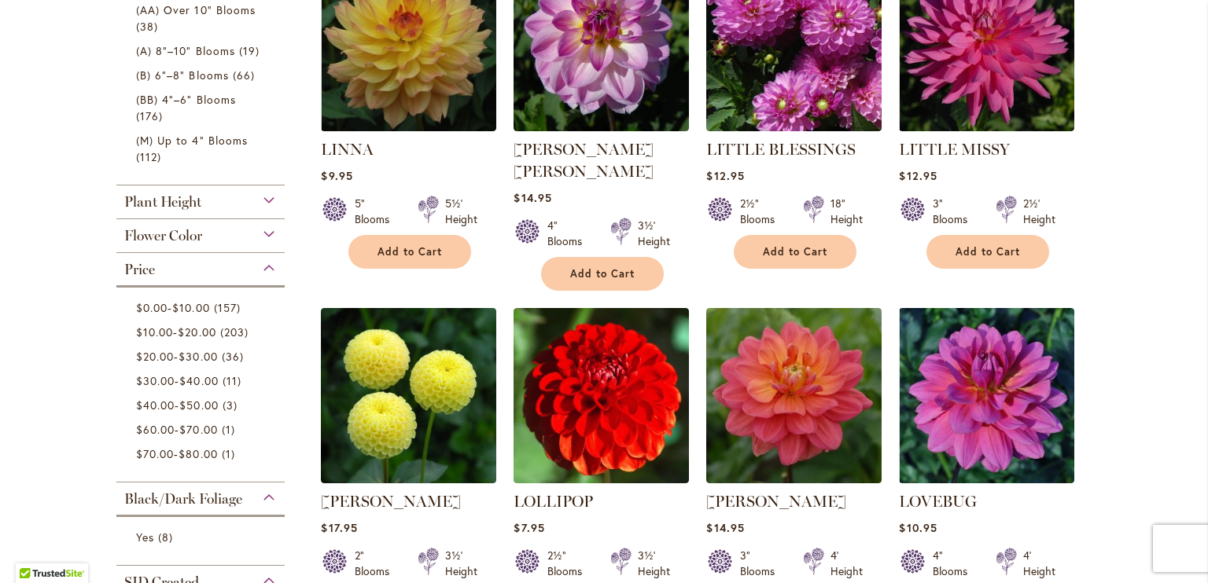
click at [265, 241] on div "Flower Color" at bounding box center [200, 231] width 168 height 25
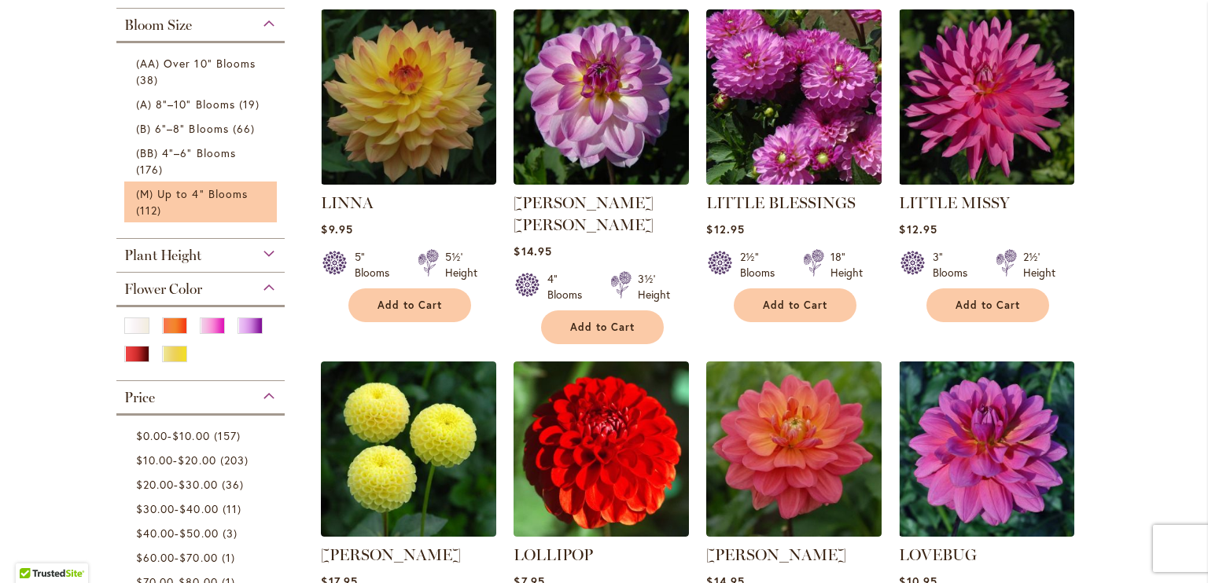
scroll to position [1040, 0]
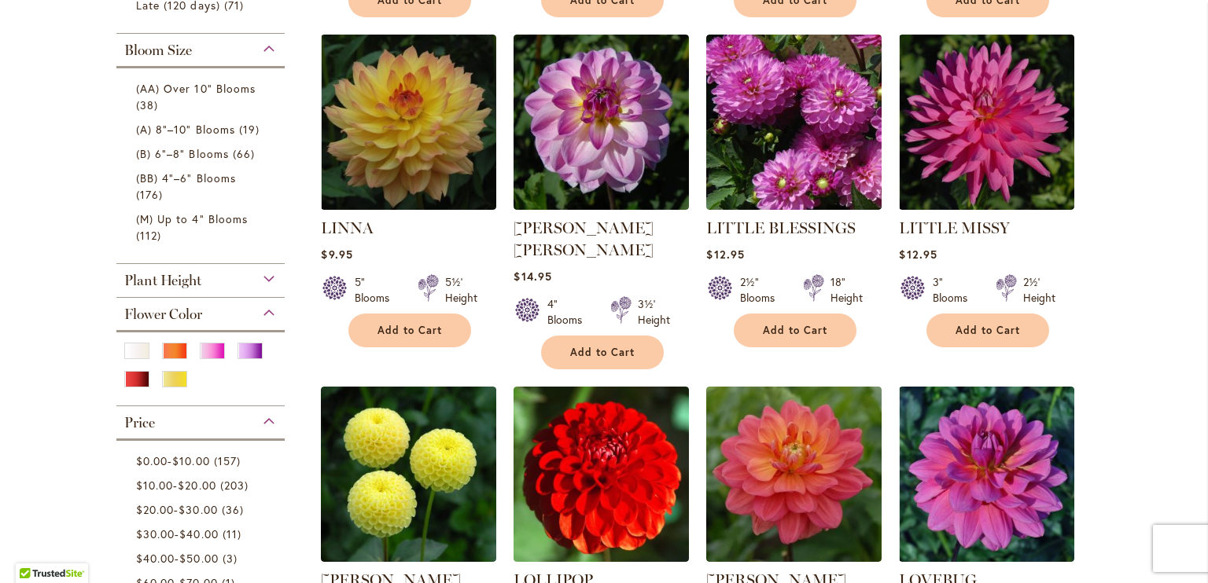
click at [263, 271] on div "Plant Height" at bounding box center [200, 276] width 168 height 25
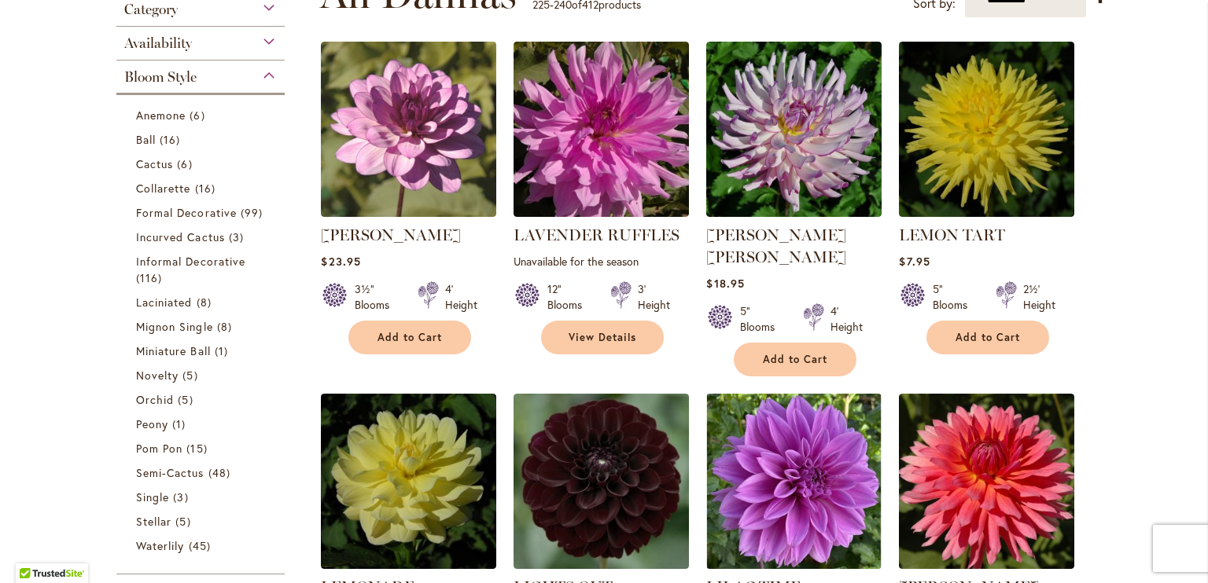
scroll to position [254, 0]
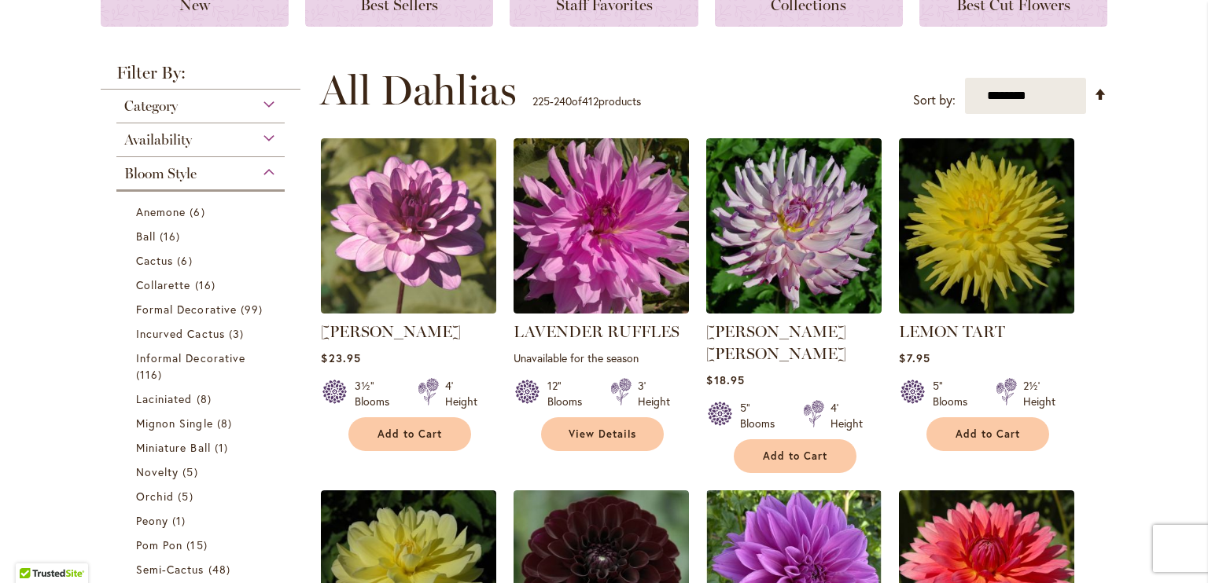
click at [262, 100] on div "Category" at bounding box center [200, 102] width 168 height 25
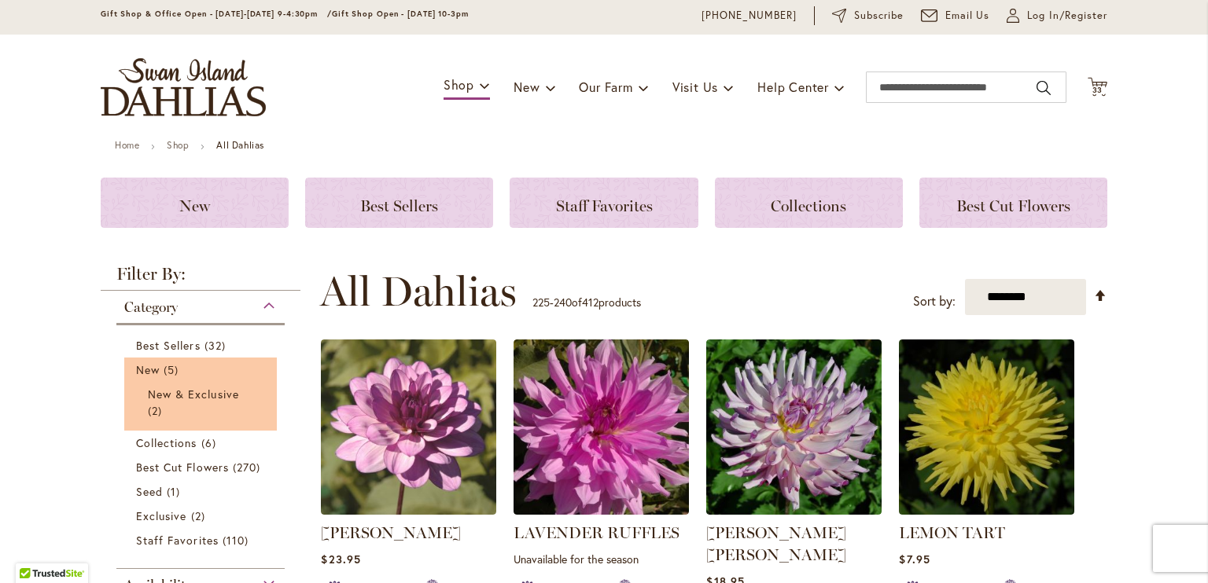
scroll to position [79, 0]
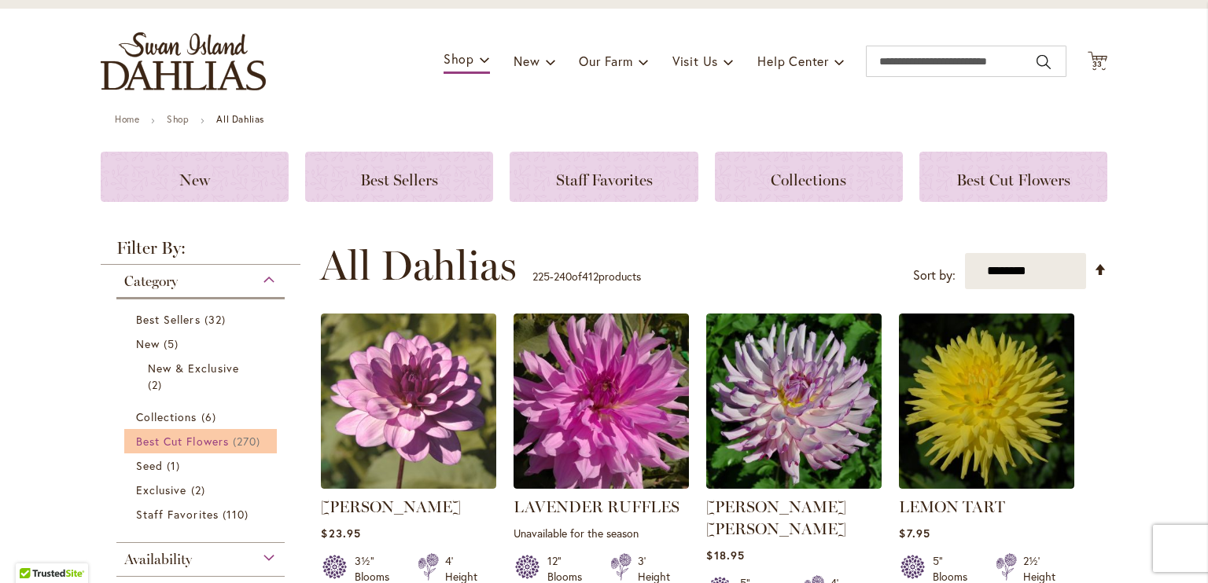
click at [210, 439] on span "Best Cut Flowers" at bounding box center [182, 441] width 93 height 15
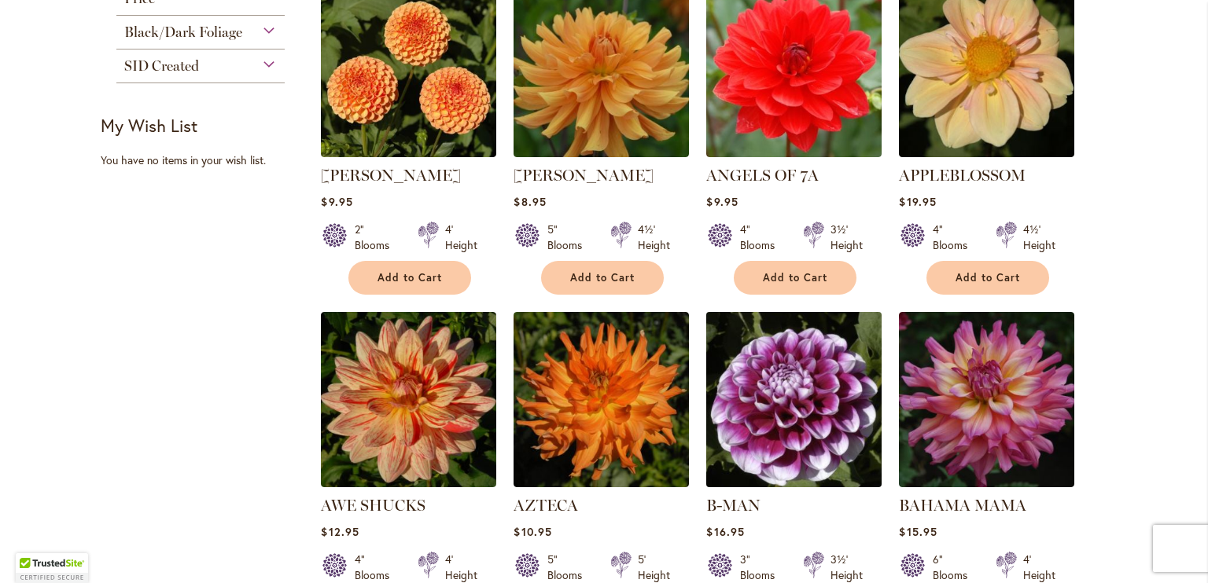
scroll to position [472, 0]
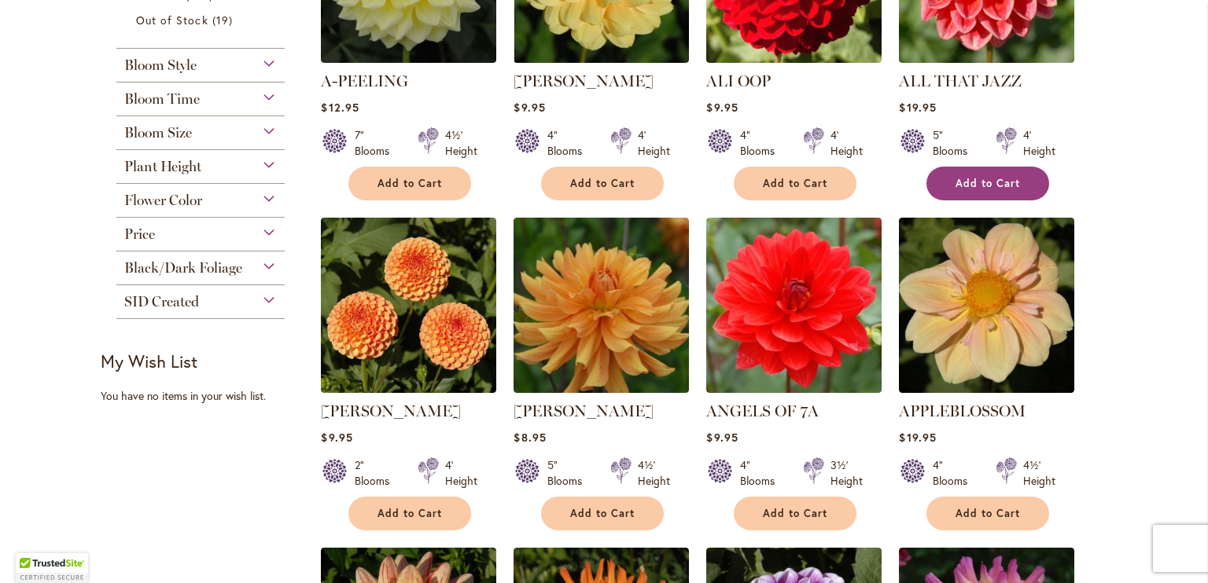
click at [943, 178] on button "Add to Cart" at bounding box center [987, 184] width 123 height 34
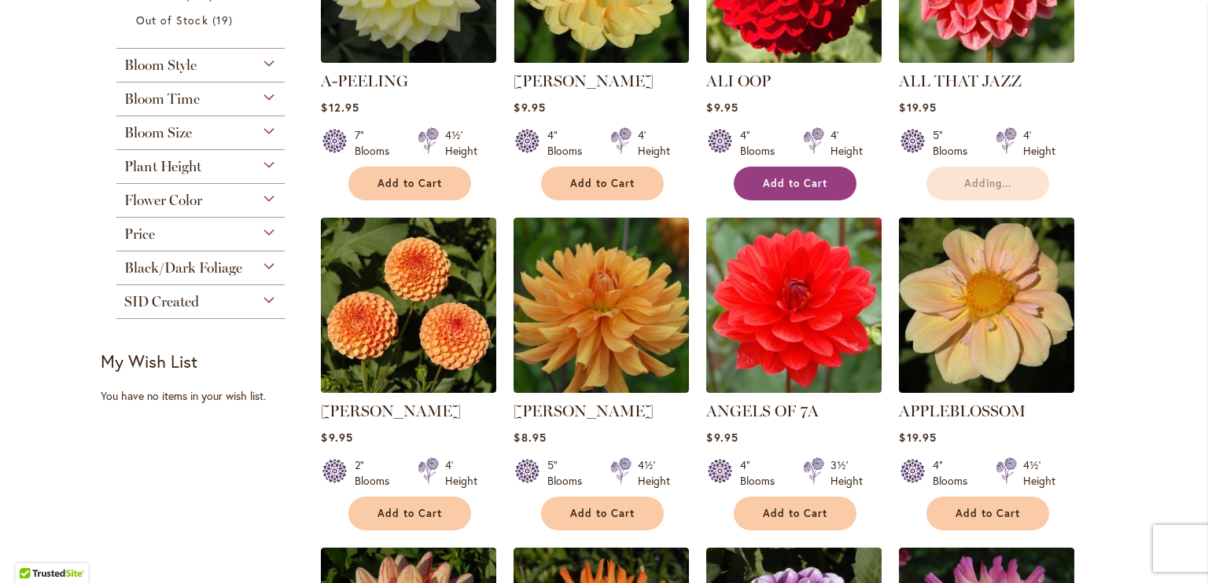
click at [814, 187] on span "Add to Cart" at bounding box center [795, 183] width 64 height 13
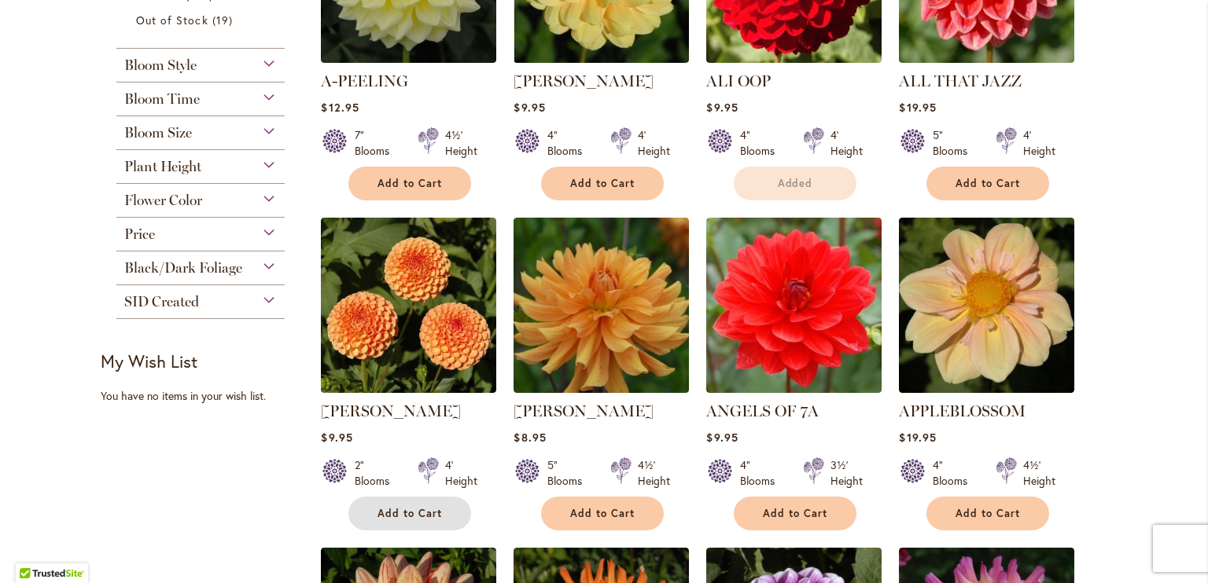
click at [396, 509] on span "Add to Cart" at bounding box center [409, 513] width 64 height 13
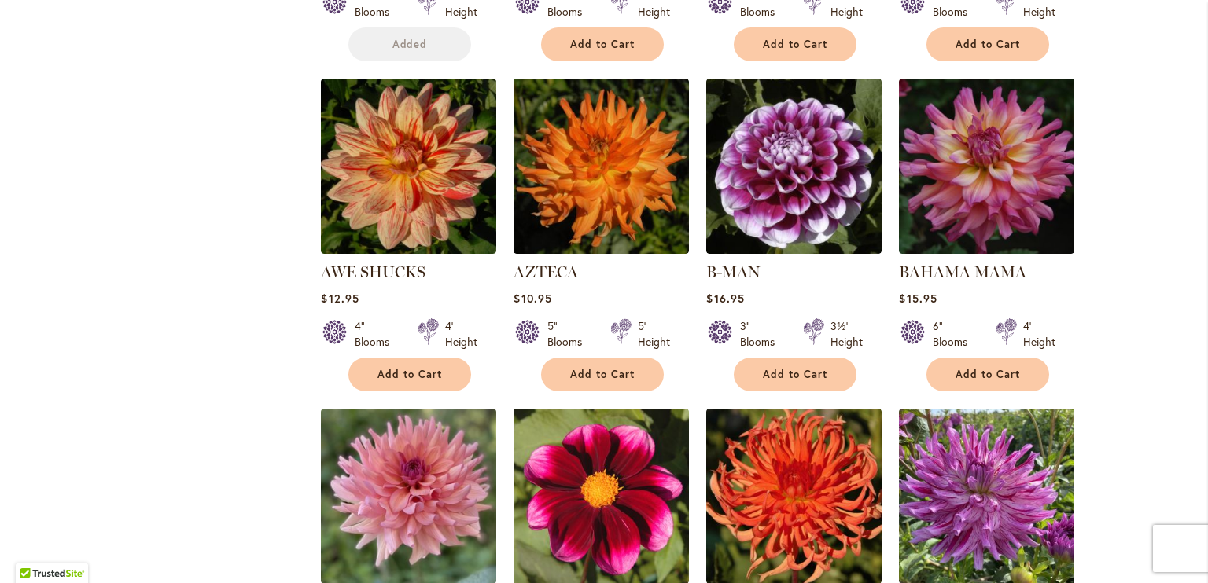
scroll to position [943, 0]
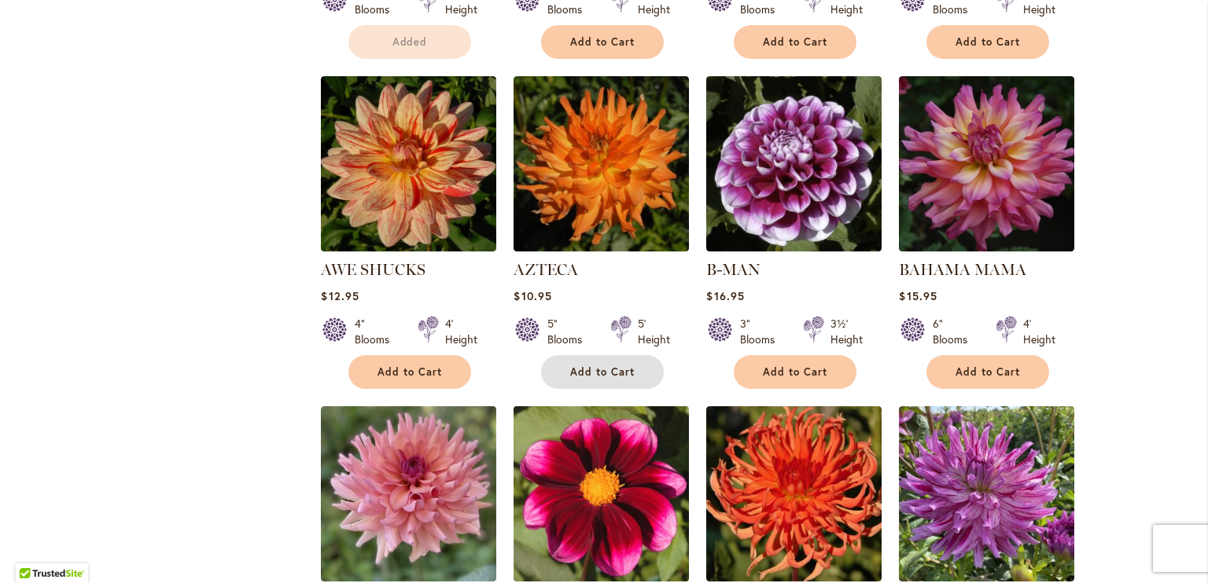
click at [594, 355] on button "Add to Cart" at bounding box center [602, 372] width 123 height 34
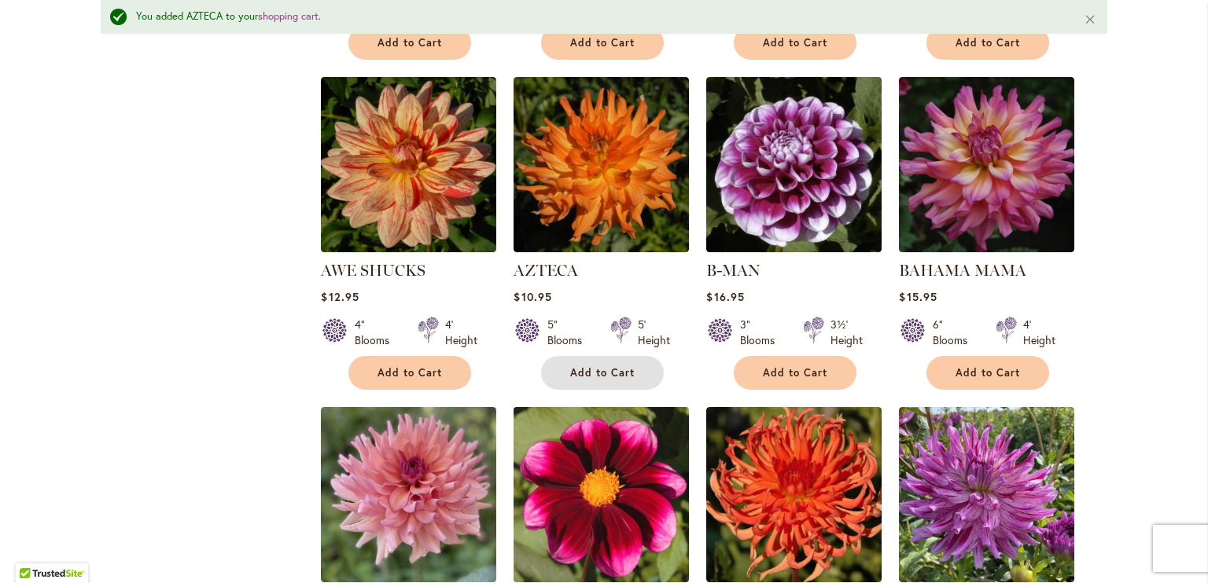
scroll to position [1456, 0]
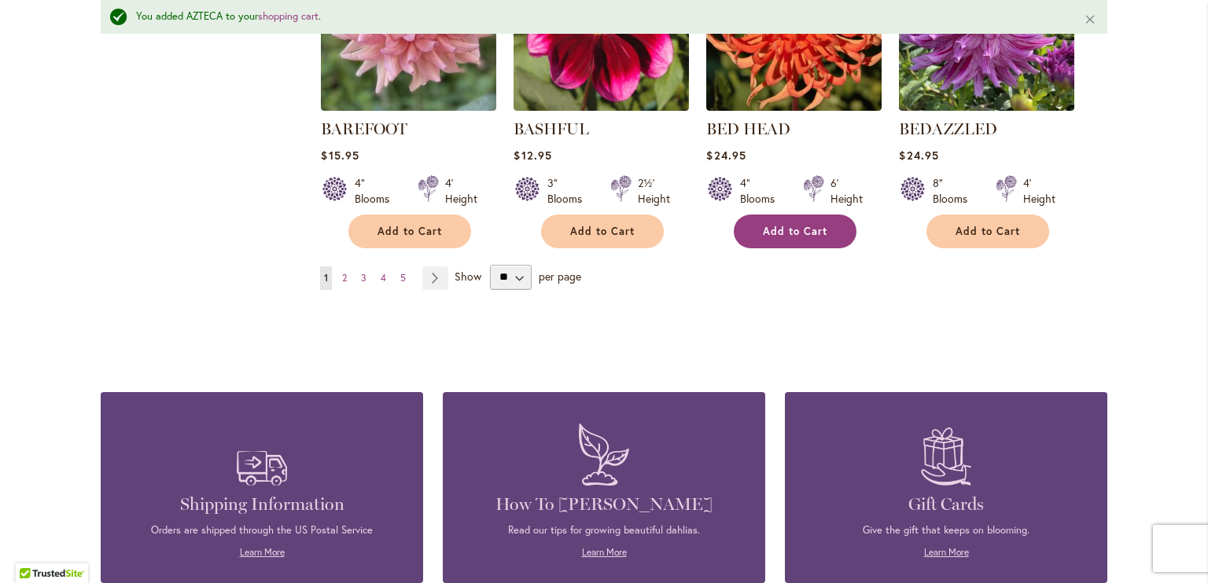
click at [767, 225] on span "Add to Cart" at bounding box center [795, 231] width 64 height 13
click at [428, 270] on link "Page Next" at bounding box center [435, 279] width 26 height 24
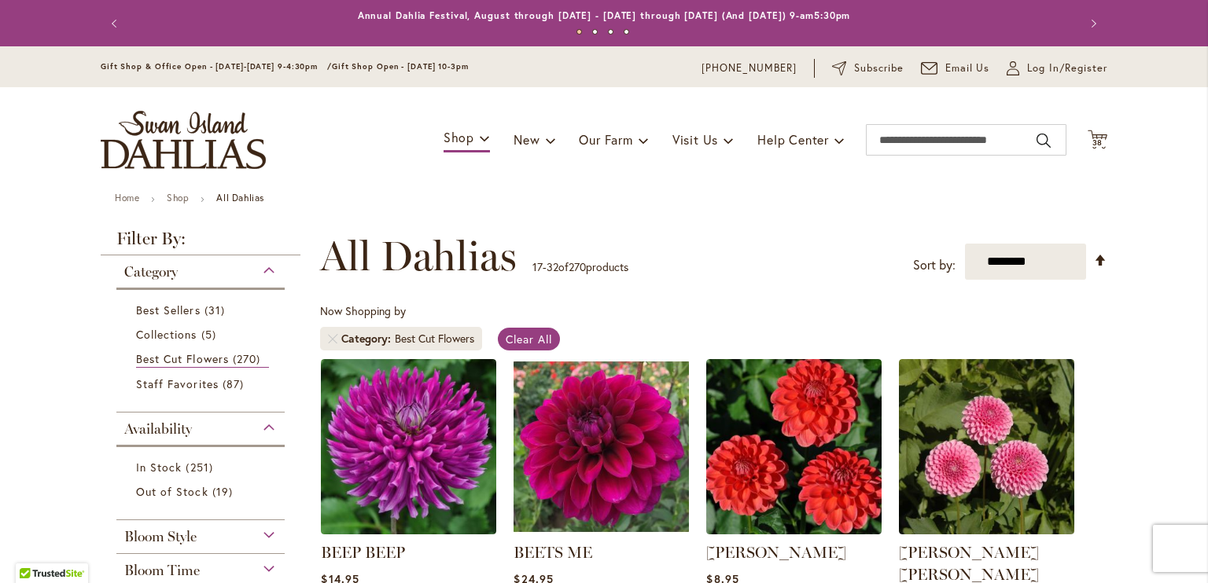
scroll to position [393, 0]
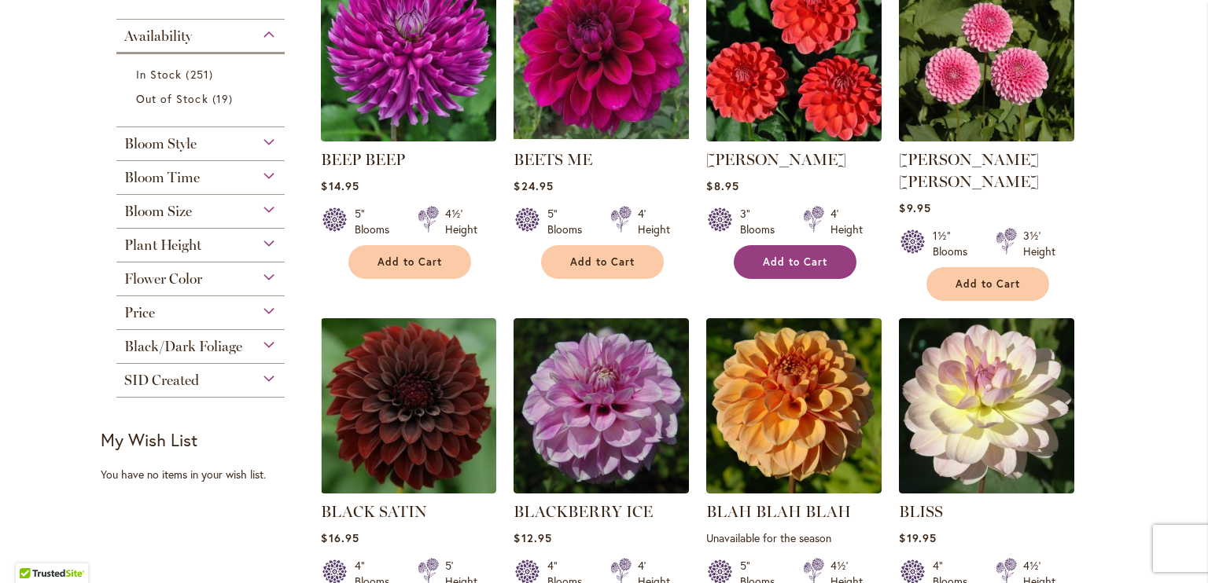
click at [792, 261] on span "Add to Cart" at bounding box center [795, 261] width 64 height 13
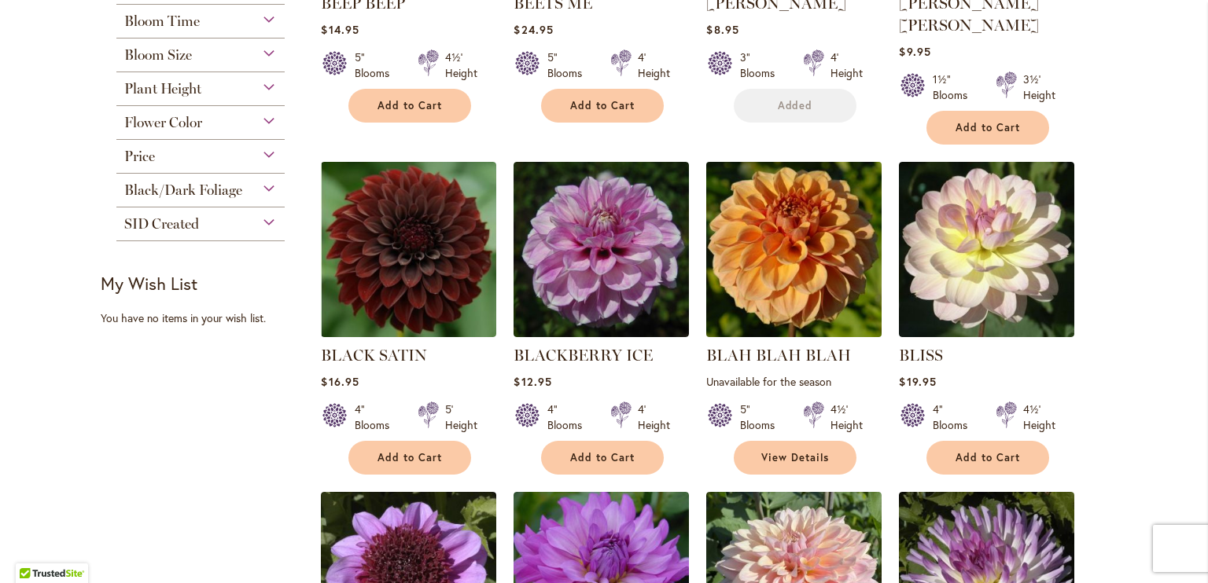
scroll to position [550, 0]
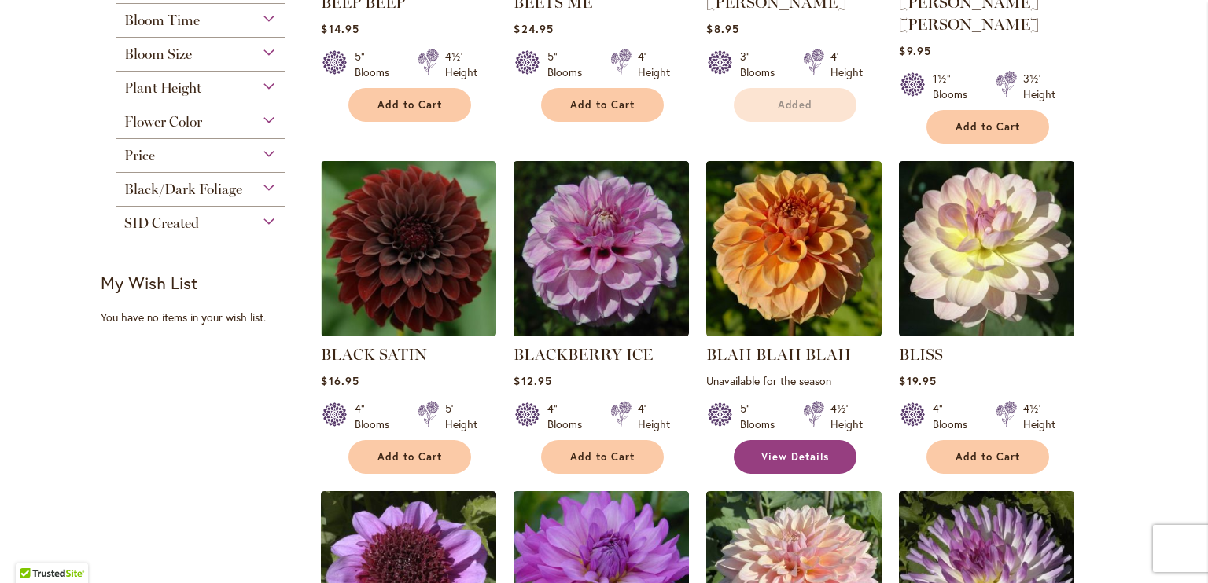
click at [796, 450] on span "View Details" at bounding box center [795, 456] width 68 height 13
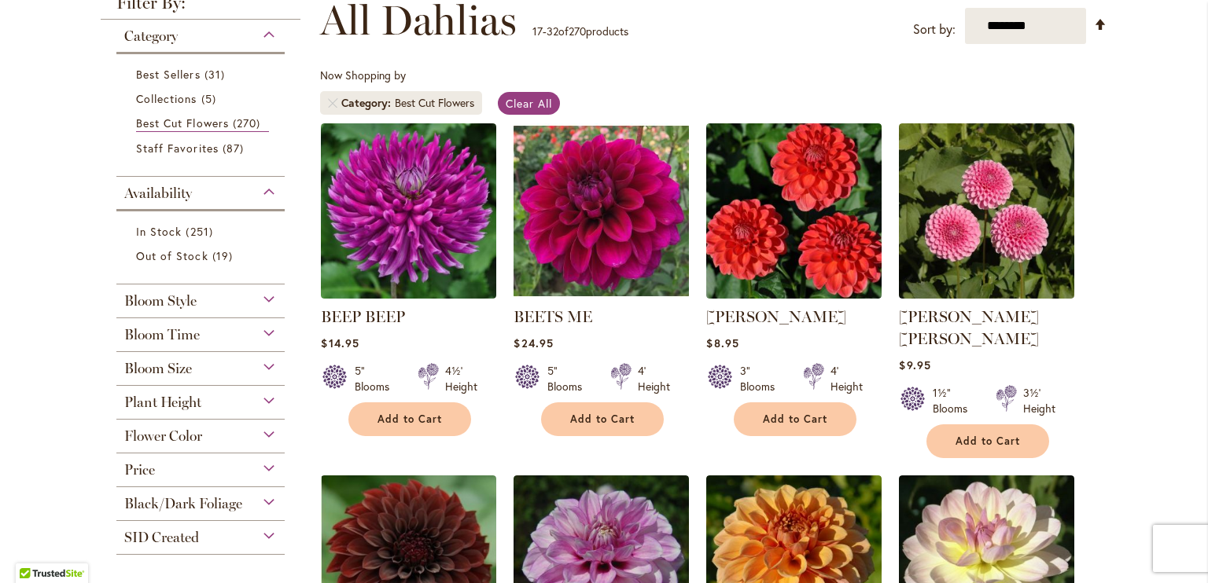
scroll to position [865, 0]
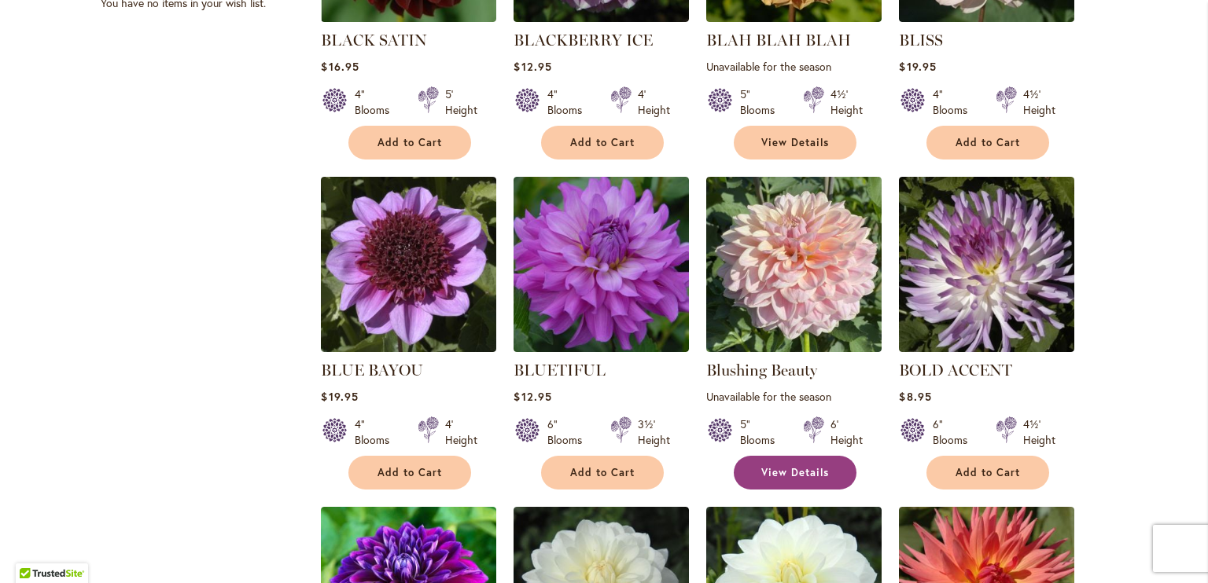
click at [802, 466] on span "View Details" at bounding box center [795, 472] width 68 height 13
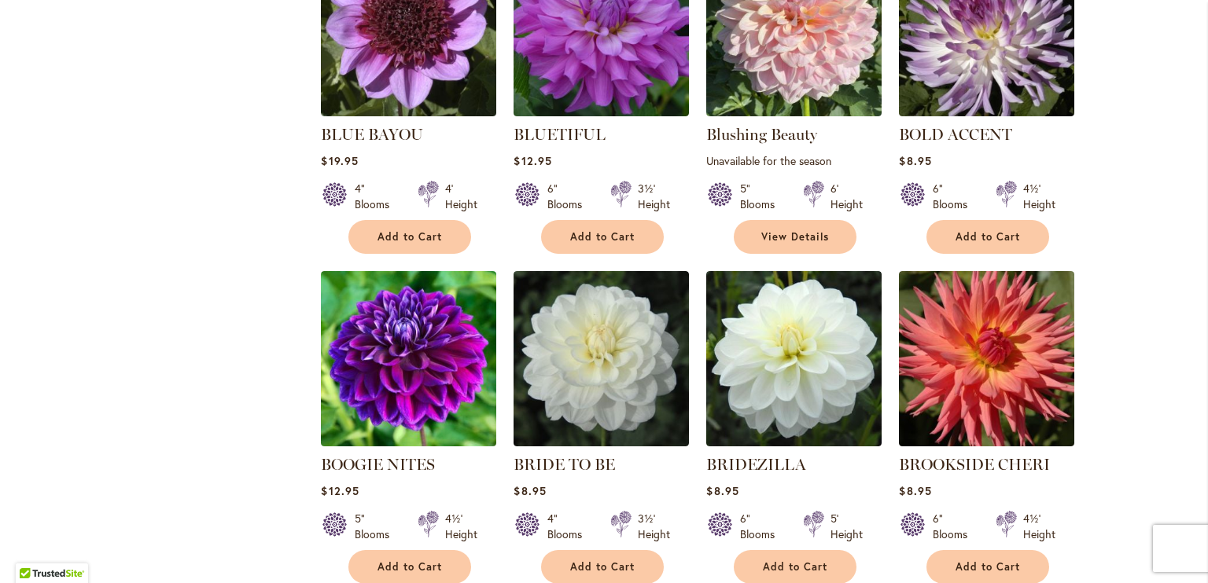
scroll to position [1258, 0]
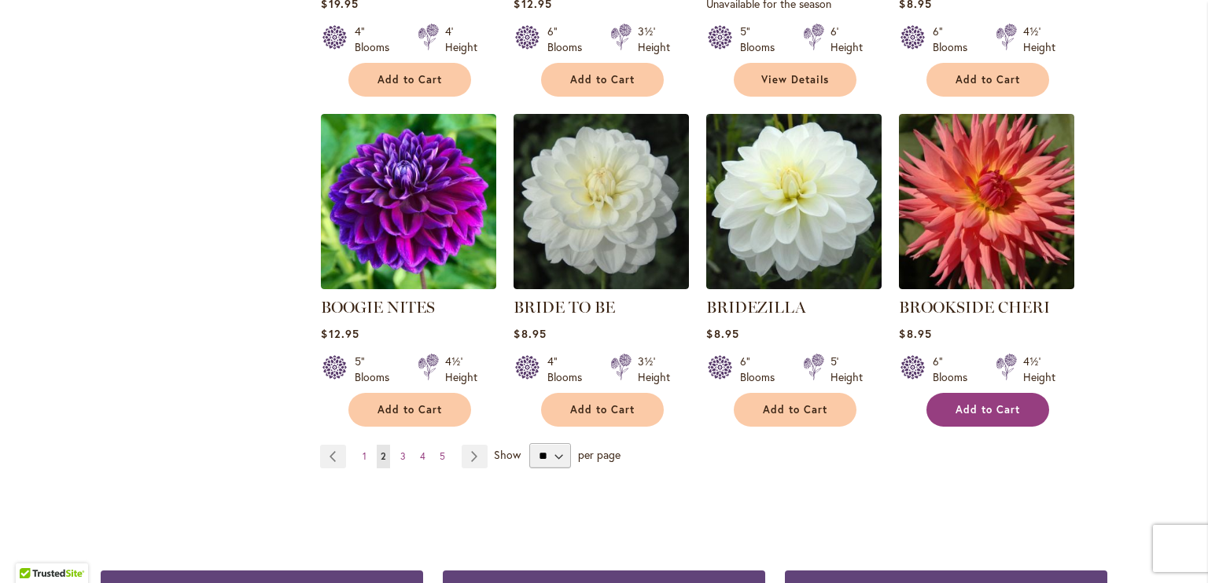
click at [965, 393] on button "Add to Cart" at bounding box center [987, 410] width 123 height 34
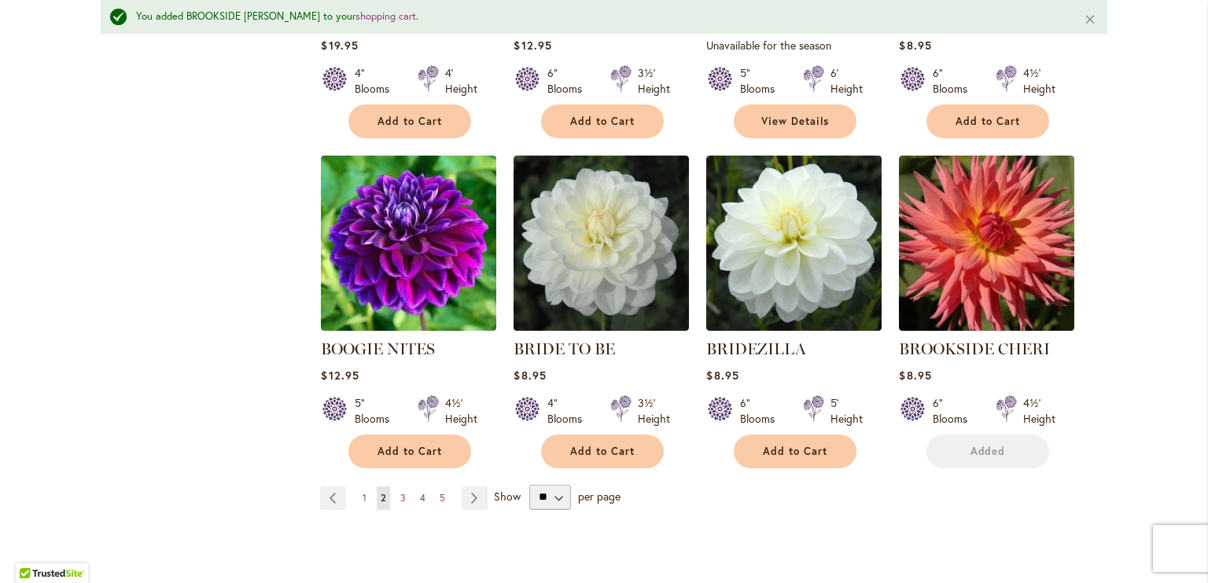
scroll to position [1299, 0]
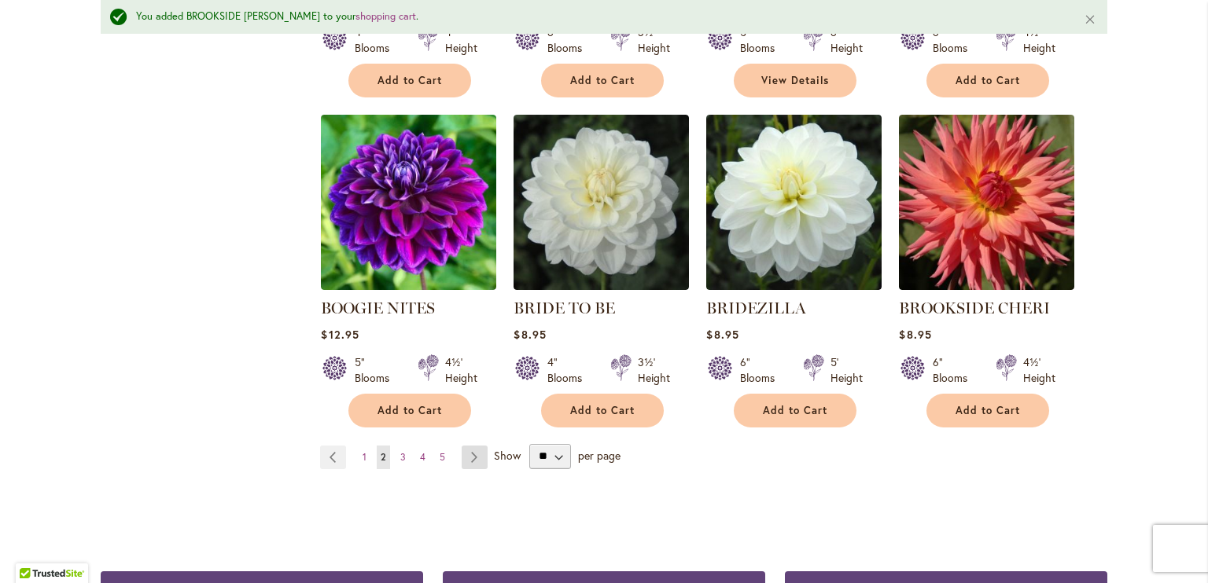
click at [465, 446] on link "Page Next" at bounding box center [474, 458] width 26 height 24
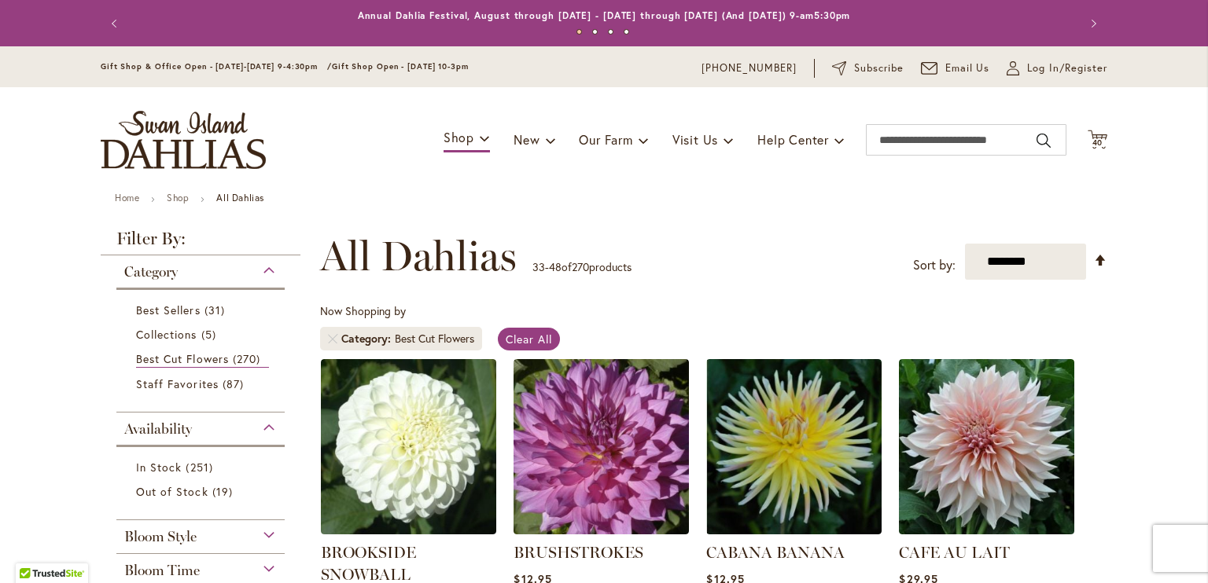
scroll to position [314, 0]
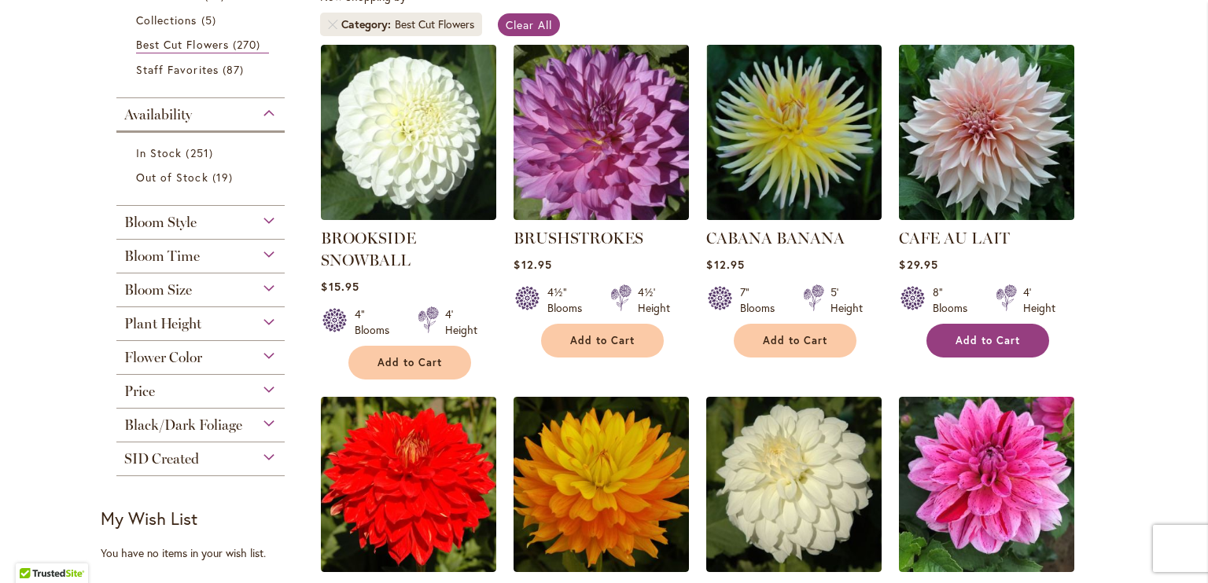
click at [972, 336] on span "Add to Cart" at bounding box center [987, 340] width 64 height 13
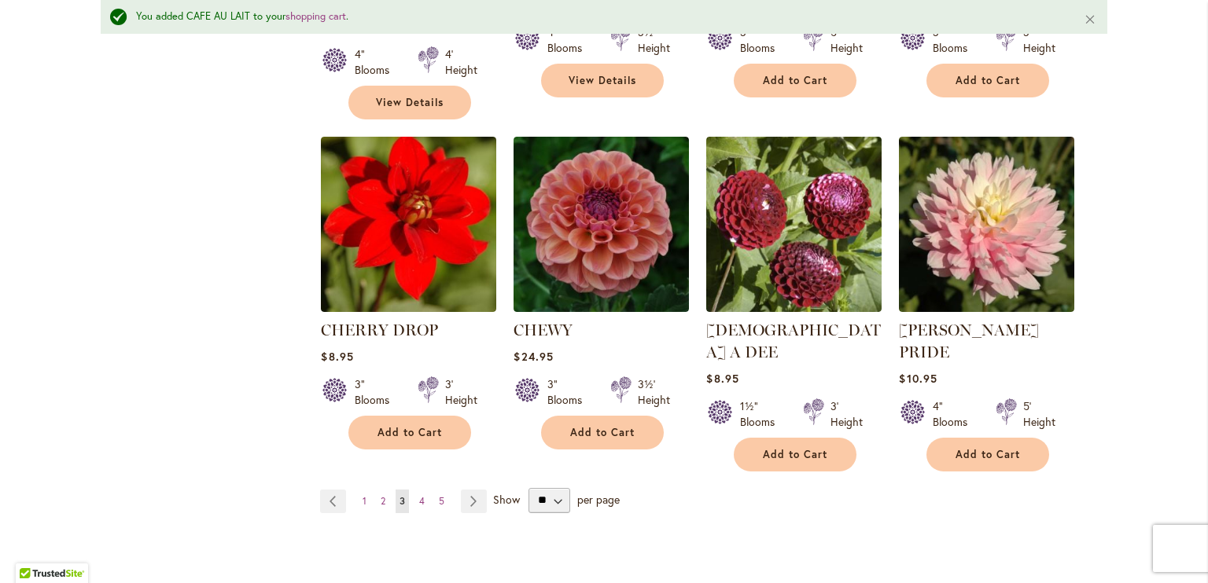
scroll to position [1456, 0]
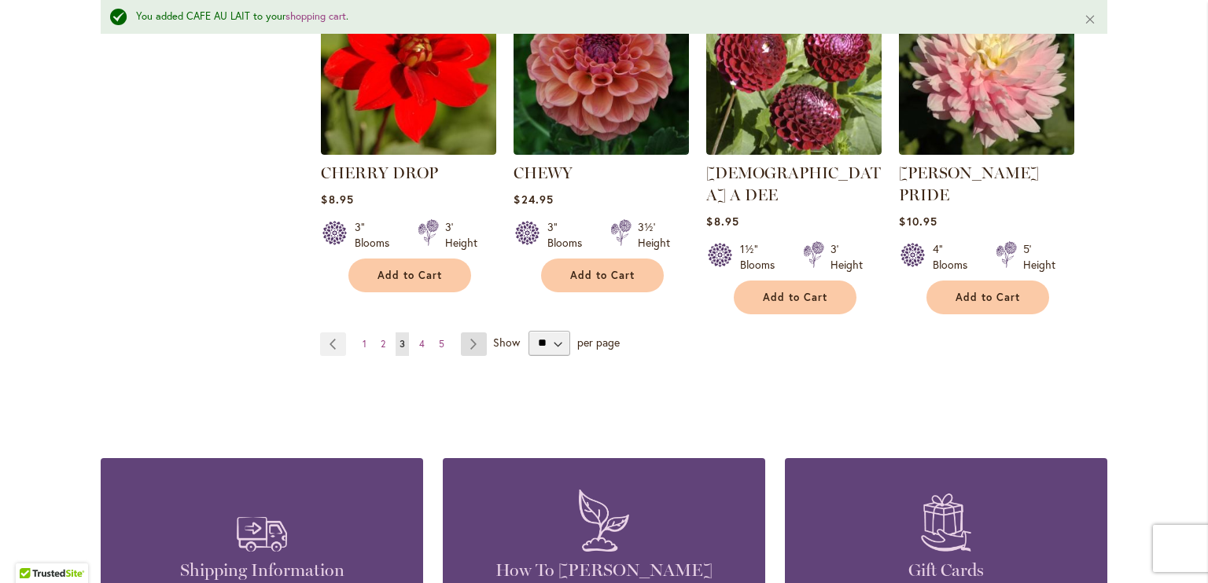
click at [461, 333] on link "Page Next" at bounding box center [474, 345] width 26 height 24
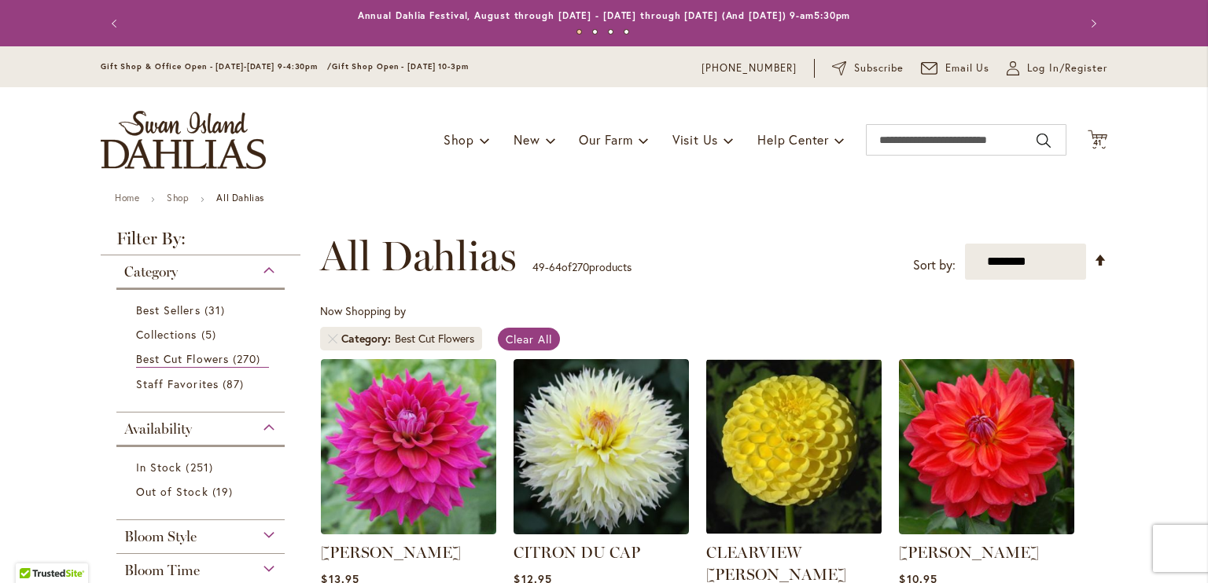
scroll to position [550, 0]
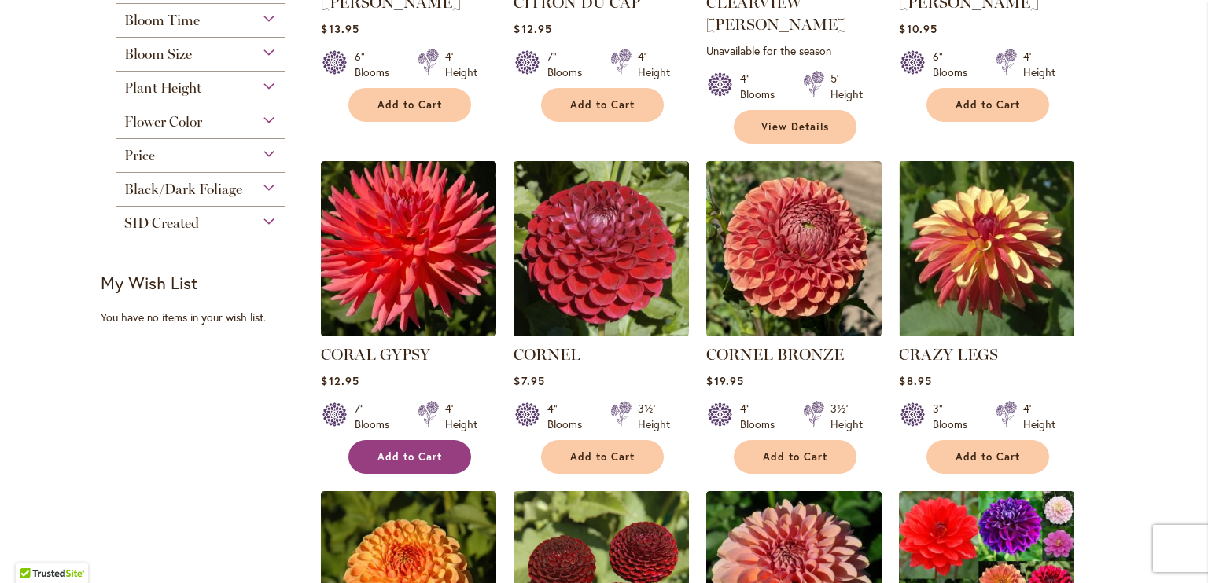
click at [403, 450] on span "Add to Cart" at bounding box center [409, 456] width 64 height 13
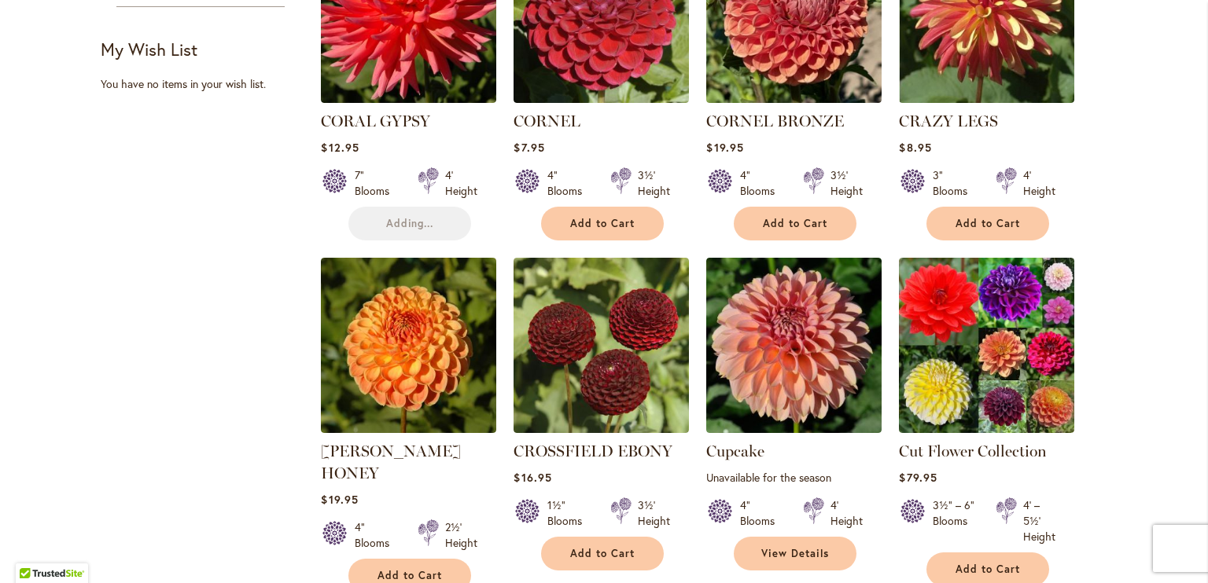
scroll to position [786, 0]
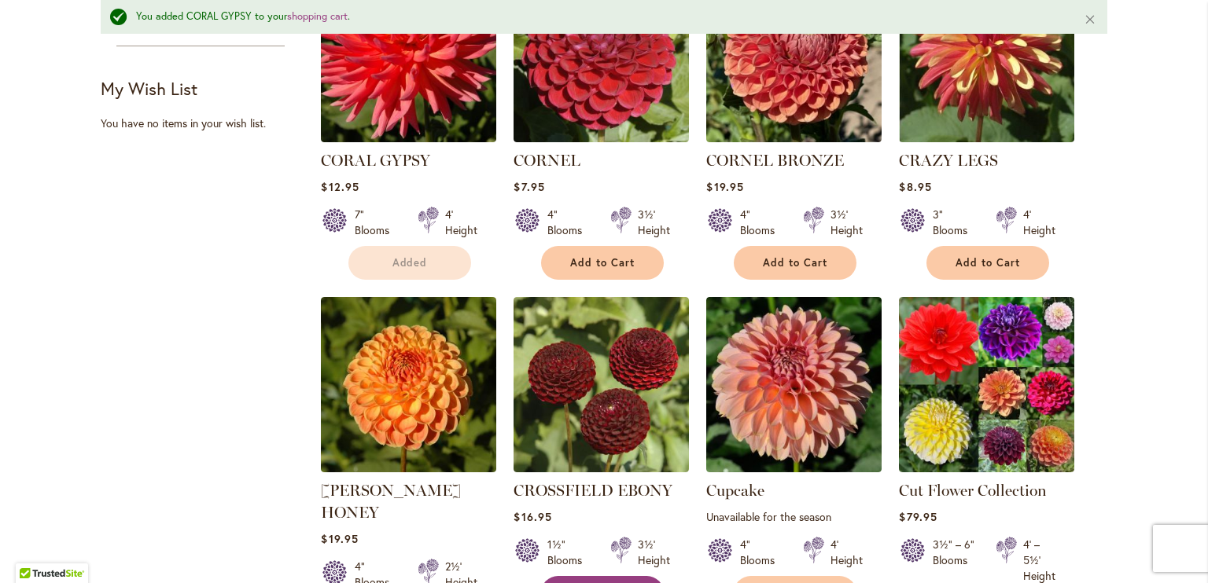
click at [590, 583] on span "Add to Cart" at bounding box center [602, 592] width 64 height 13
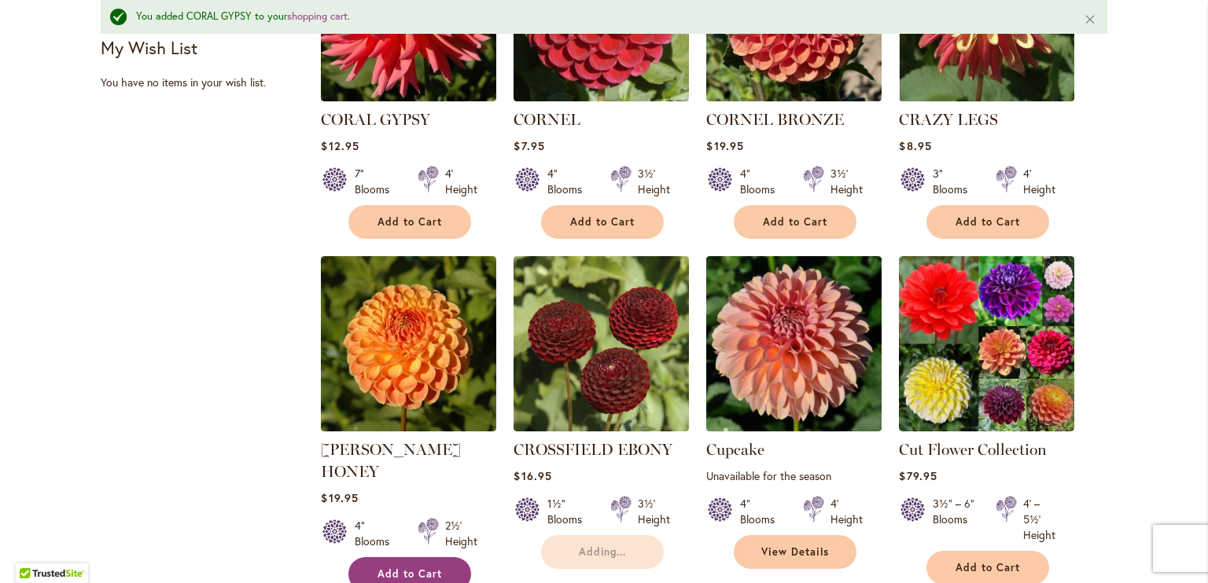
click at [421, 568] on span "Add to Cart" at bounding box center [409, 574] width 64 height 13
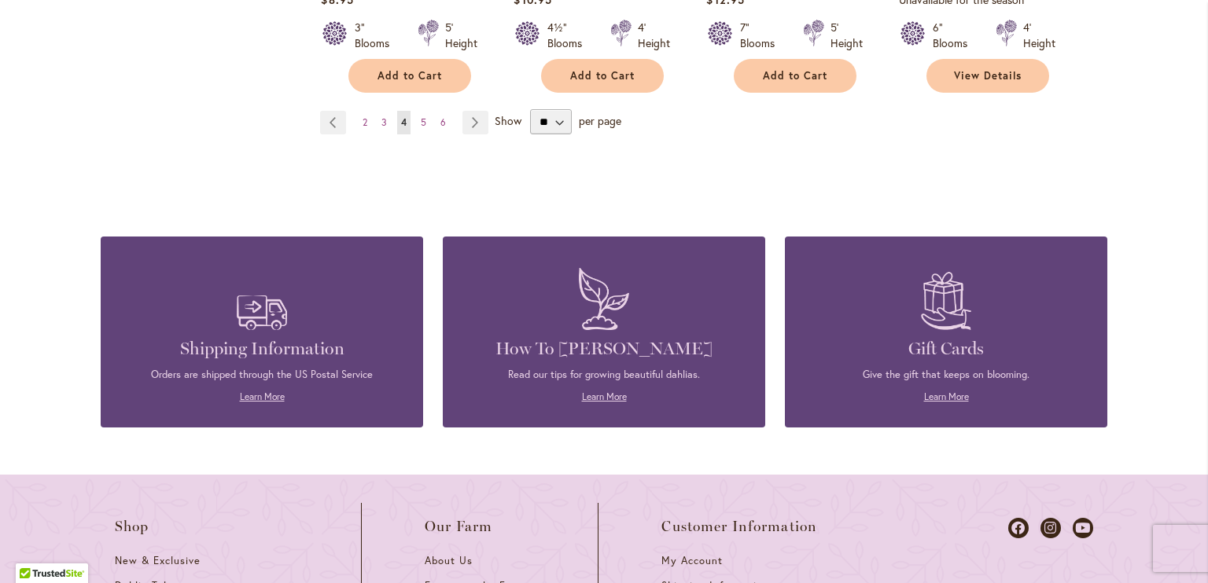
scroll to position [1378, 0]
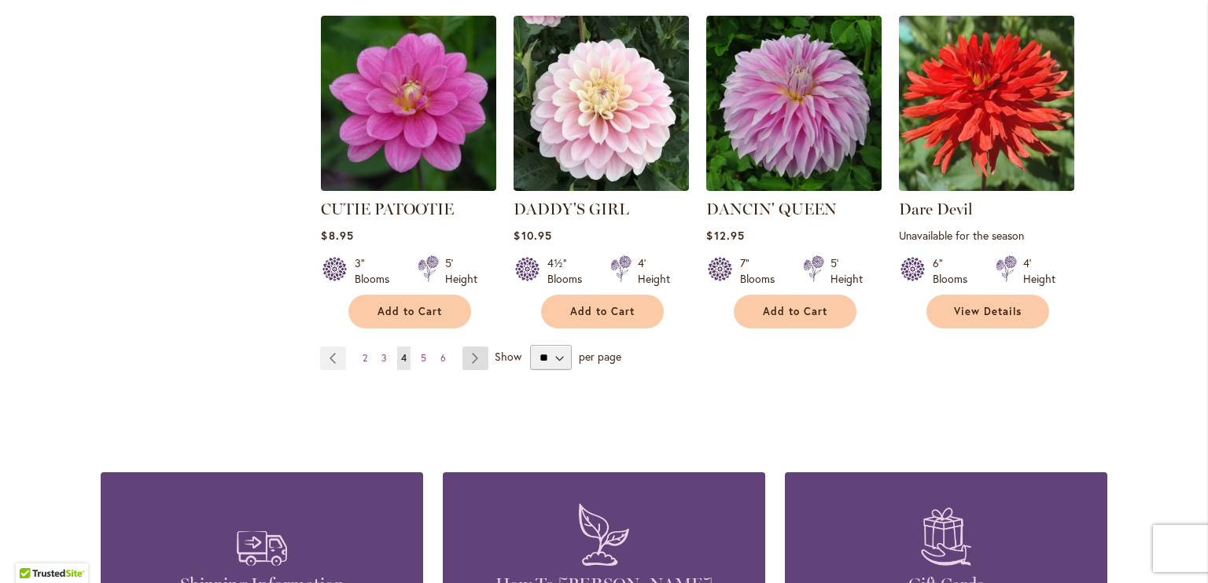
click at [466, 347] on link "Page Next" at bounding box center [475, 359] width 26 height 24
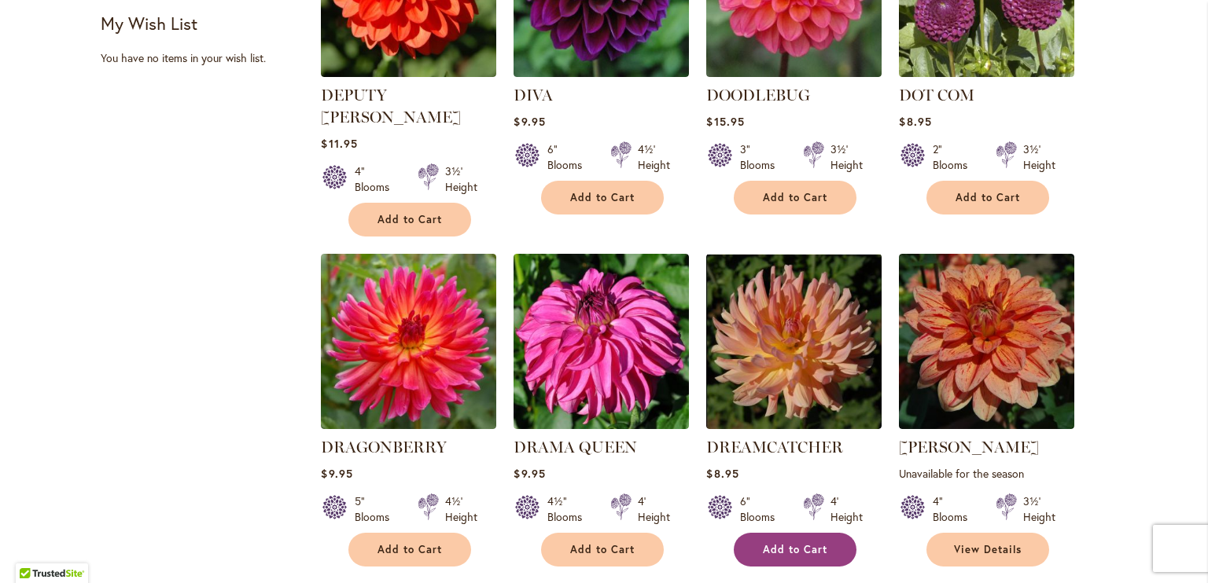
scroll to position [786, 0]
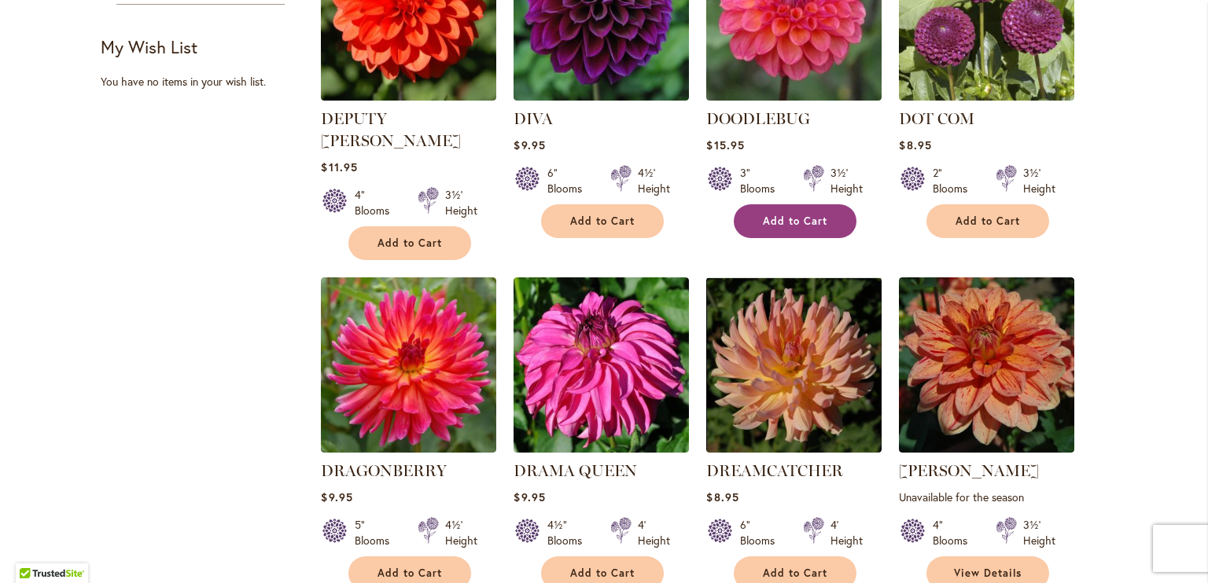
click at [780, 215] on span "Add to Cart" at bounding box center [795, 221] width 64 height 13
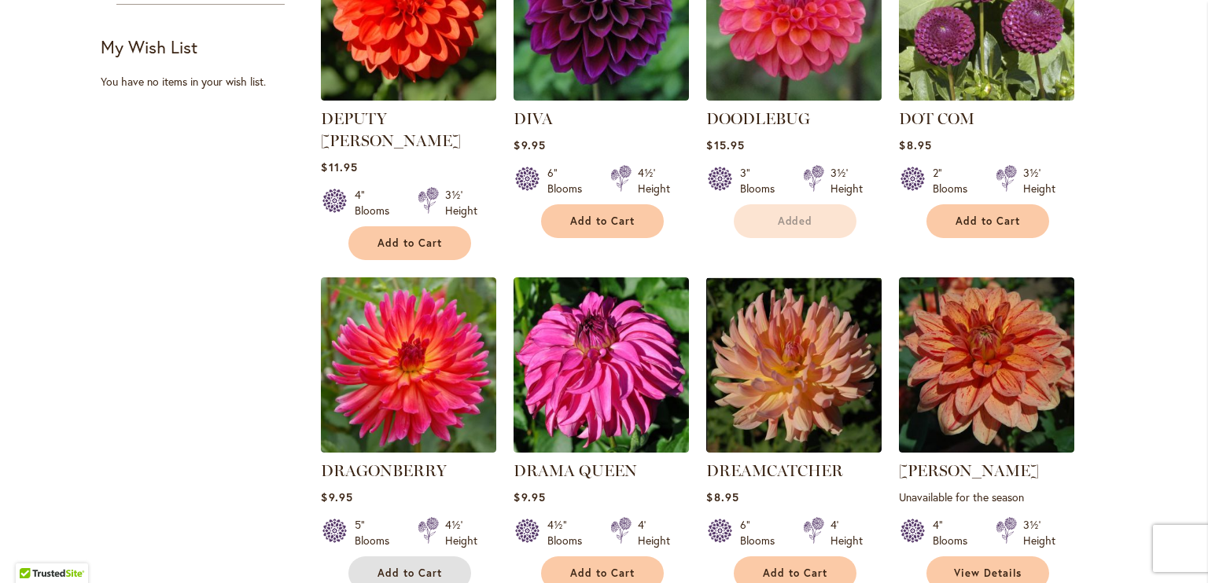
click at [424, 567] on span "Add to Cart" at bounding box center [409, 573] width 64 height 13
click at [414, 557] on form "Add to Cart" at bounding box center [409, 574] width 123 height 34
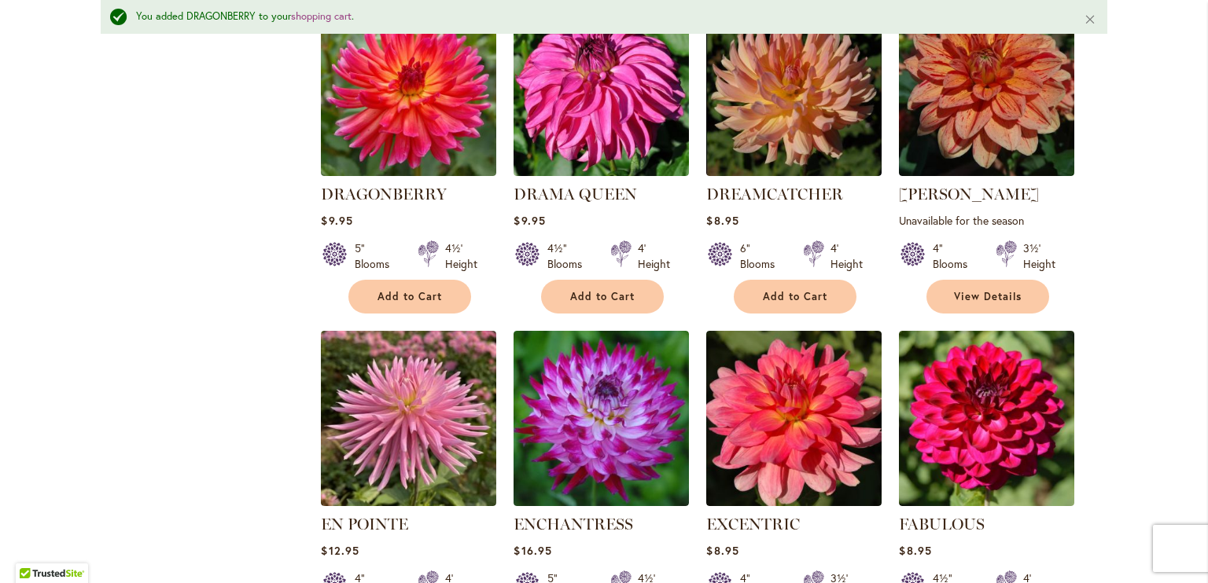
scroll to position [1141, 0]
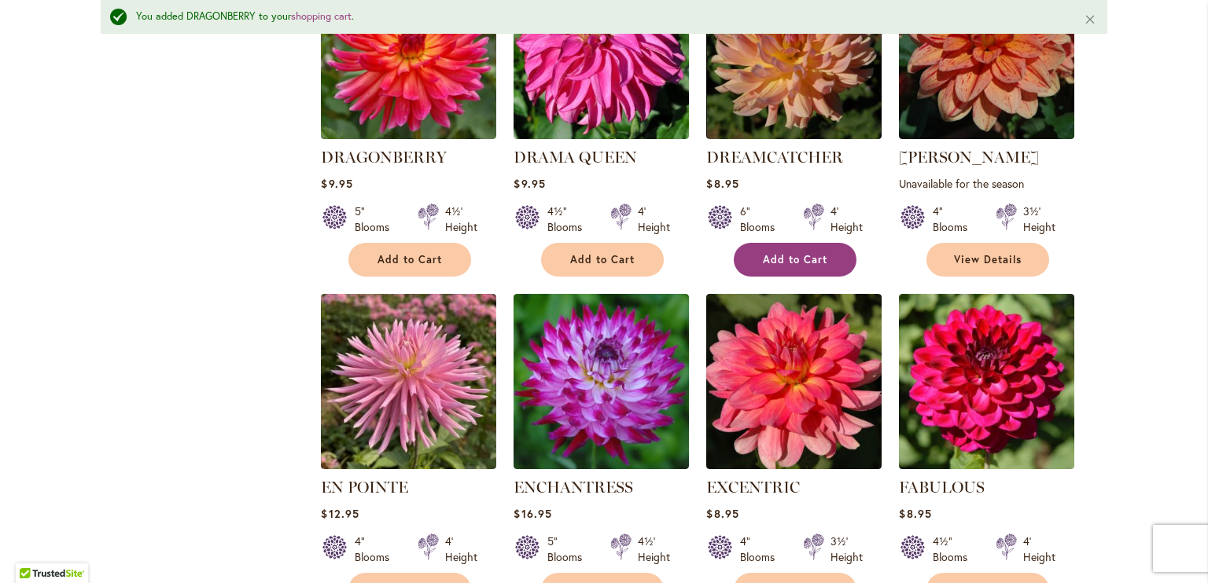
click at [789, 253] on span "Add to Cart" at bounding box center [795, 259] width 64 height 13
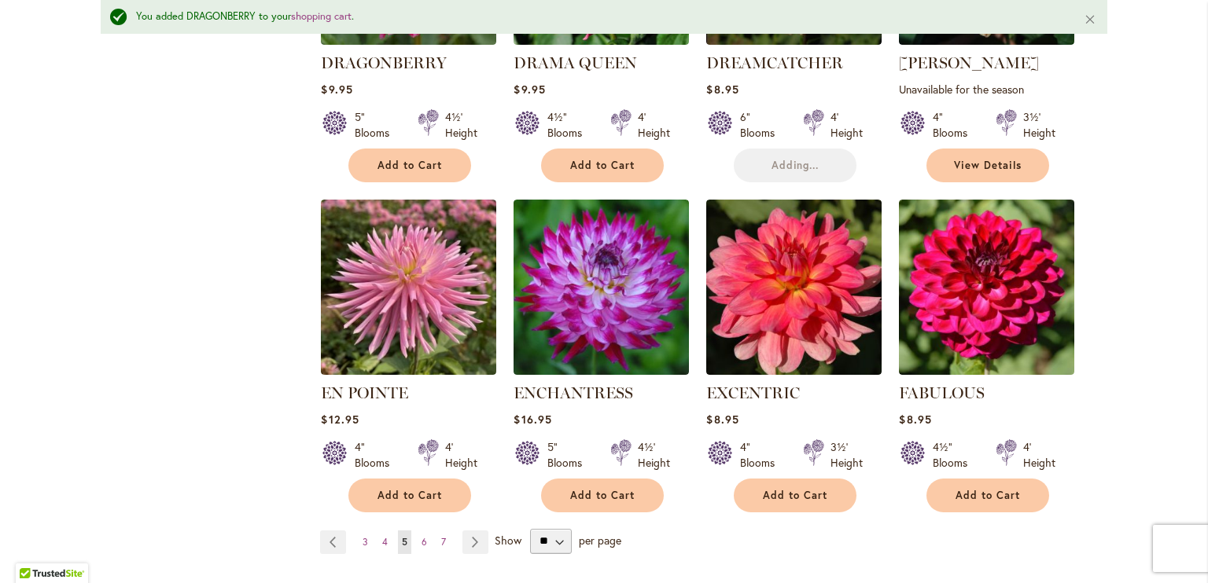
scroll to position [1377, 0]
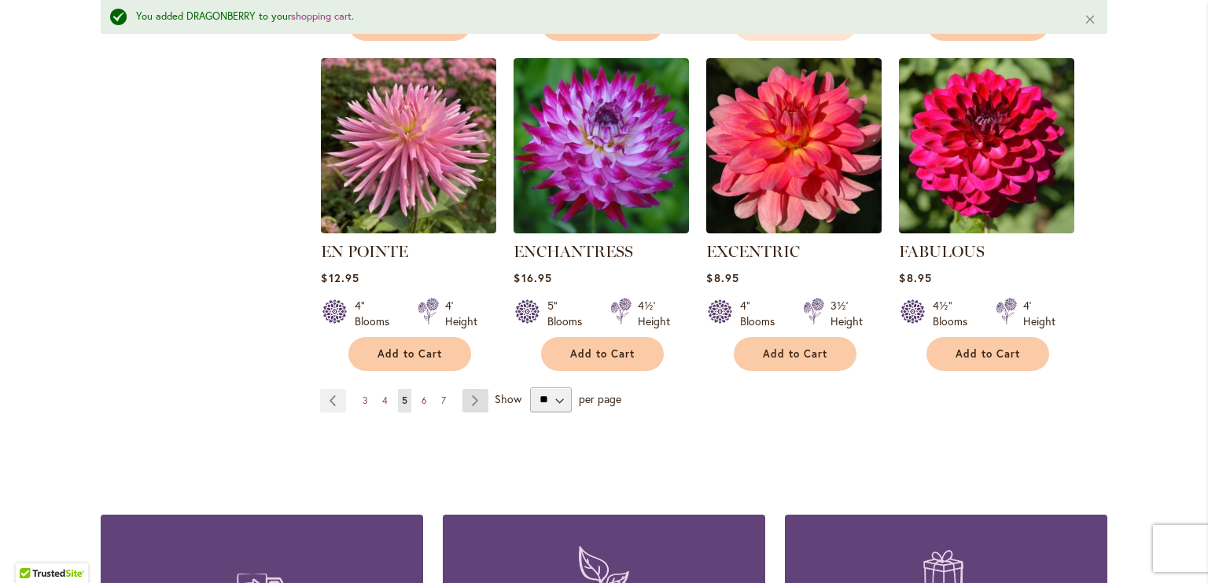
click at [467, 389] on link "Page Next" at bounding box center [475, 401] width 26 height 24
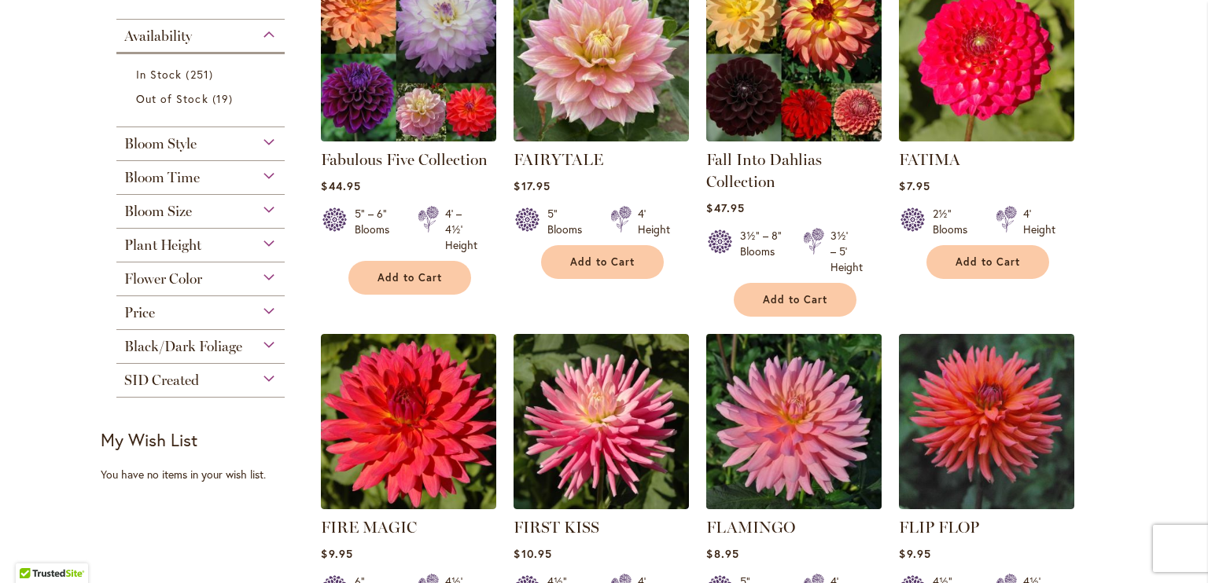
scroll to position [550, 0]
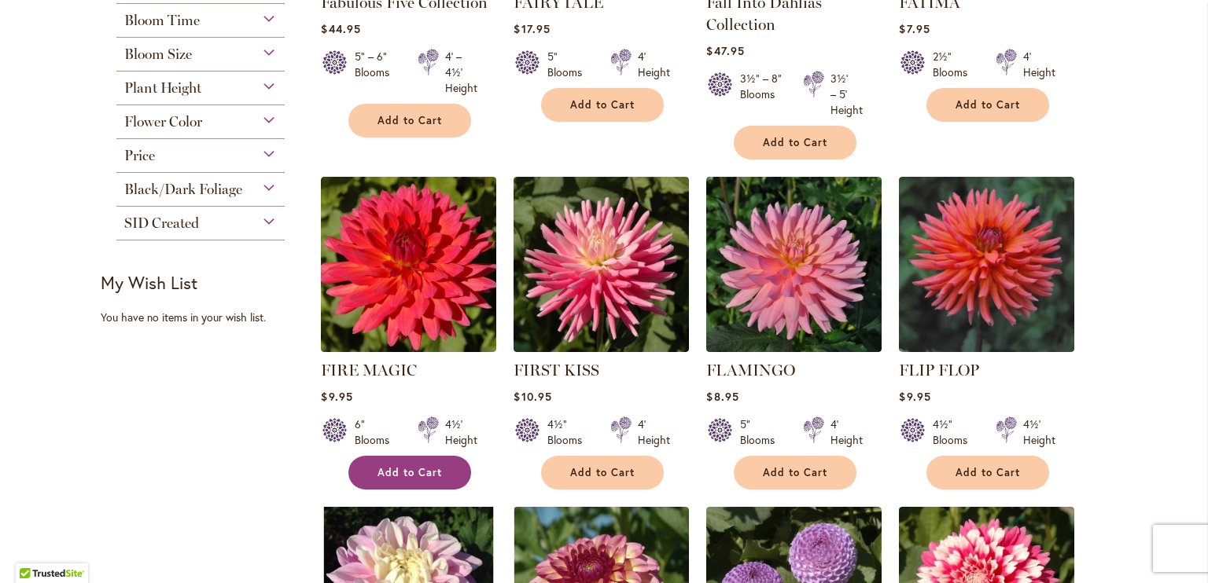
click at [441, 461] on button "Add to Cart" at bounding box center [409, 473] width 123 height 34
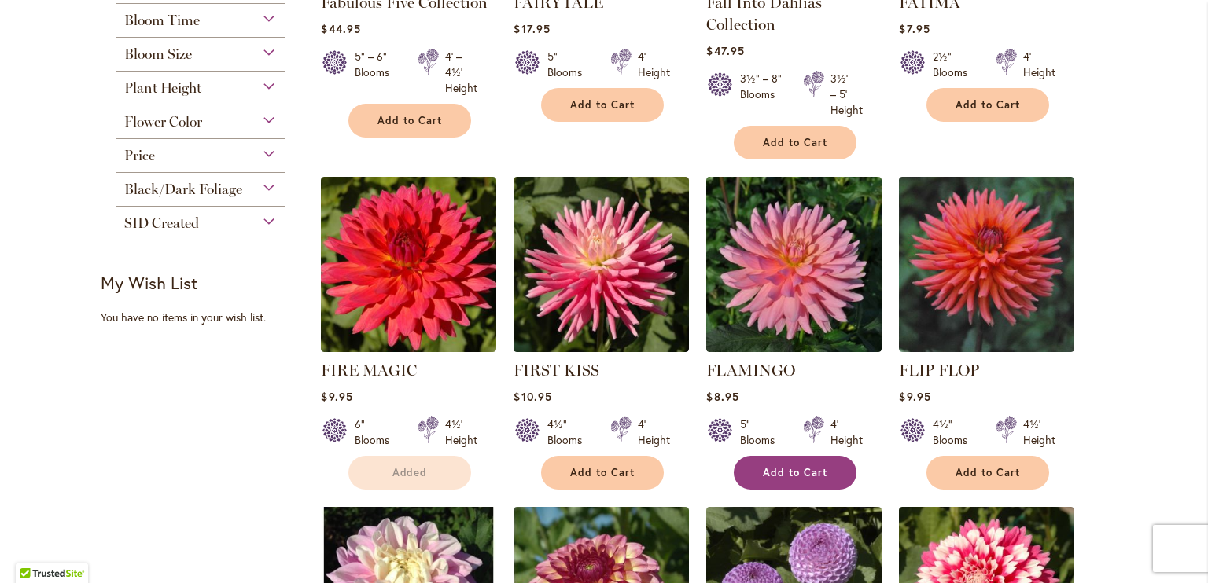
click at [770, 470] on span "Add to Cart" at bounding box center [795, 472] width 64 height 13
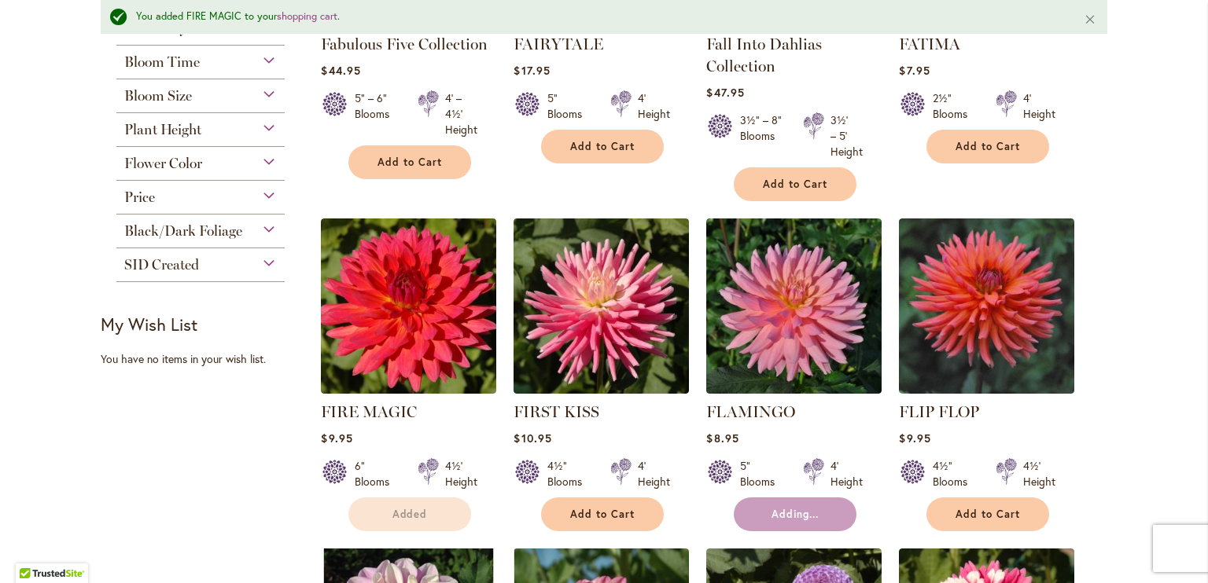
scroll to position [591, 0]
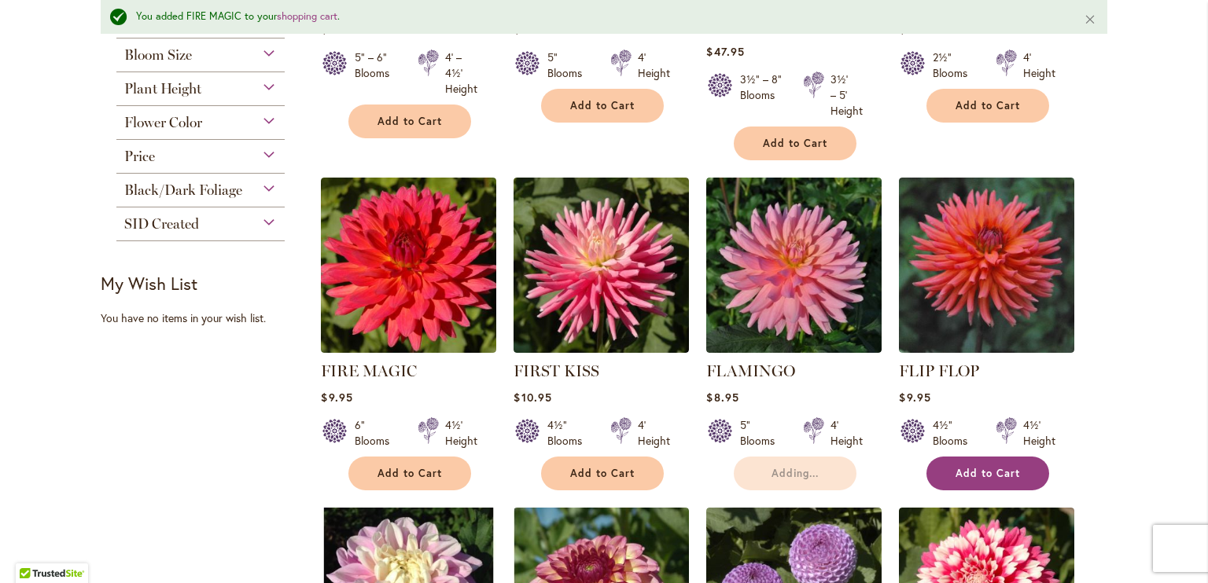
click at [958, 474] on span "Add to Cart" at bounding box center [987, 473] width 64 height 13
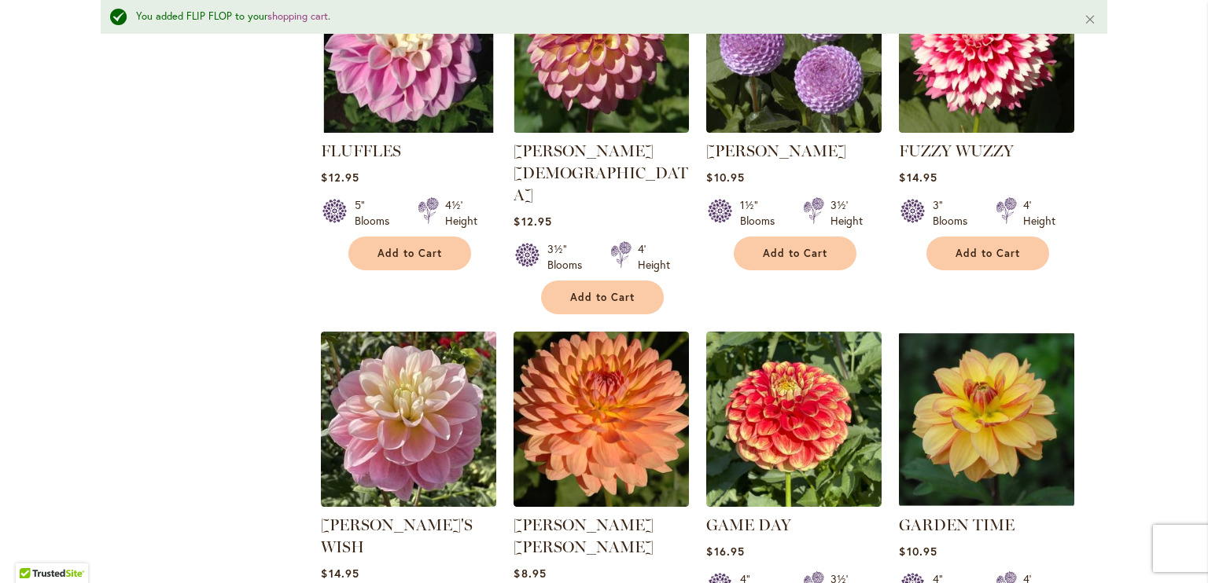
scroll to position [1456, 0]
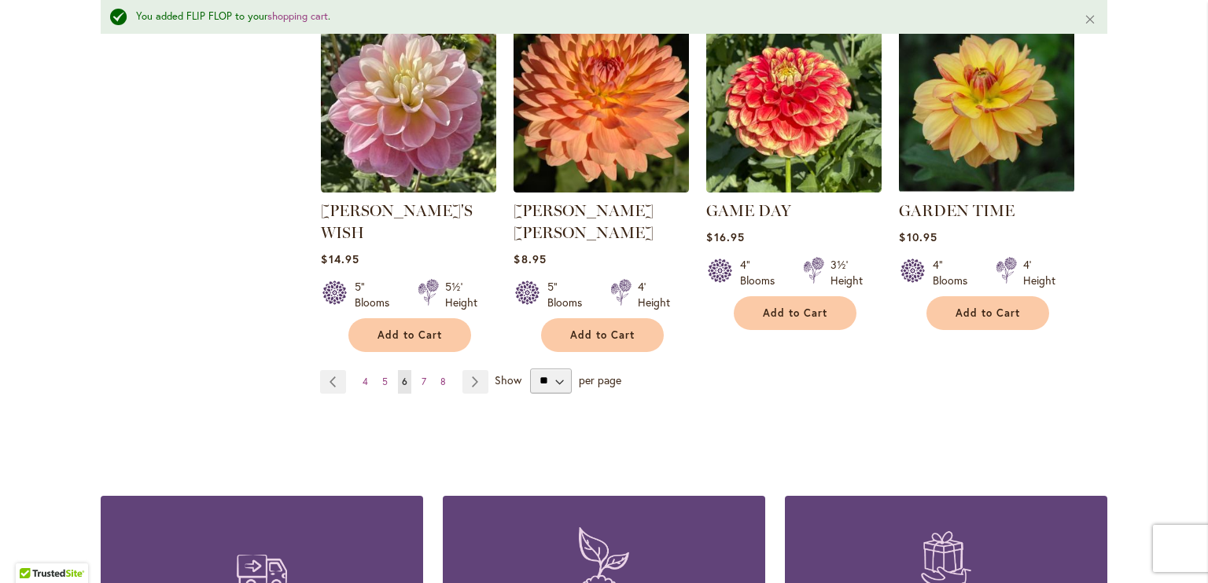
click at [602, 318] on button "Add to Cart" at bounding box center [602, 335] width 123 height 34
click at [463, 370] on link "Page Next" at bounding box center [475, 382] width 26 height 24
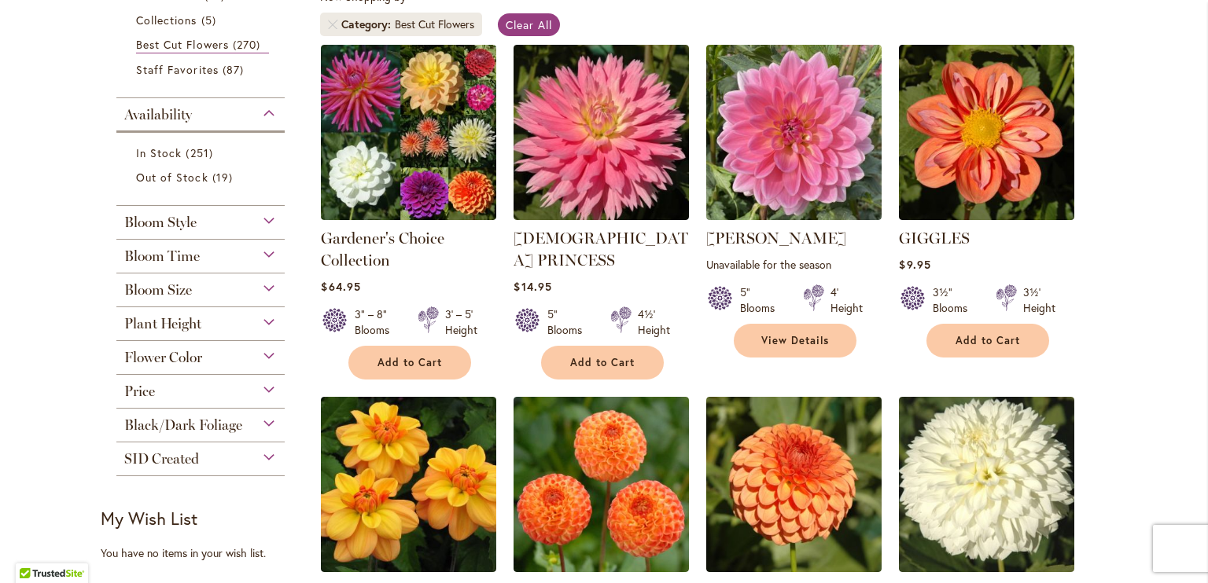
scroll to position [472, 0]
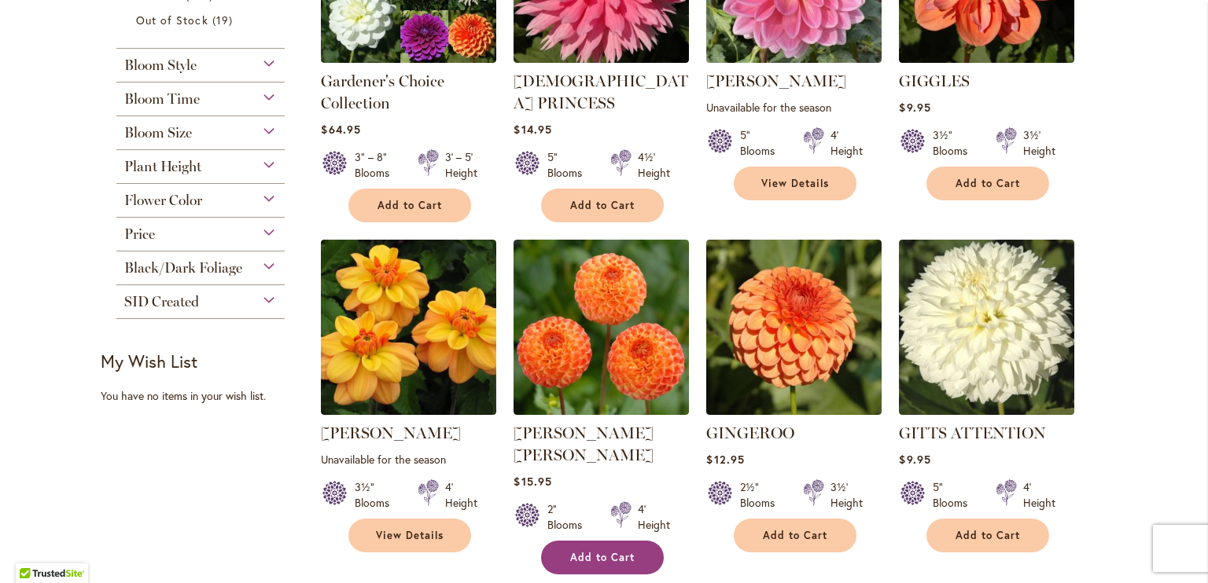
click at [613, 541] on button "Add to Cart" at bounding box center [602, 558] width 123 height 34
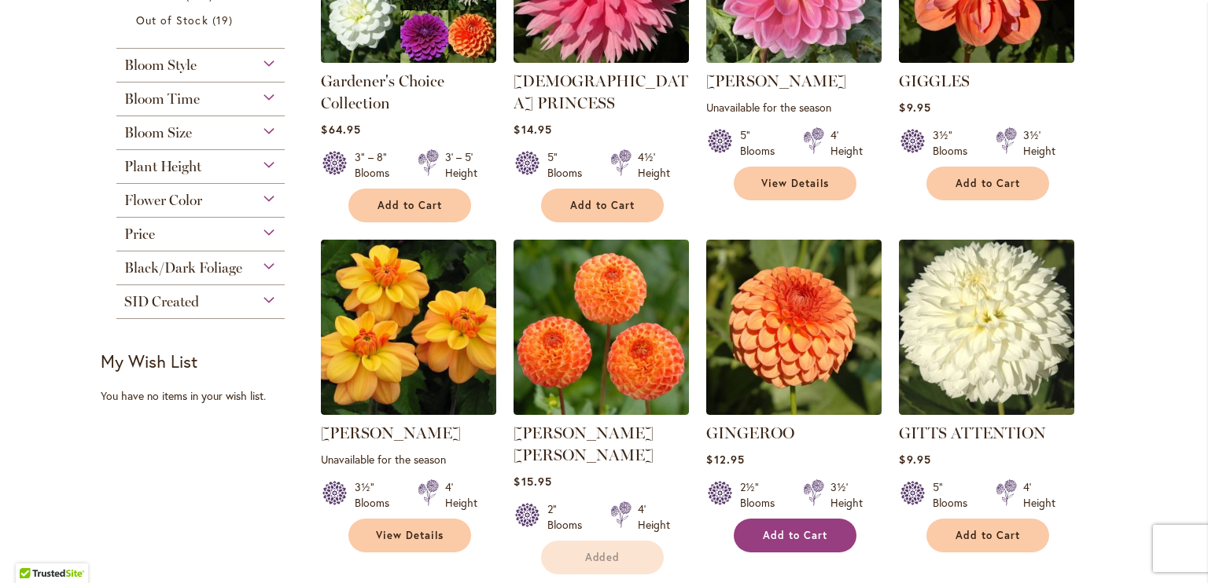
click at [789, 533] on span "Add to Cart" at bounding box center [795, 535] width 64 height 13
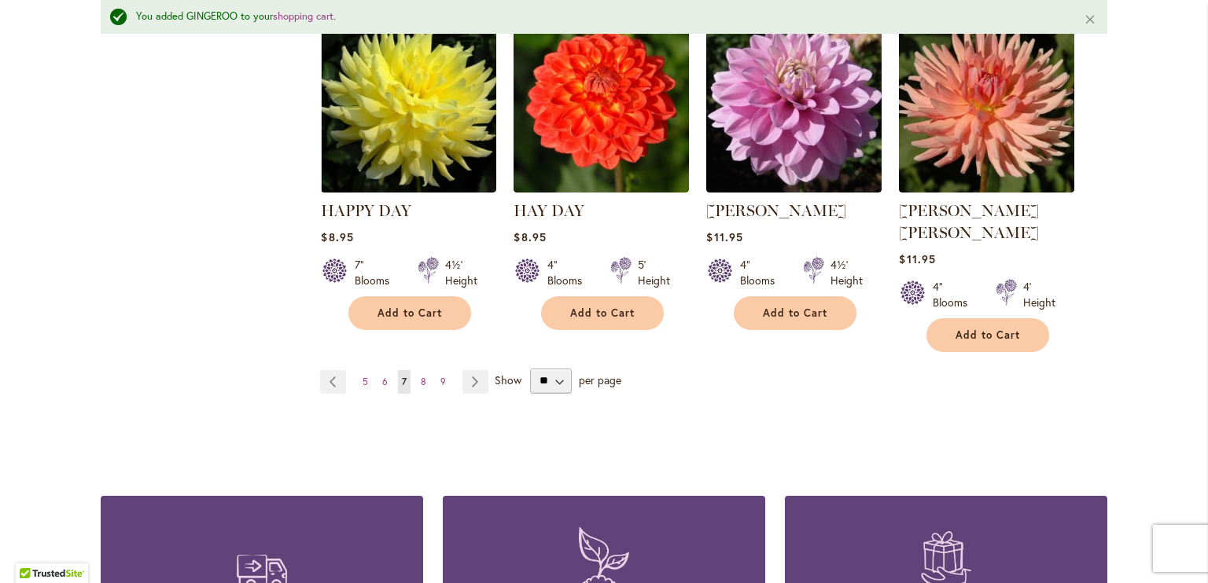
scroll to position [1415, 0]
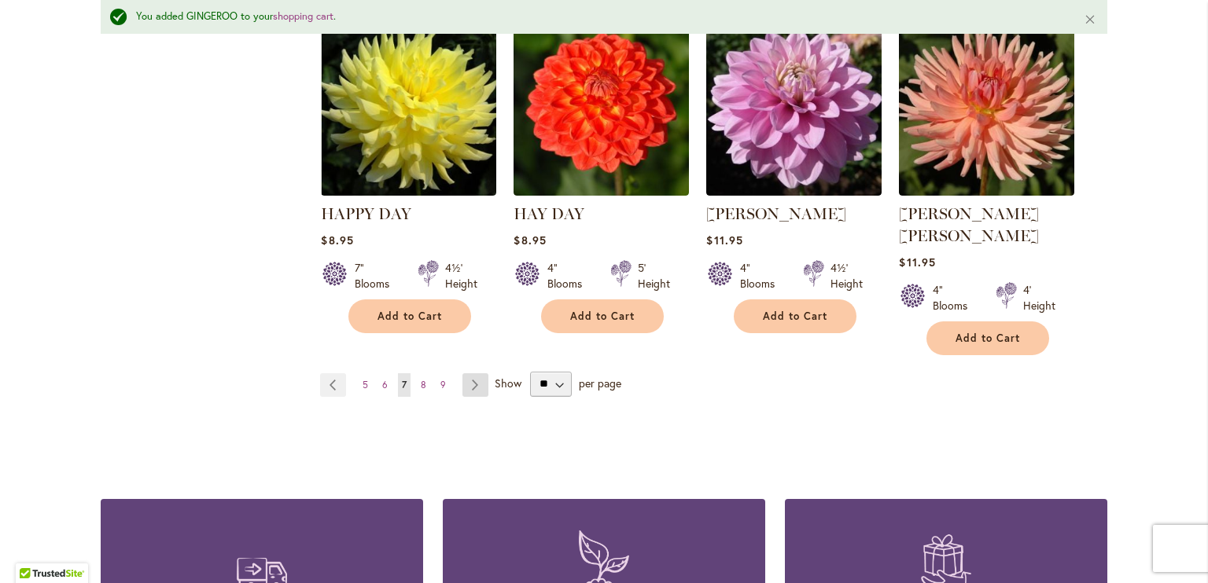
click at [467, 373] on link "Page Next" at bounding box center [475, 385] width 26 height 24
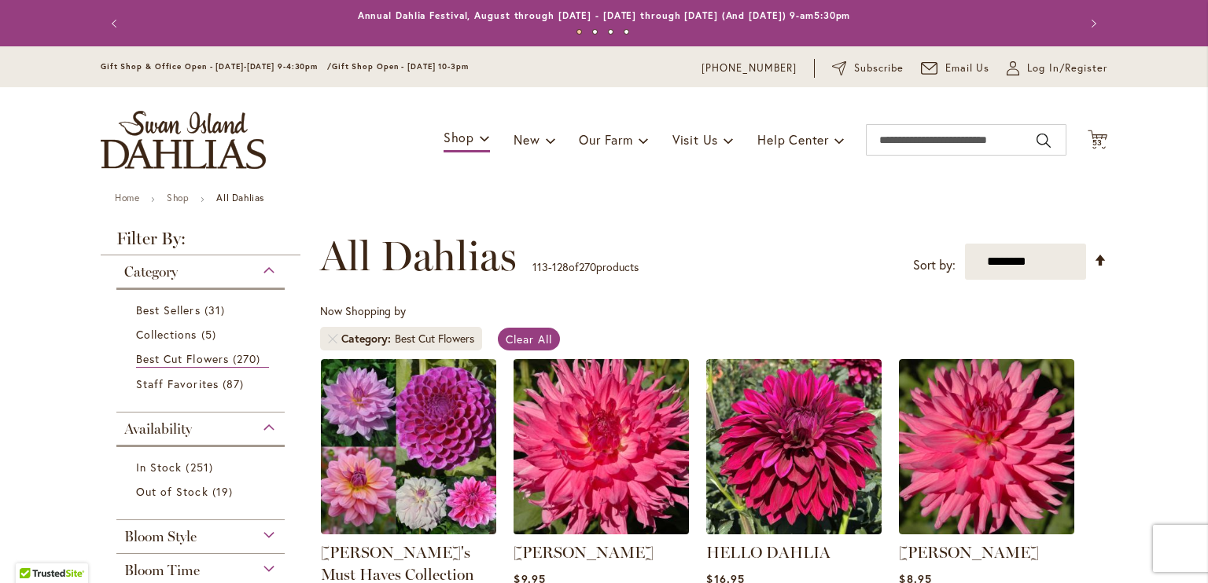
scroll to position [157, 0]
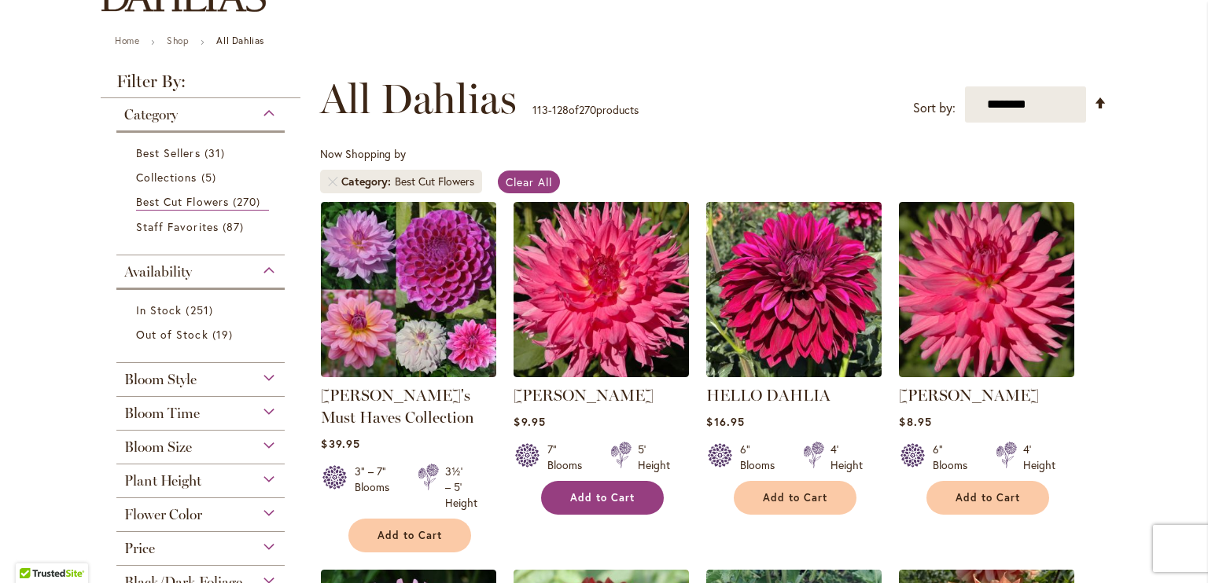
click at [598, 492] on span "Add to Cart" at bounding box center [602, 497] width 64 height 13
click at [786, 473] on div "6" Blooms 4' Height" at bounding box center [793, 451] width 175 height 44
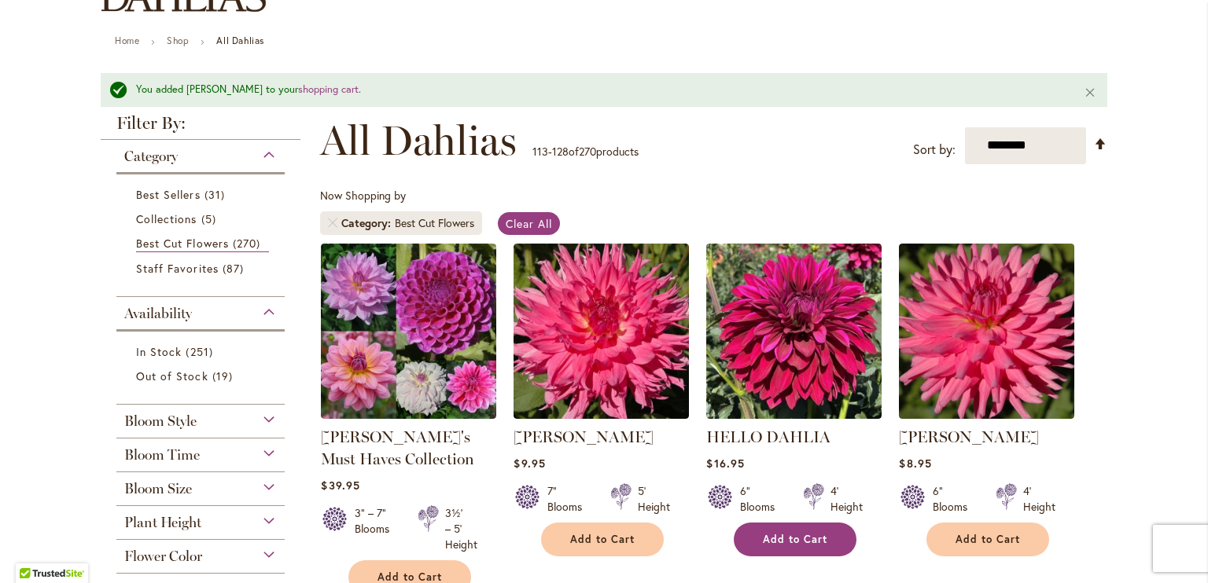
click at [794, 545] on button "Add to Cart" at bounding box center [794, 540] width 123 height 34
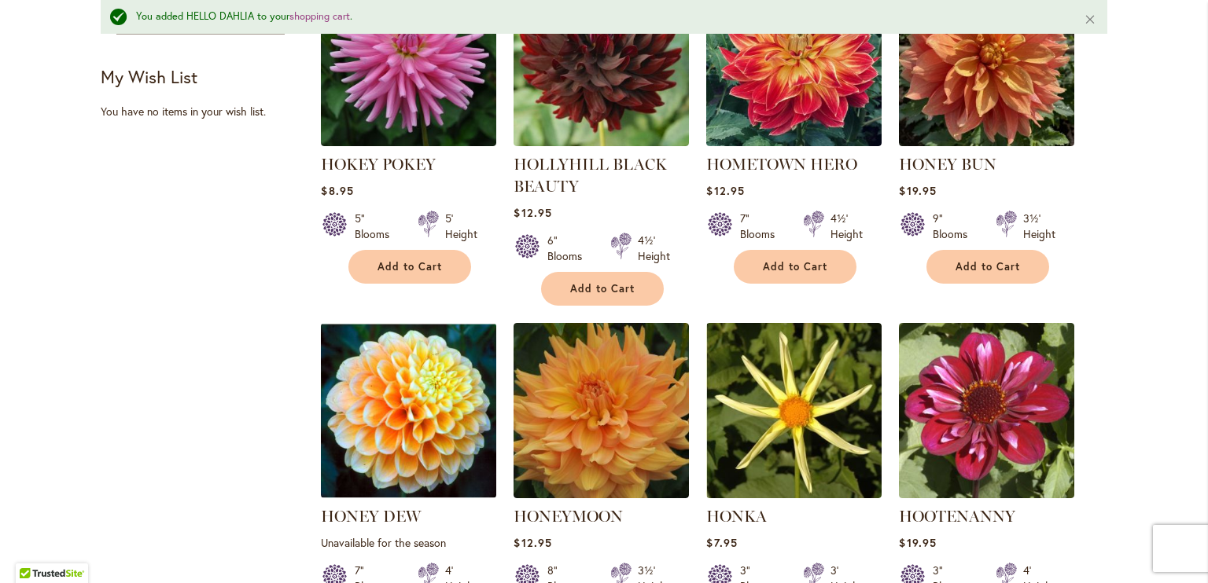
scroll to position [780, 0]
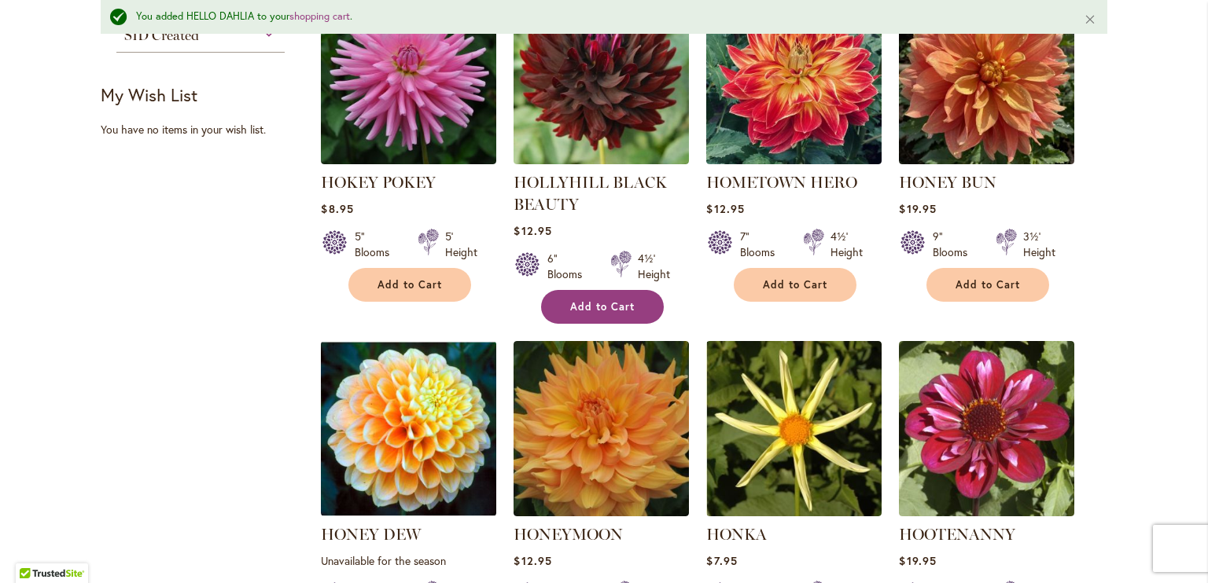
click at [584, 319] on button "Add to Cart" at bounding box center [602, 307] width 123 height 34
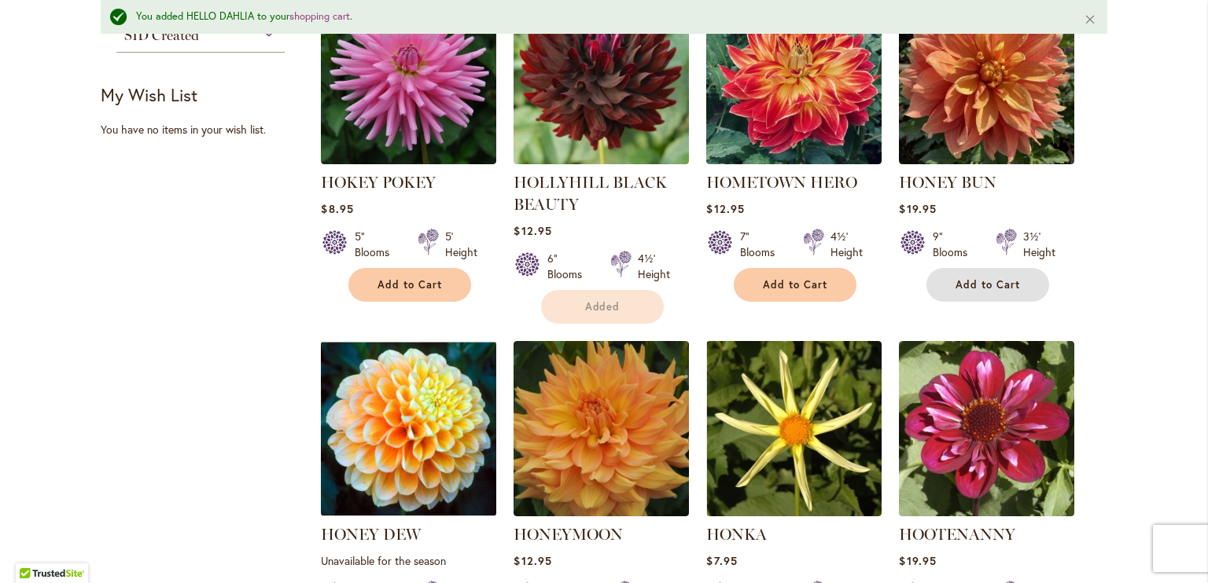
click at [996, 281] on span "Add to Cart" at bounding box center [987, 284] width 64 height 13
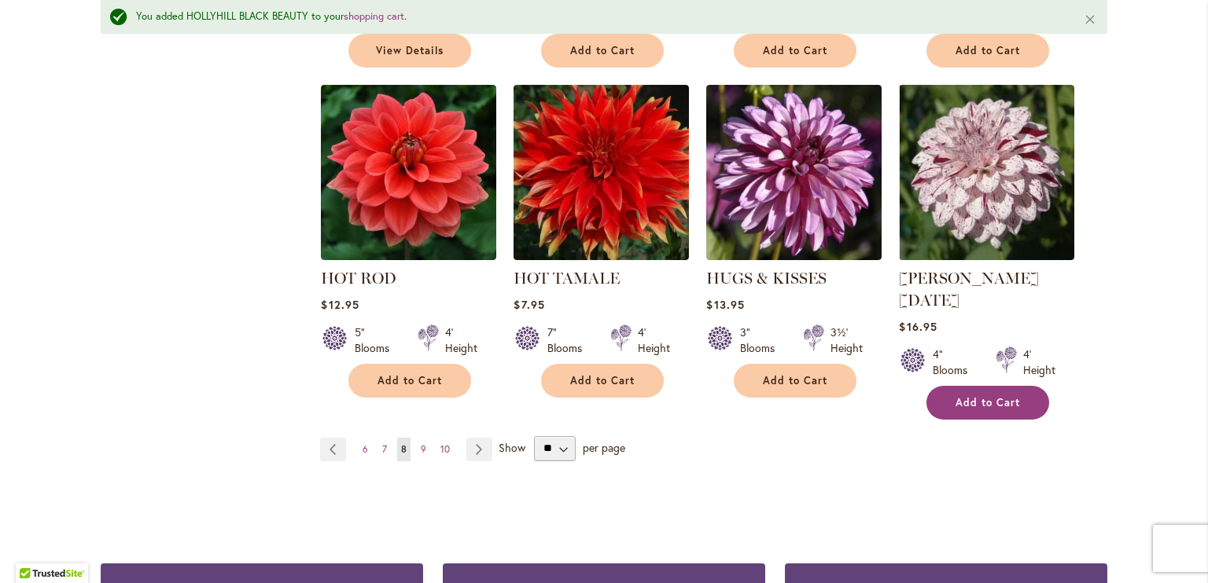
scroll to position [1330, 0]
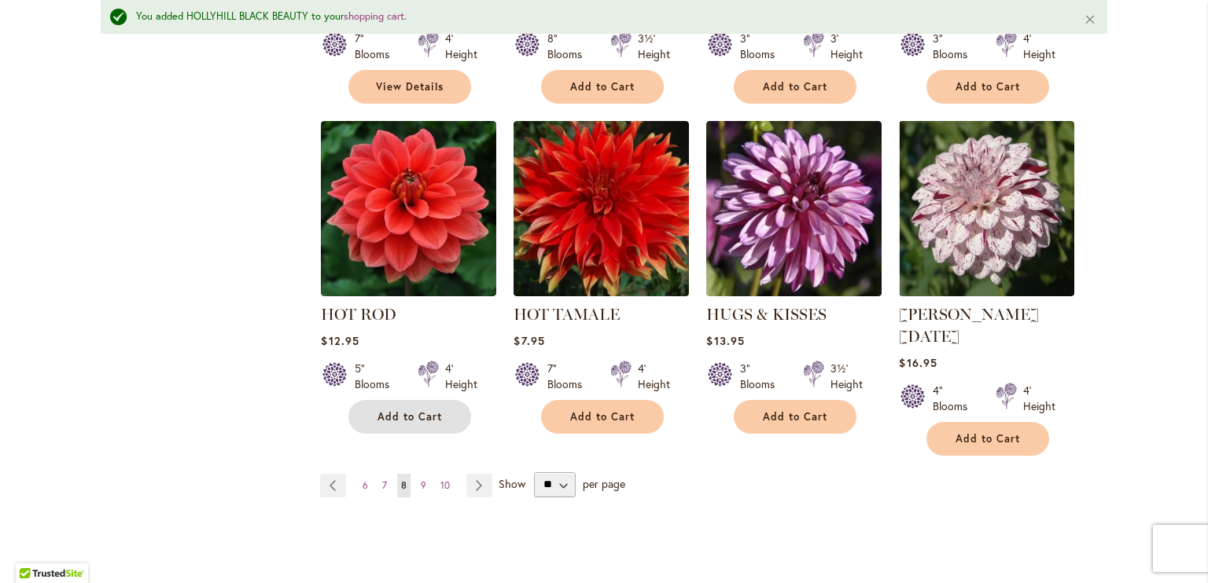
click at [377, 410] on span "Add to Cart" at bounding box center [409, 416] width 64 height 13
click at [399, 415] on form "Add to Cart" at bounding box center [409, 417] width 123 height 34
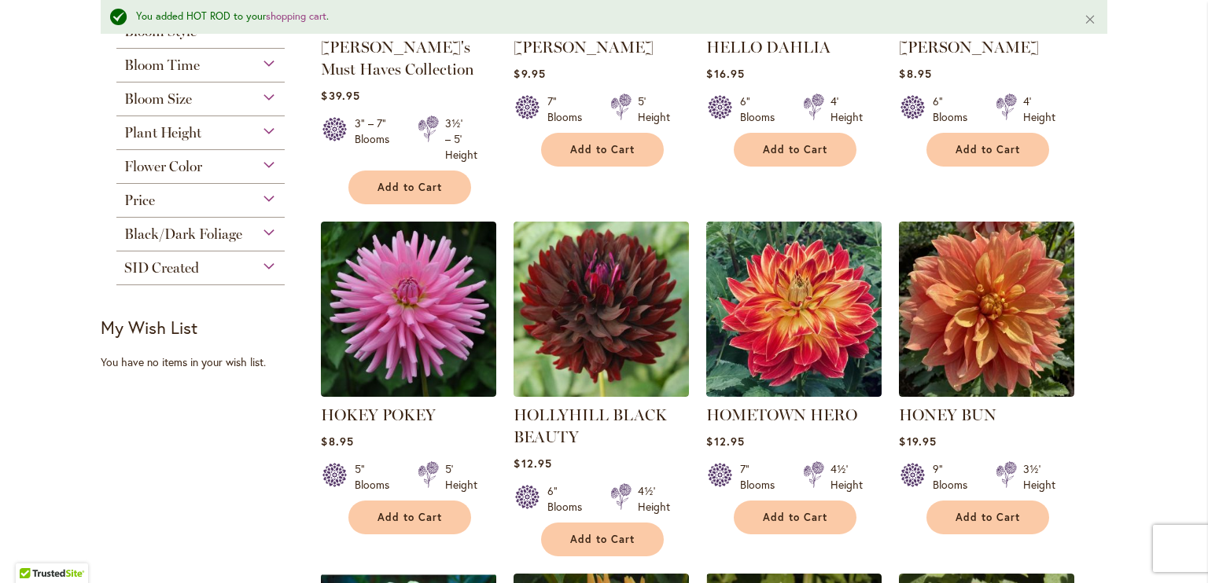
scroll to position [623, 0]
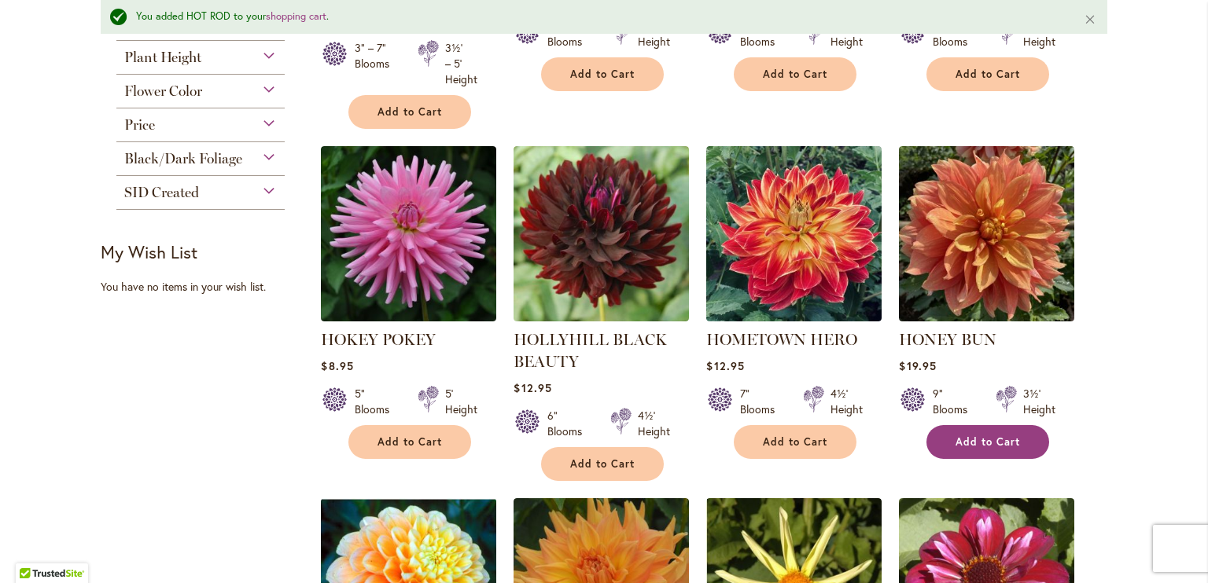
click at [992, 436] on span "Add to Cart" at bounding box center [987, 442] width 64 height 13
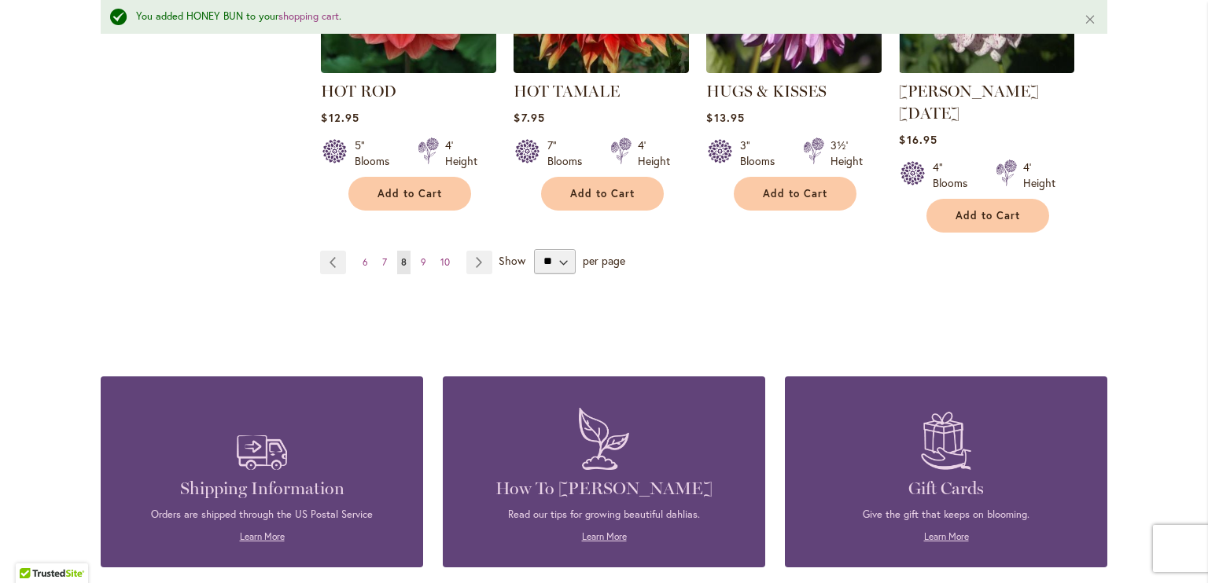
scroll to position [1542, 0]
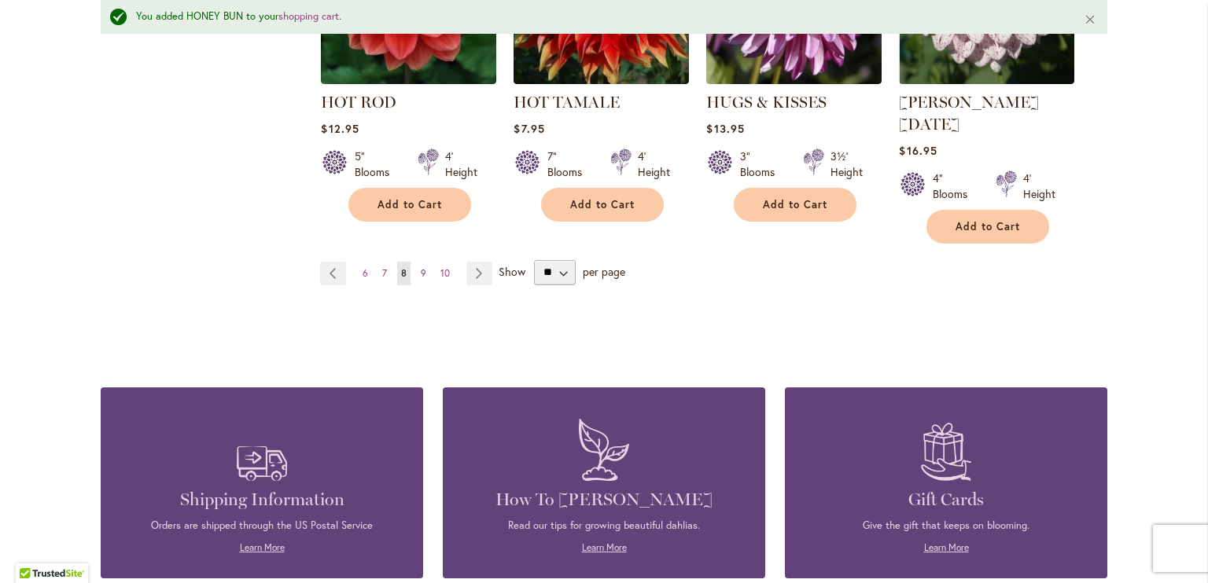
click at [421, 267] on span "9" at bounding box center [424, 273] width 6 height 12
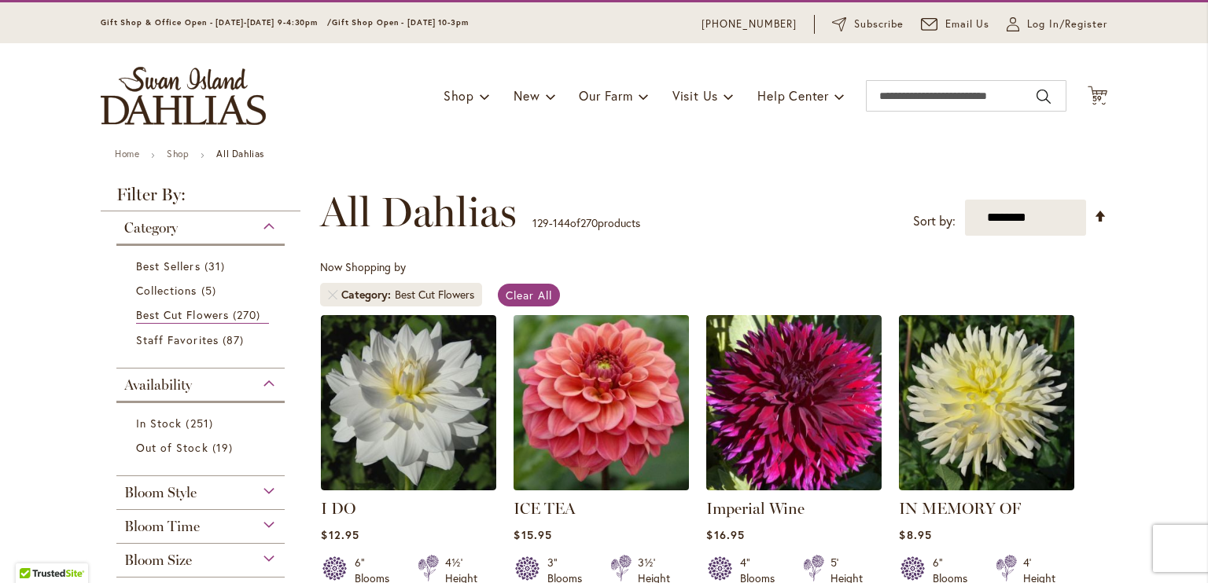
scroll to position [550, 0]
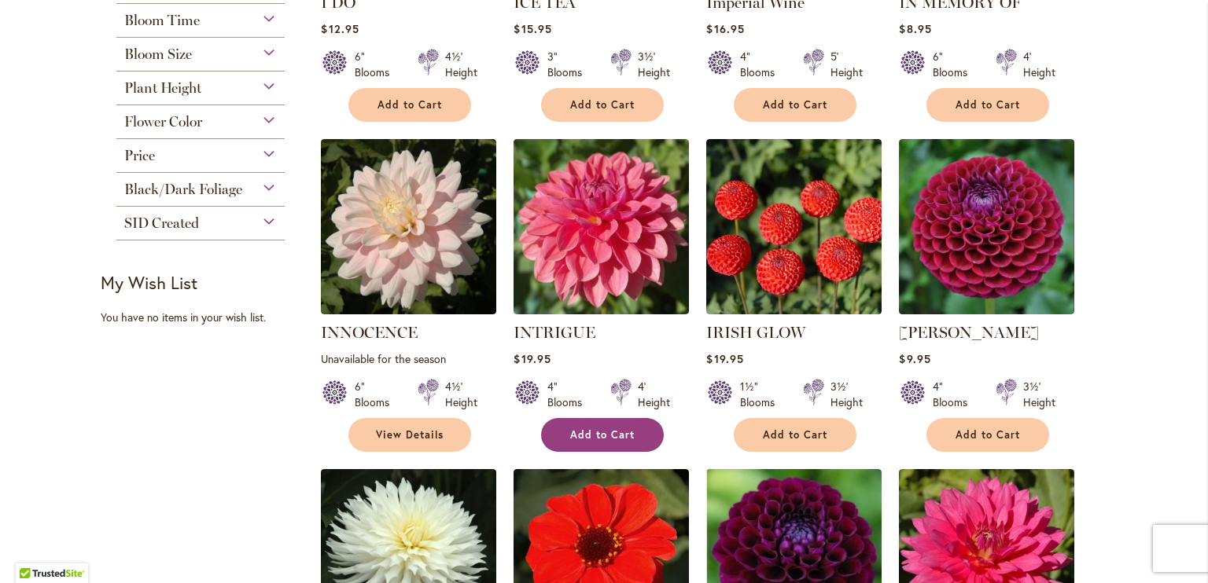
click at [592, 430] on span "Add to Cart" at bounding box center [602, 434] width 64 height 13
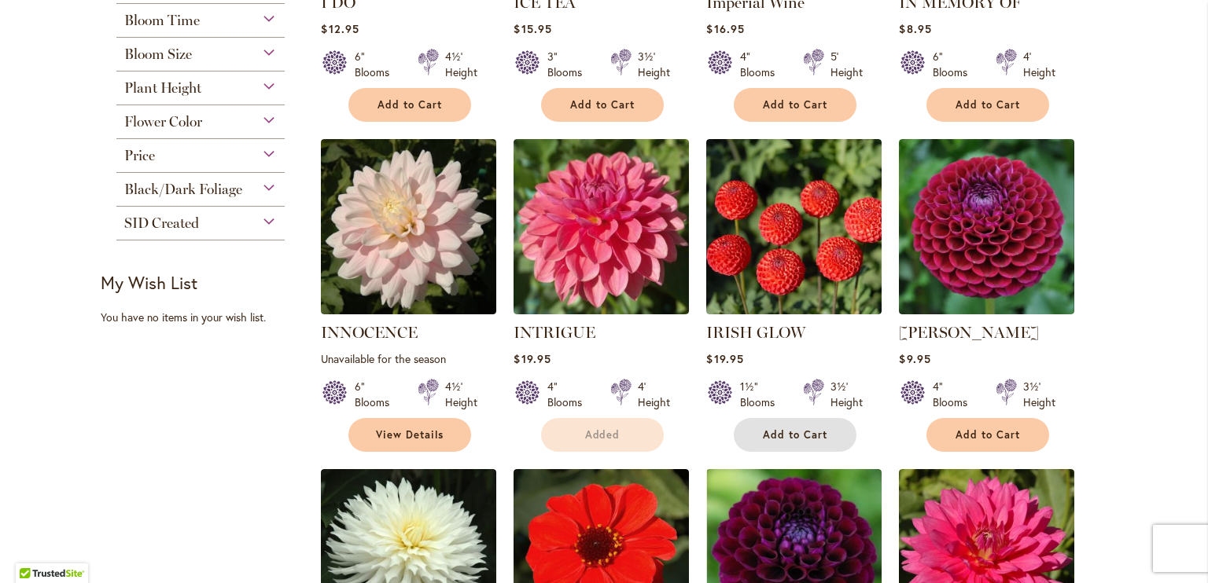
drag, startPoint x: 800, startPoint y: 427, endPoint x: 887, endPoint y: 443, distance: 88.7
click at [800, 428] on span "Add to Cart" at bounding box center [795, 434] width 64 height 13
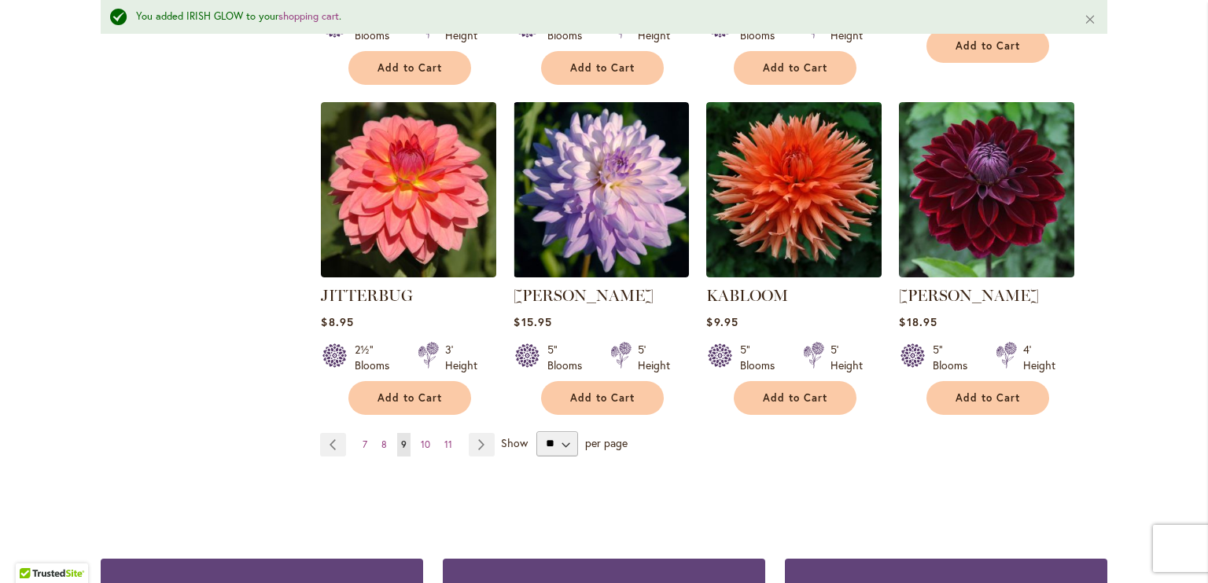
scroll to position [1299, 0]
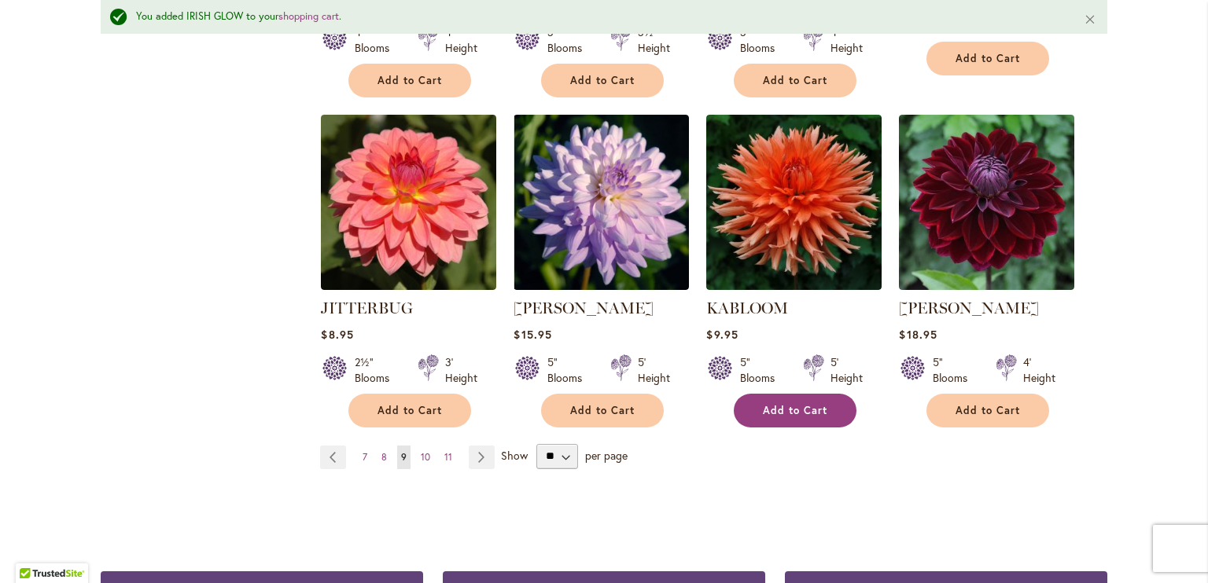
click at [798, 404] on span "Add to Cart" at bounding box center [795, 410] width 64 height 13
click at [470, 446] on link "Page Next" at bounding box center [482, 458] width 26 height 24
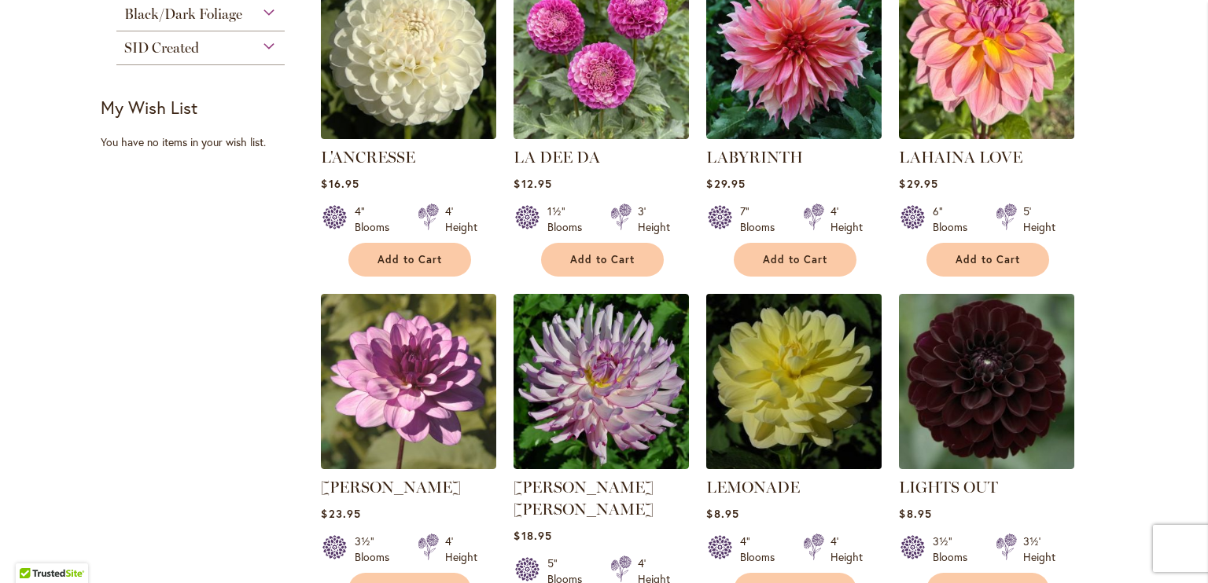
scroll to position [865, 0]
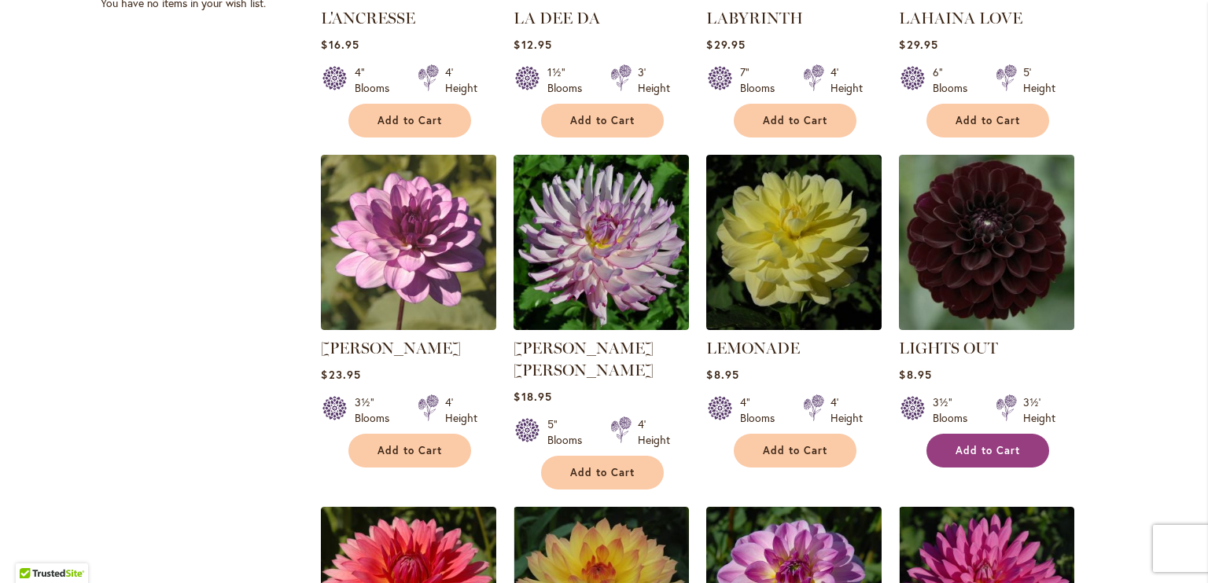
click at [1004, 450] on span "Add to Cart" at bounding box center [987, 450] width 64 height 13
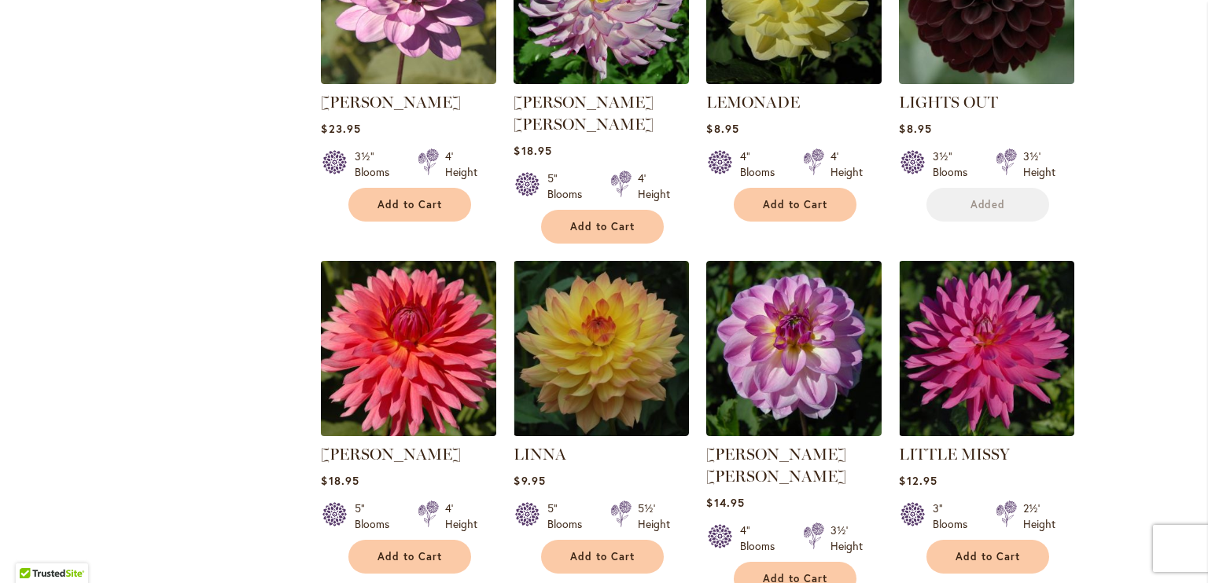
scroll to position [1179, 0]
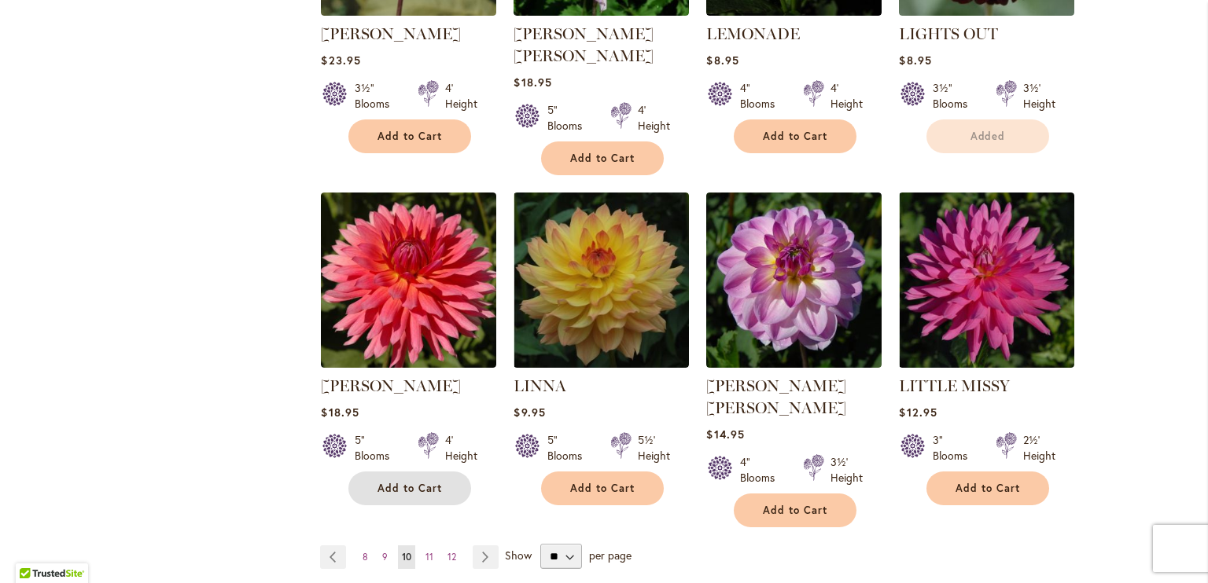
click at [399, 472] on button "Add to Cart" at bounding box center [409, 489] width 123 height 34
click at [434, 472] on form "Add to Cart" at bounding box center [409, 489] width 123 height 34
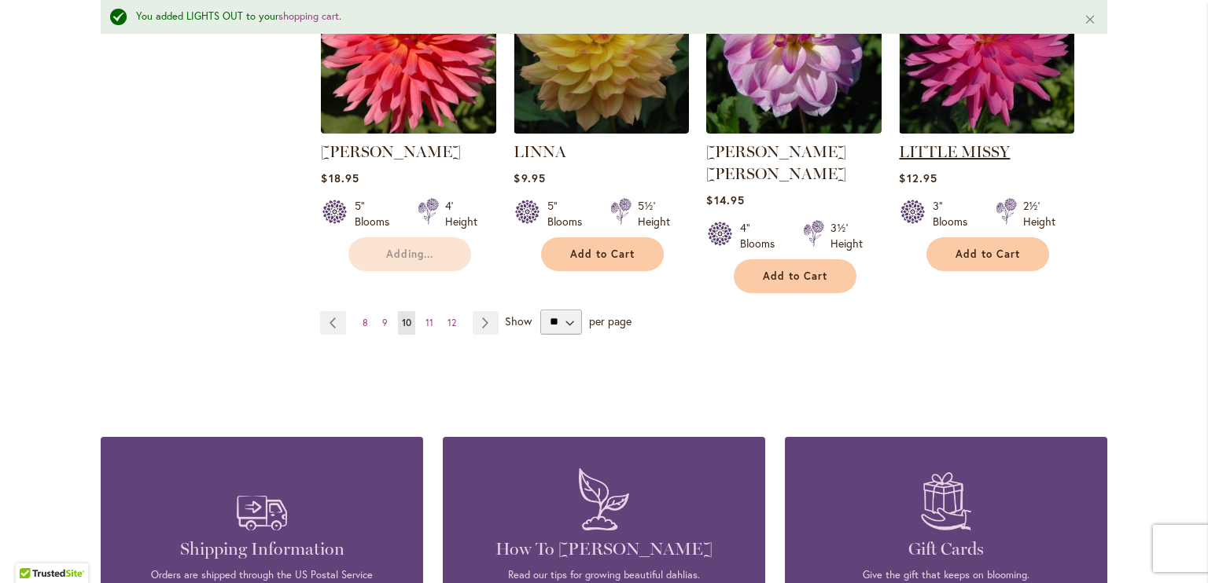
scroll to position [1456, 0]
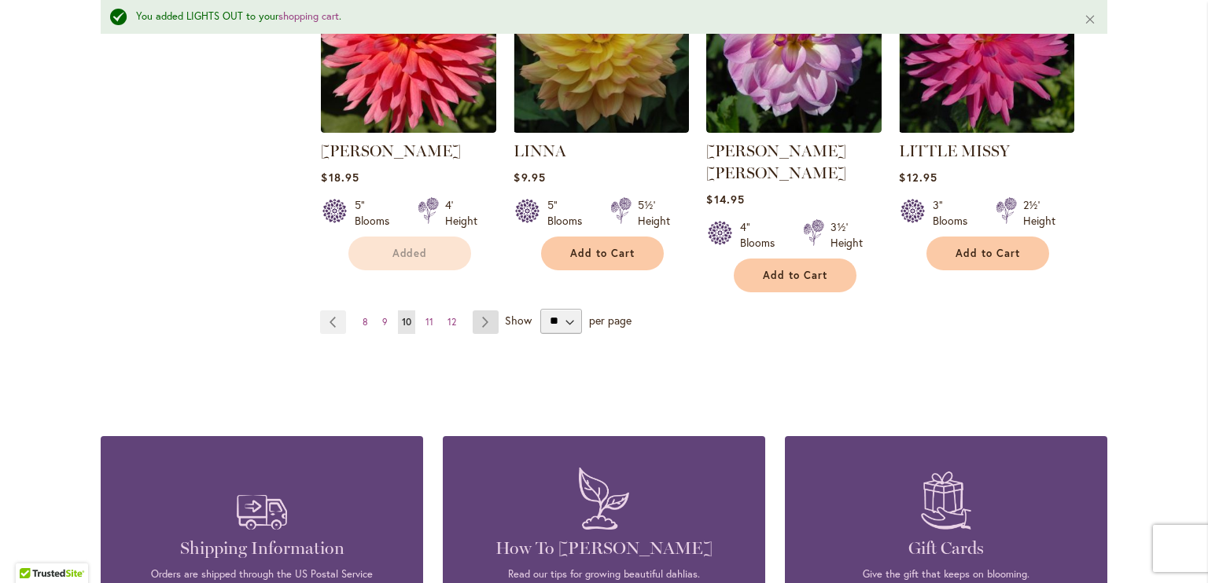
click at [479, 311] on link "Page Next" at bounding box center [485, 323] width 26 height 24
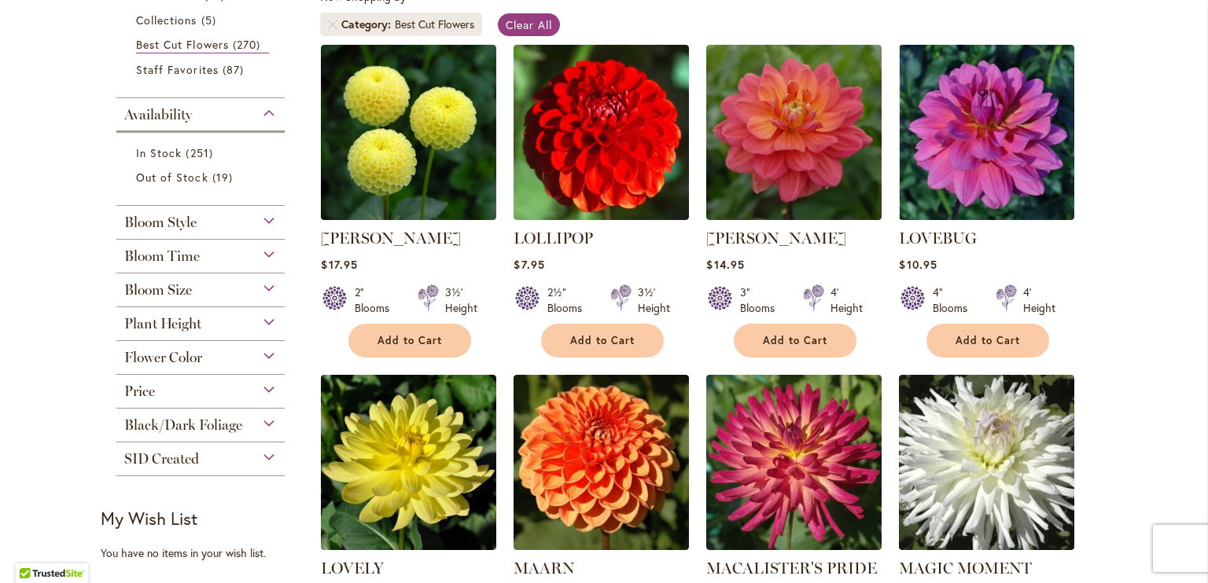
scroll to position [472, 0]
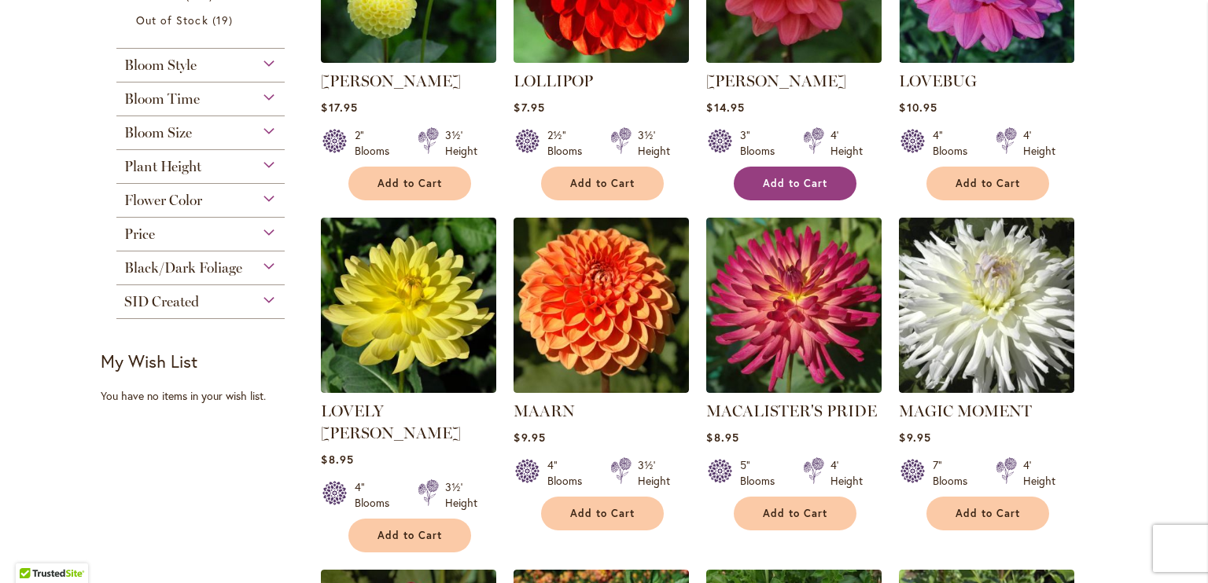
click at [805, 180] on span "Add to Cart" at bounding box center [795, 183] width 64 height 13
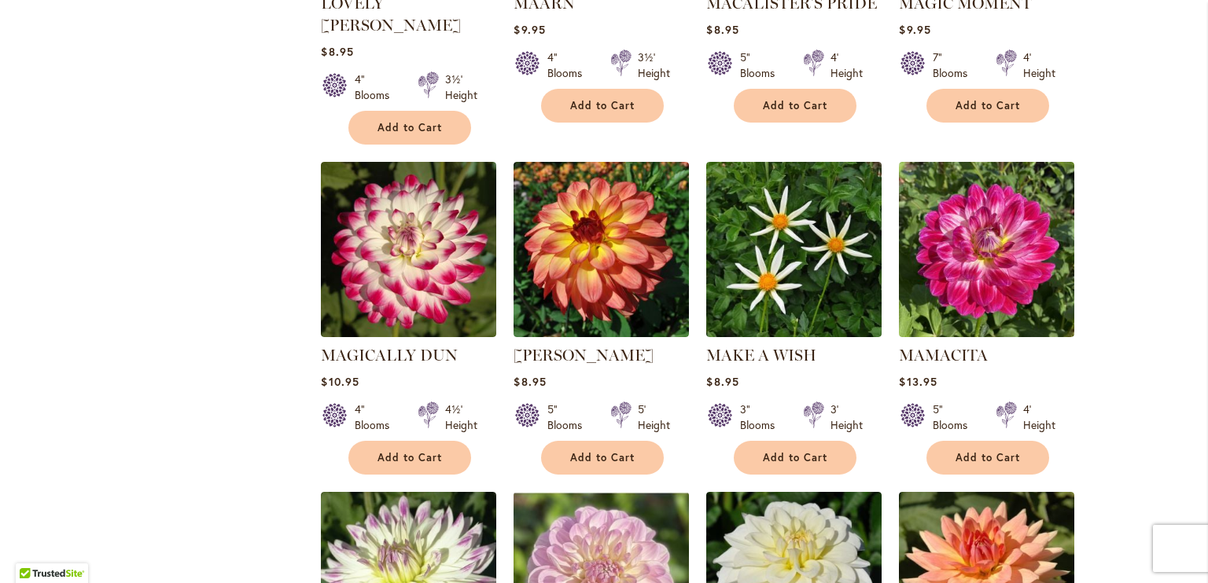
scroll to position [943, 0]
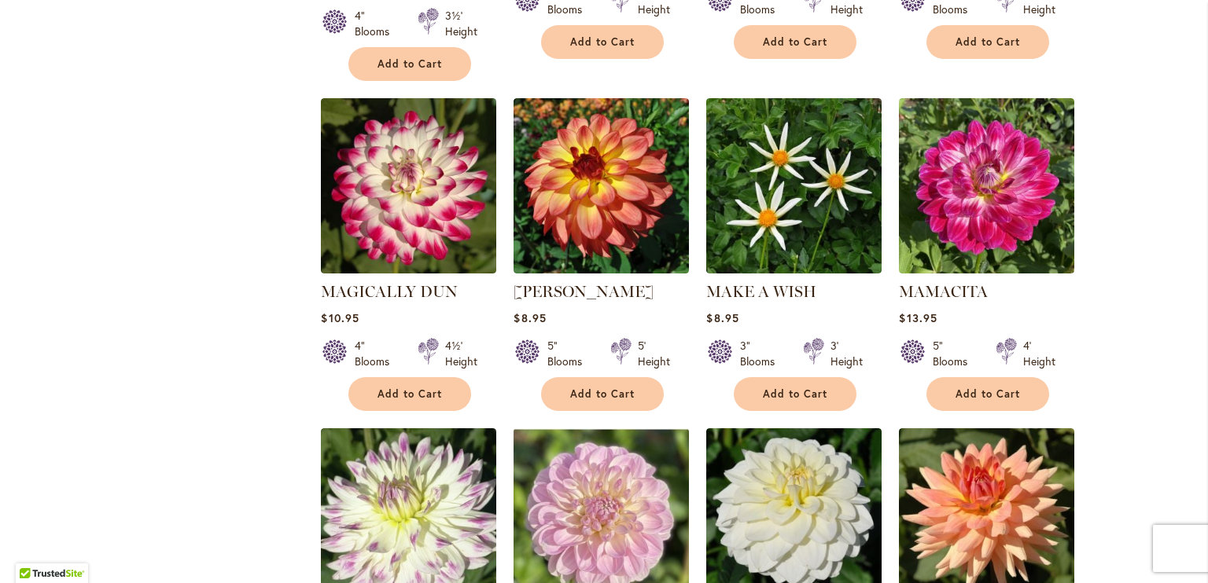
click at [1157, 338] on div "Skip to Content Gift Shop & Office Open - [DATE]-[DATE] 9-4:30pm / Gift Shop Op…" at bounding box center [604, 352] width 1208 height 2499
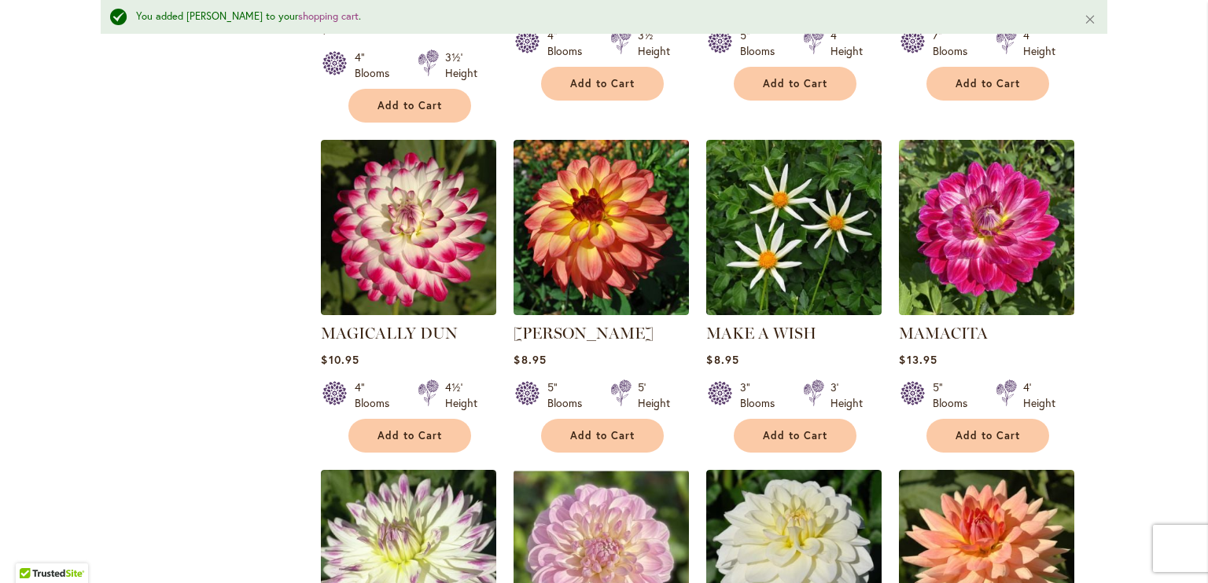
scroll to position [1615, 0]
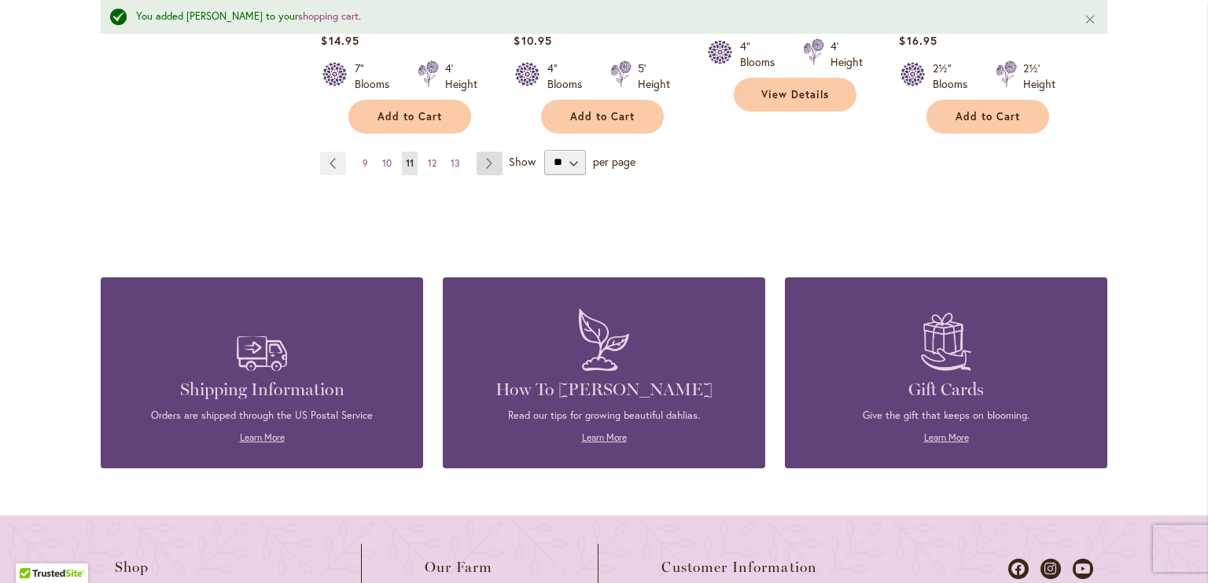
click at [487, 152] on link "Page Next" at bounding box center [489, 164] width 26 height 24
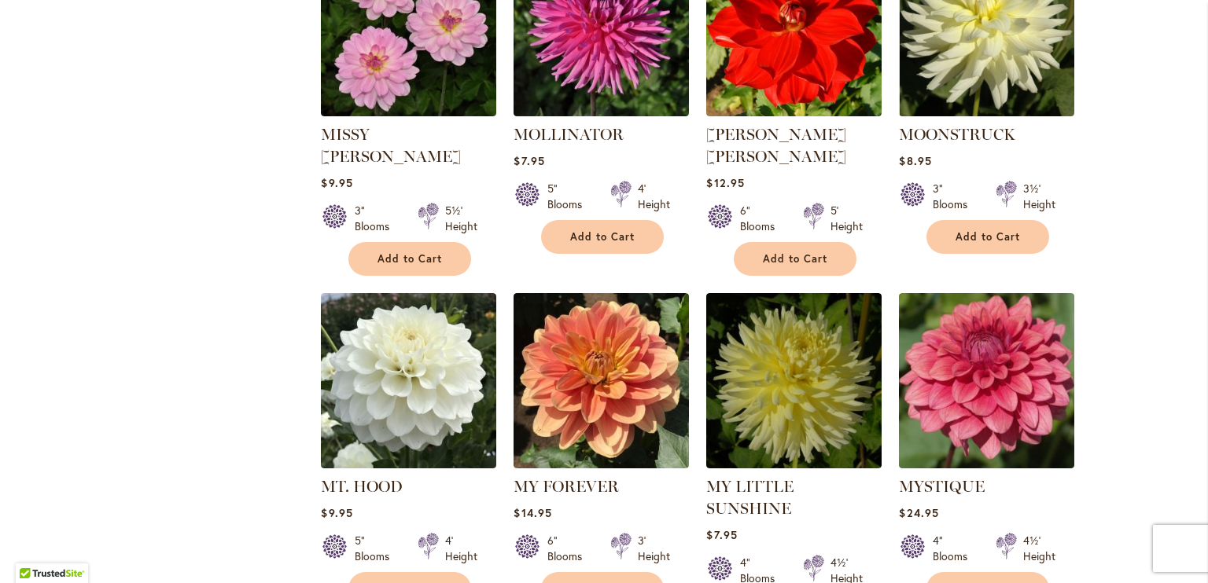
scroll to position [1179, 0]
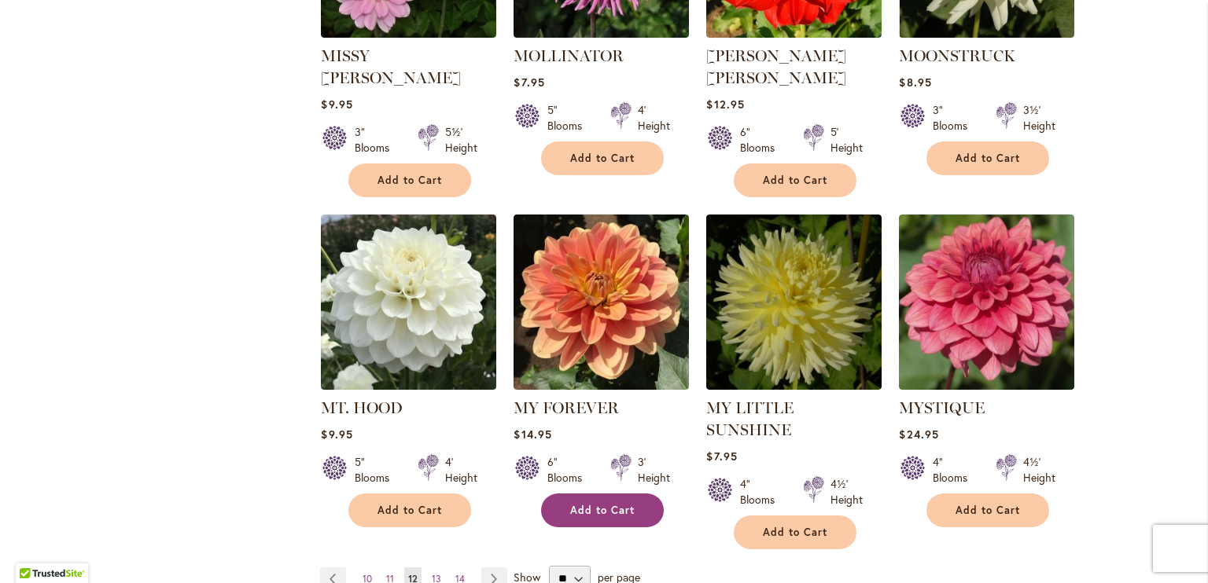
click at [602, 504] on span "Add to Cart" at bounding box center [602, 510] width 64 height 13
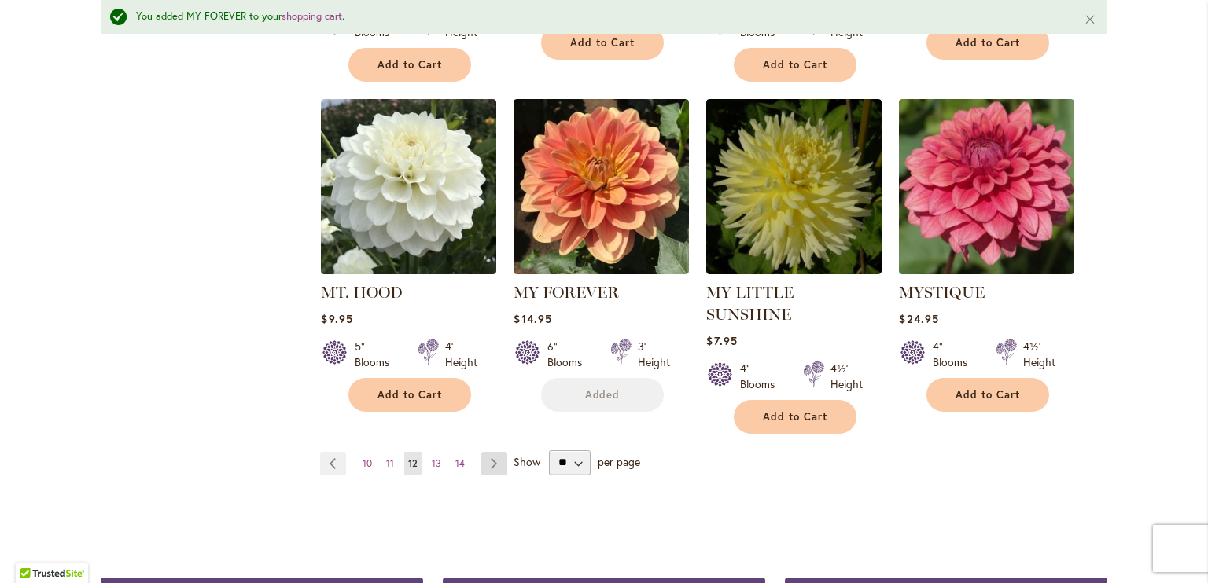
scroll to position [1377, 0]
